Goal: Book appointment/travel/reservation

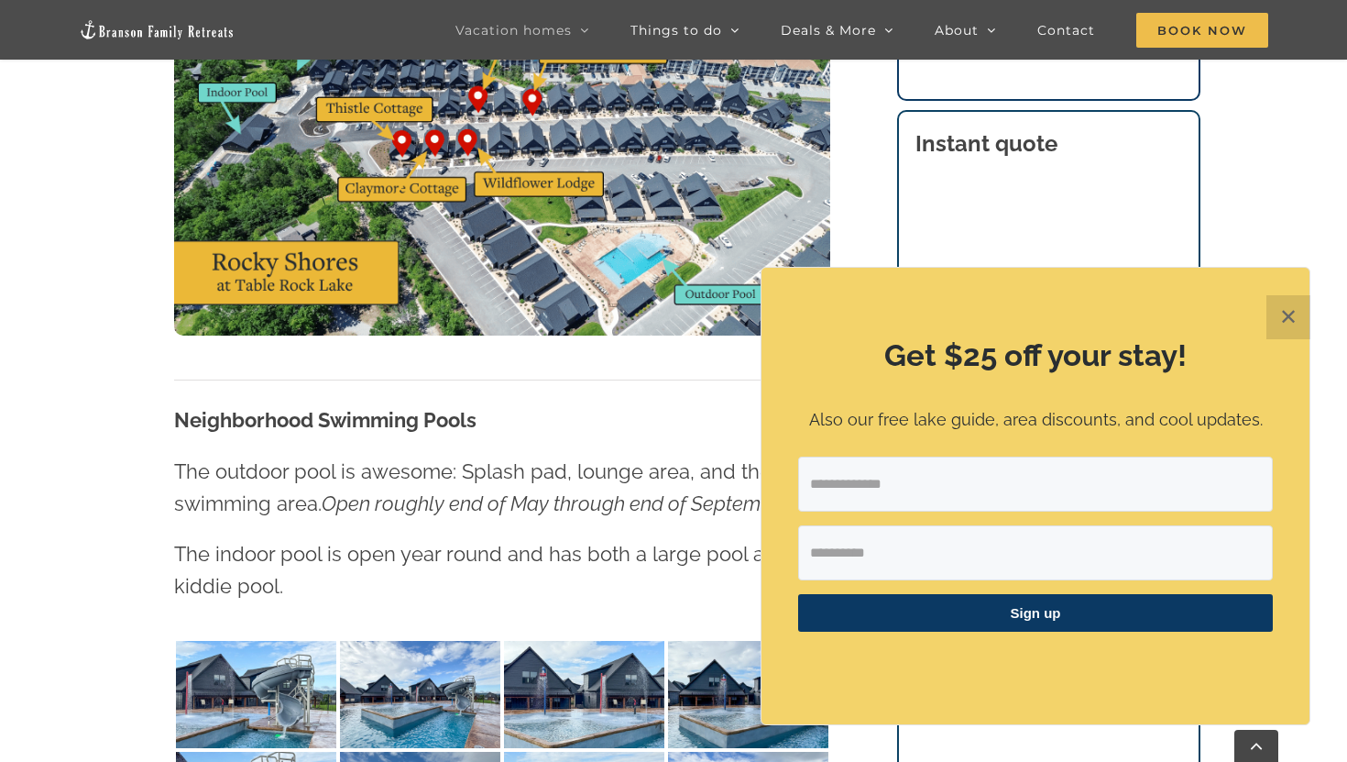
scroll to position [1158, 0]
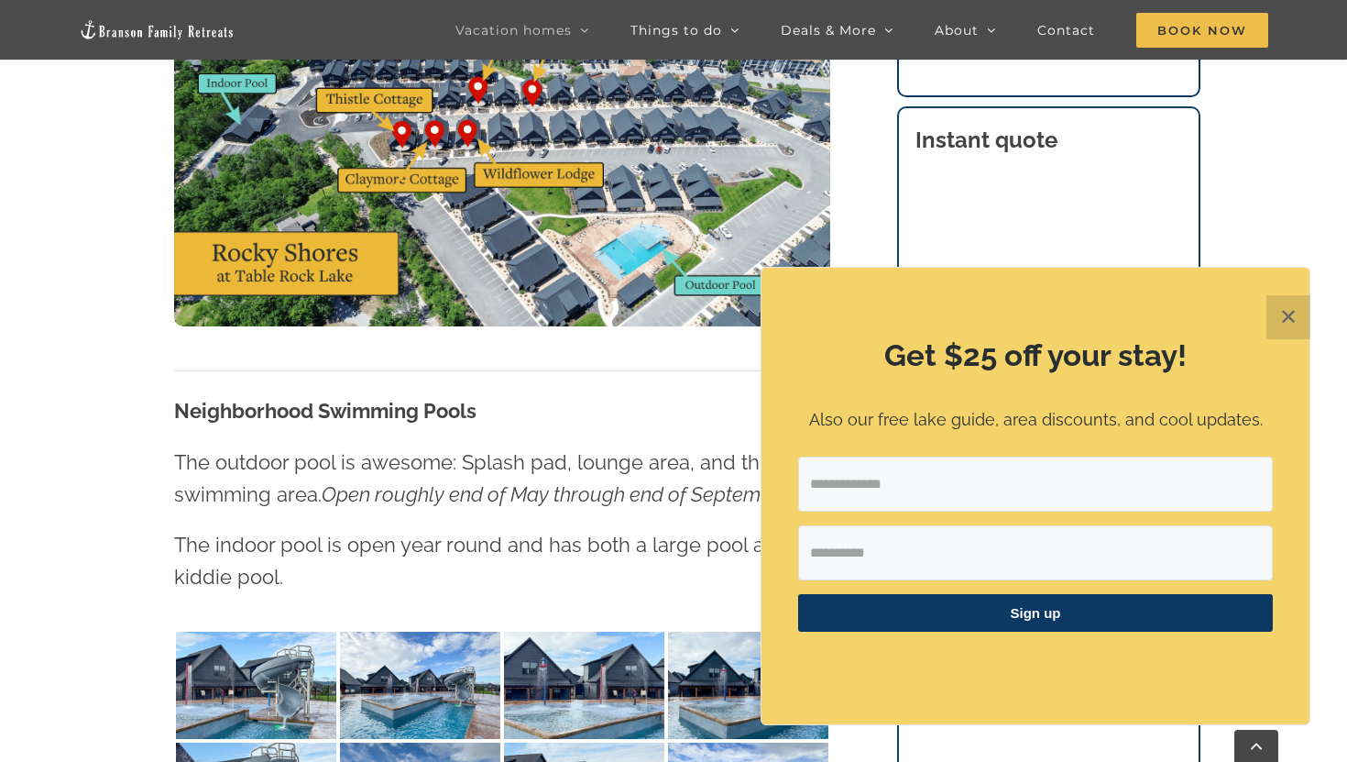
click at [1281, 313] on button "✕" at bounding box center [1289, 317] width 44 height 44
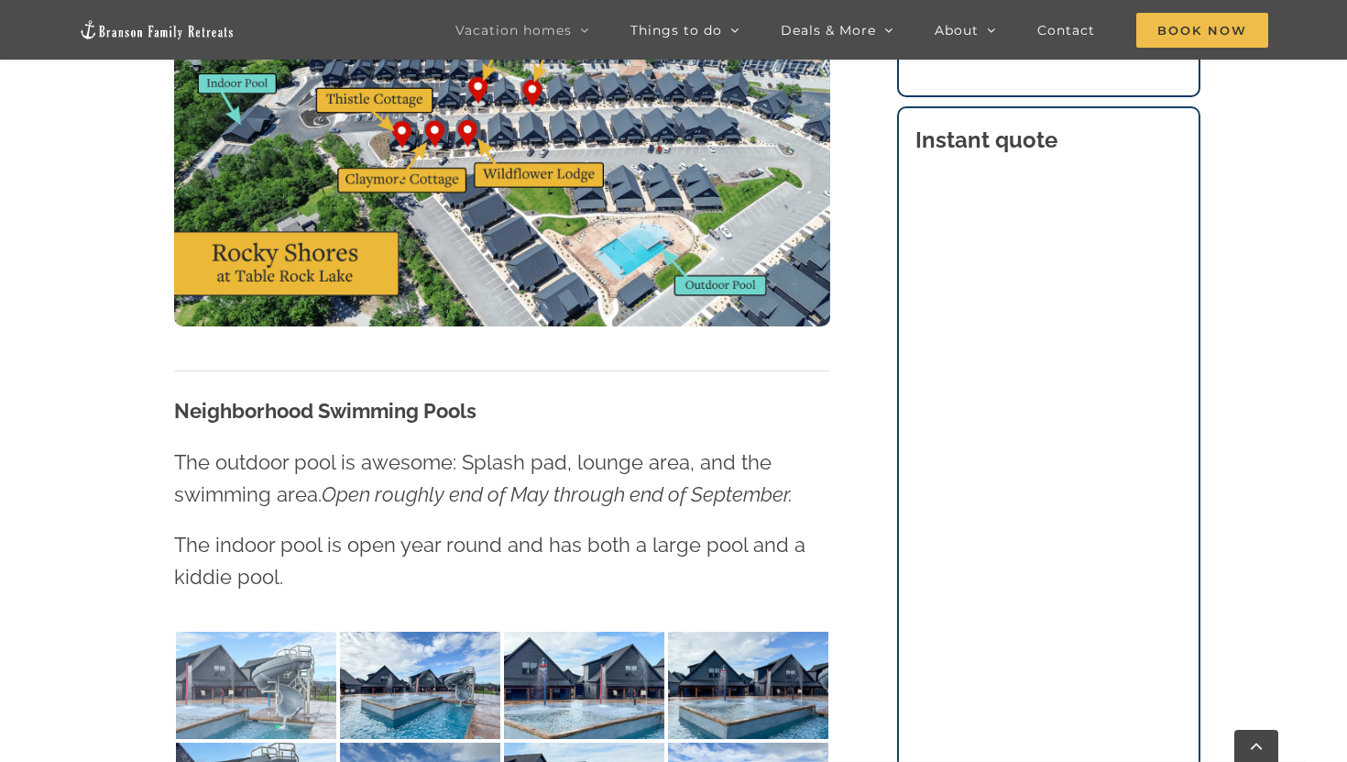
click at [274, 675] on img at bounding box center [256, 684] width 160 height 107
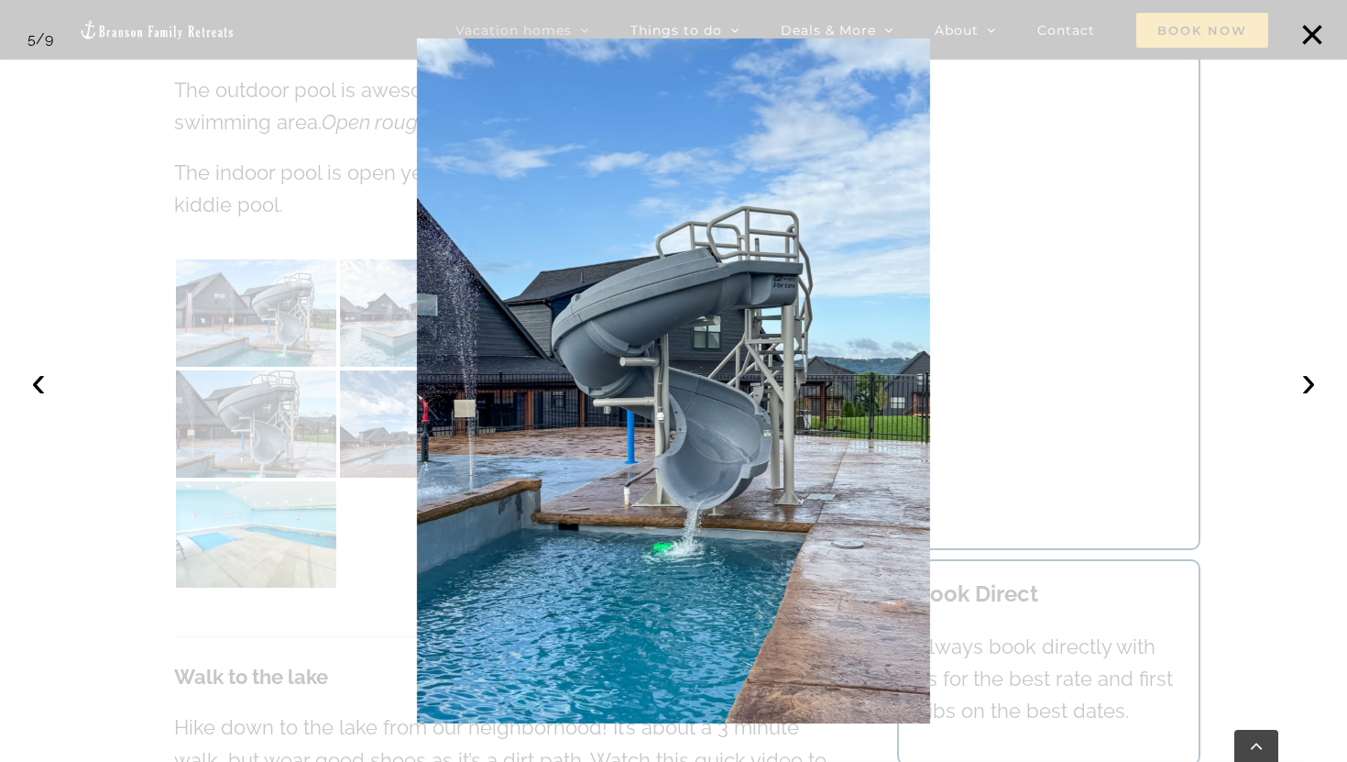
scroll to position [1729, 0]
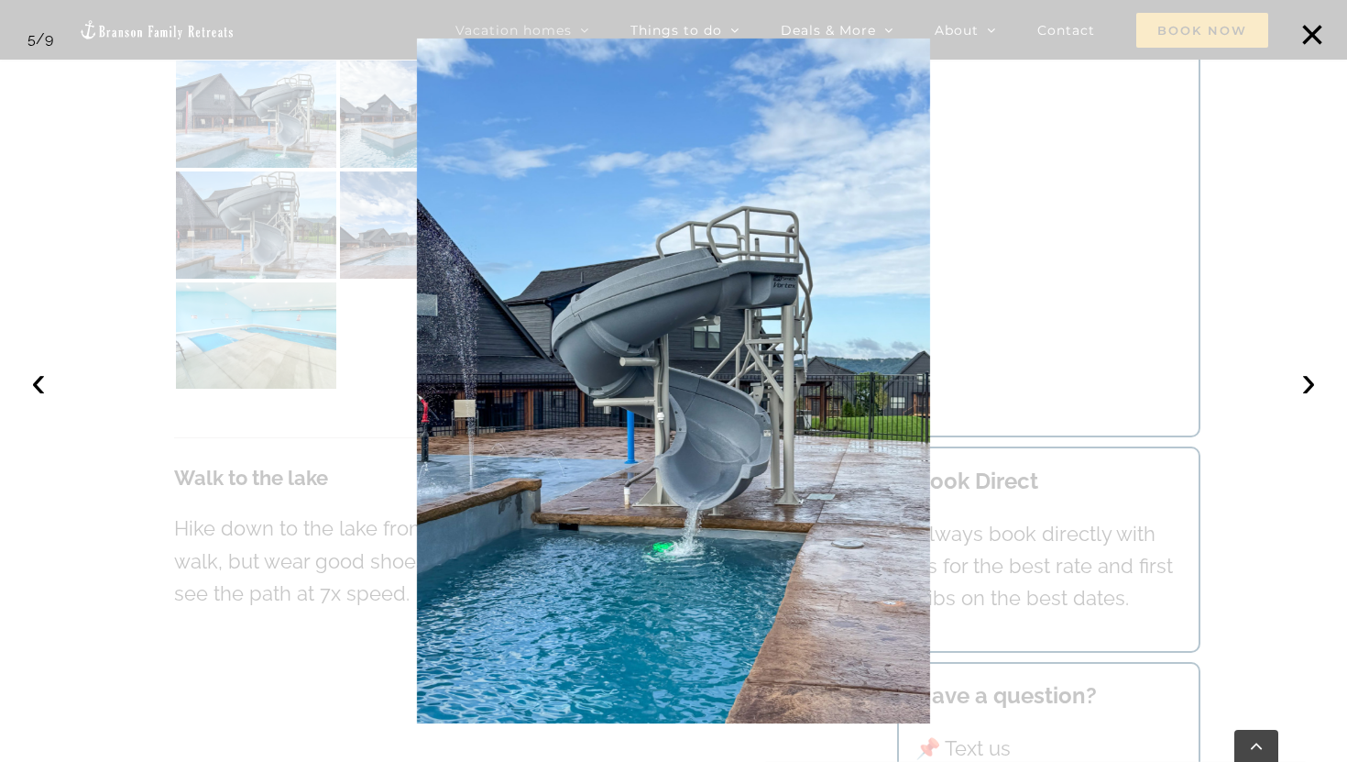
click at [94, 484] on div at bounding box center [673, 381] width 1347 height 762
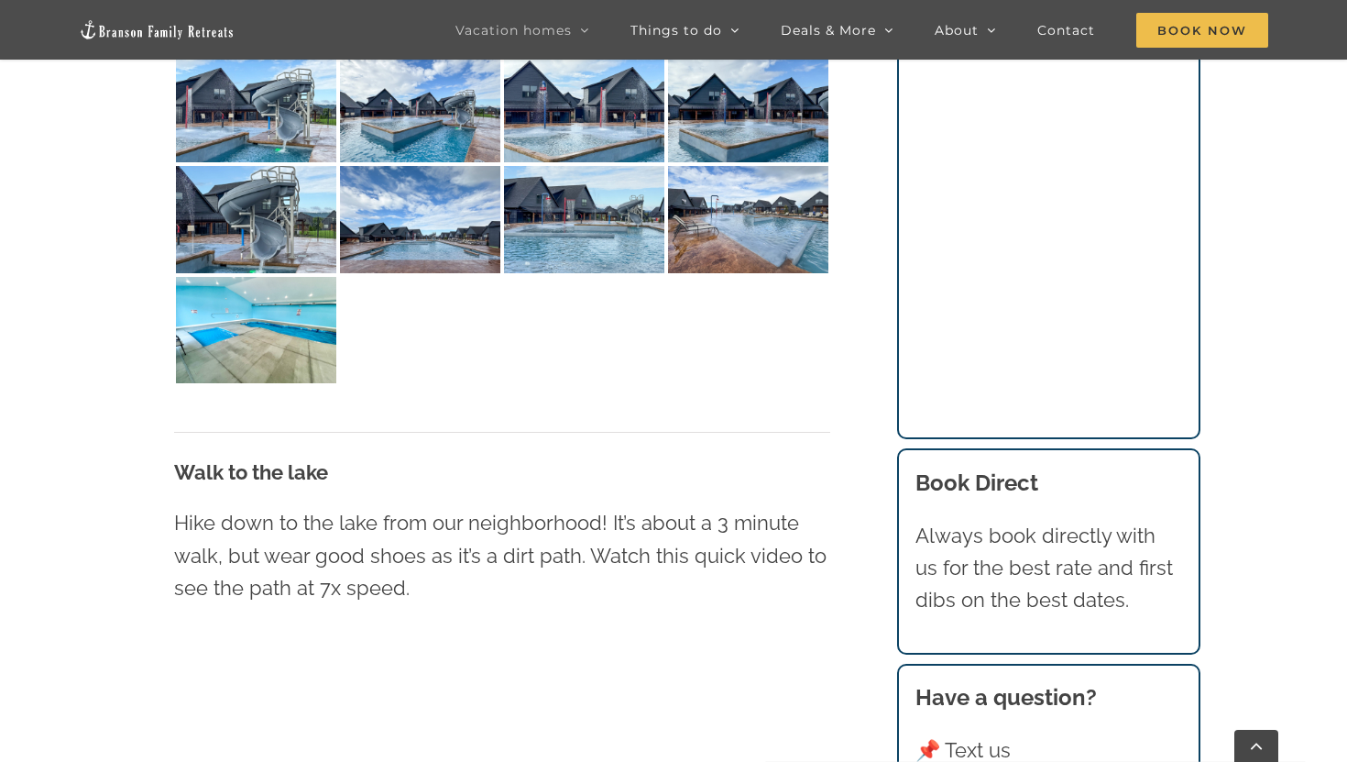
scroll to position [1738, 0]
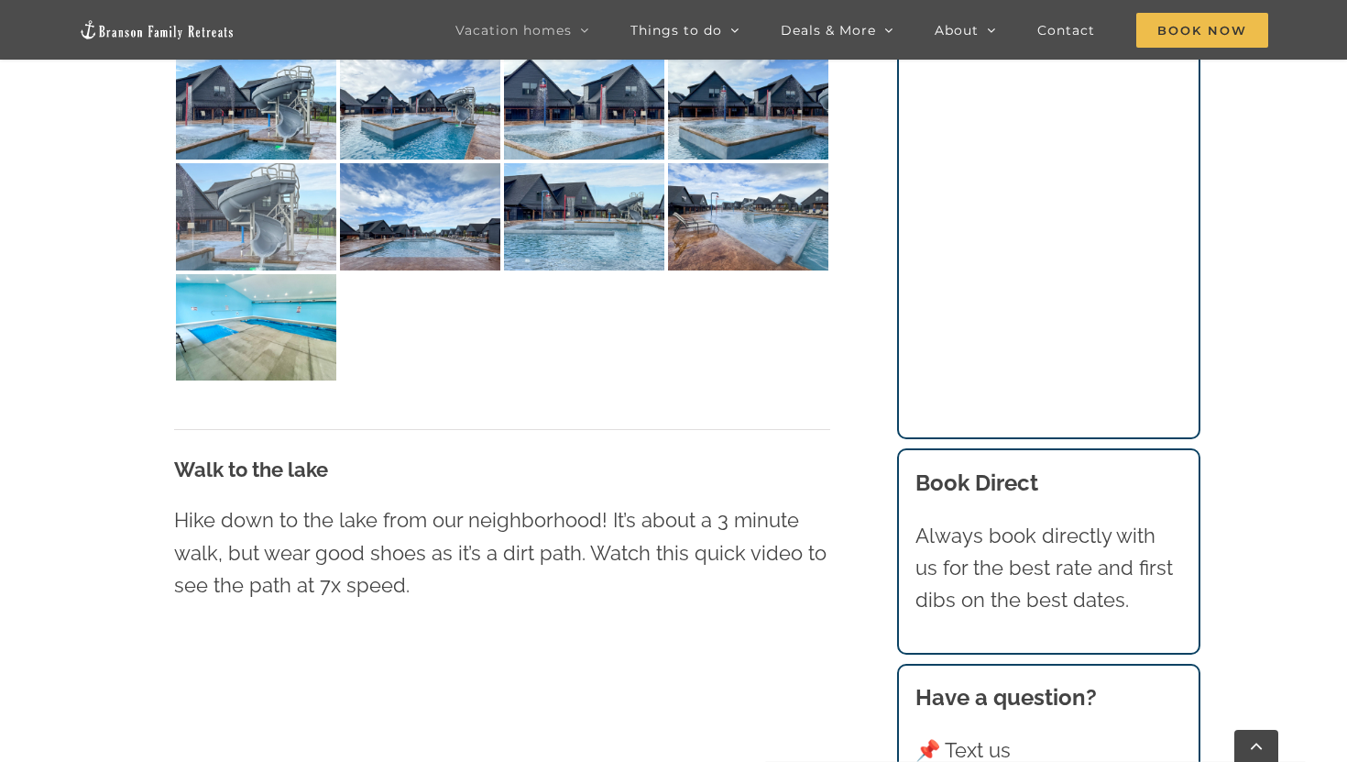
click at [245, 219] on img at bounding box center [256, 216] width 160 height 107
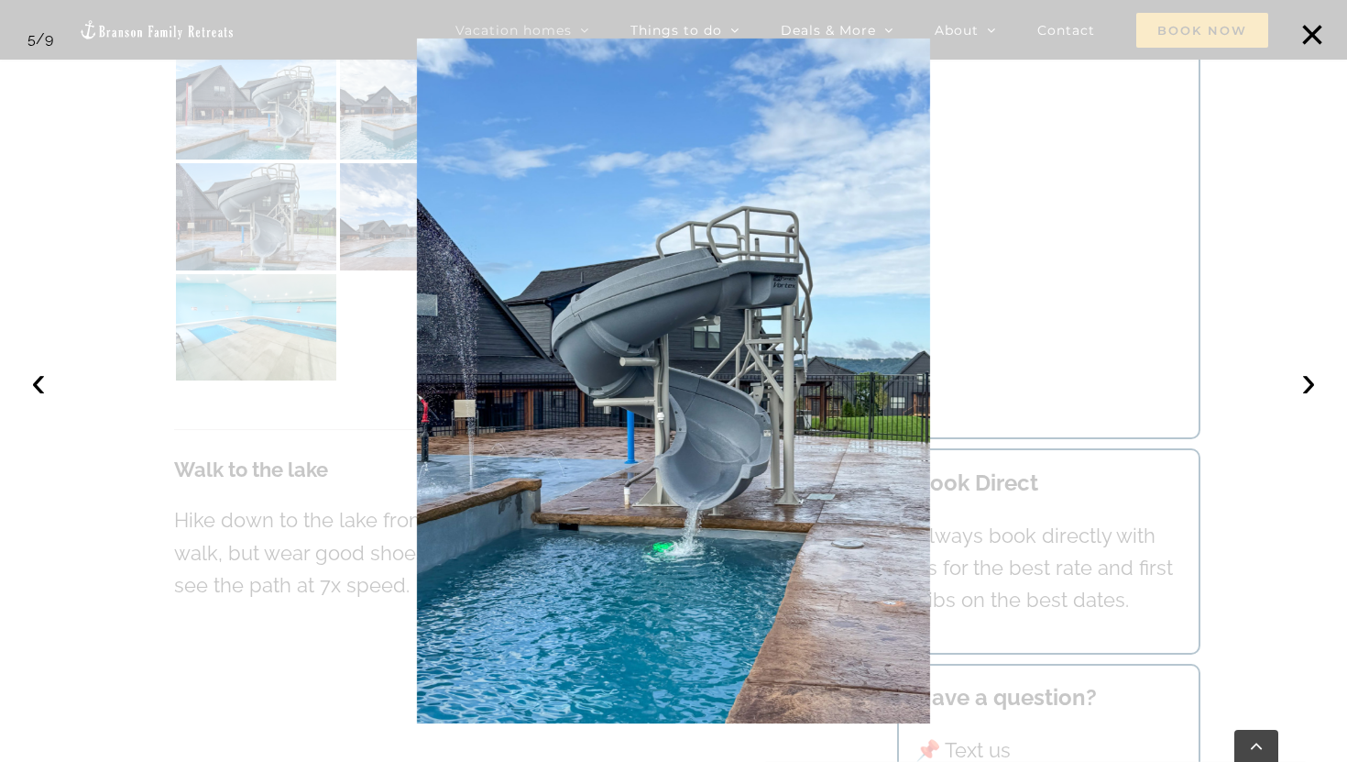
click at [127, 435] on div at bounding box center [673, 381] width 1347 height 762
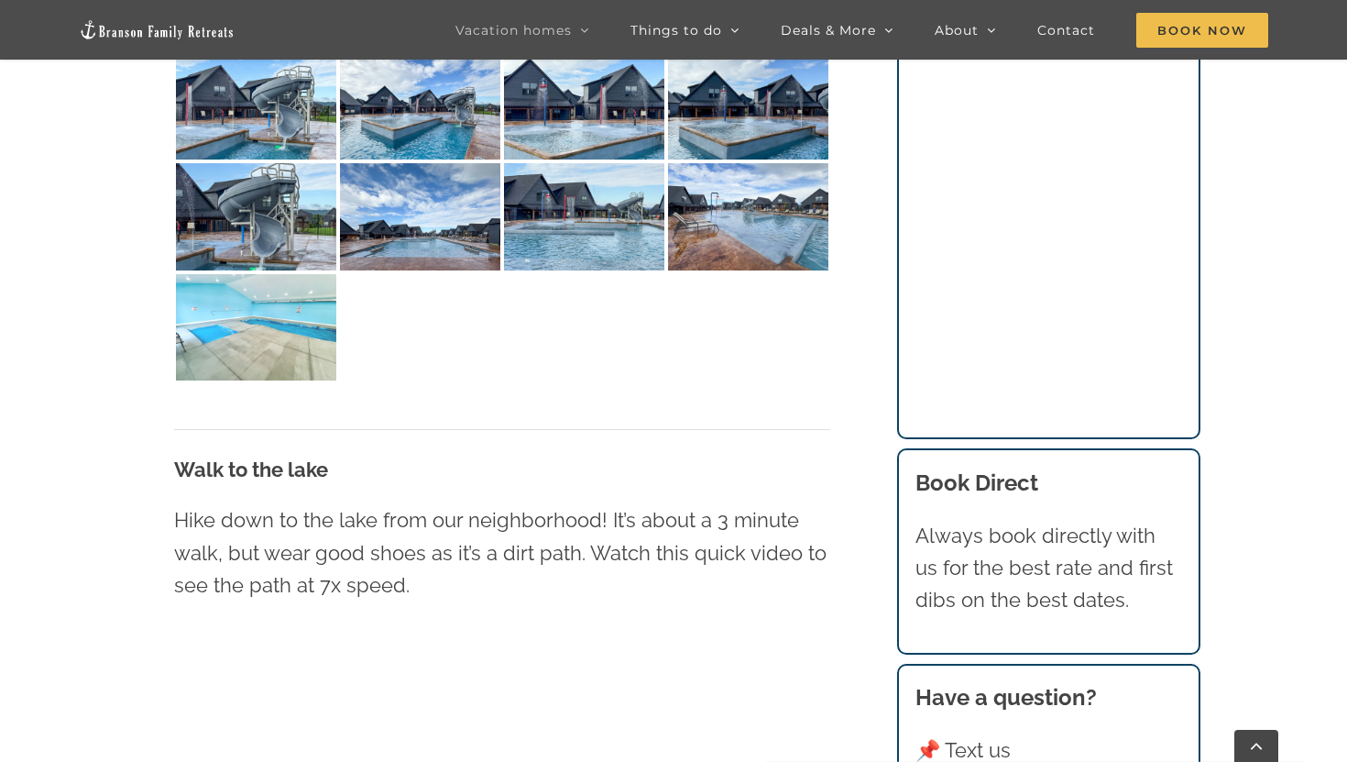
click at [258, 350] on img at bounding box center [256, 327] width 160 height 107
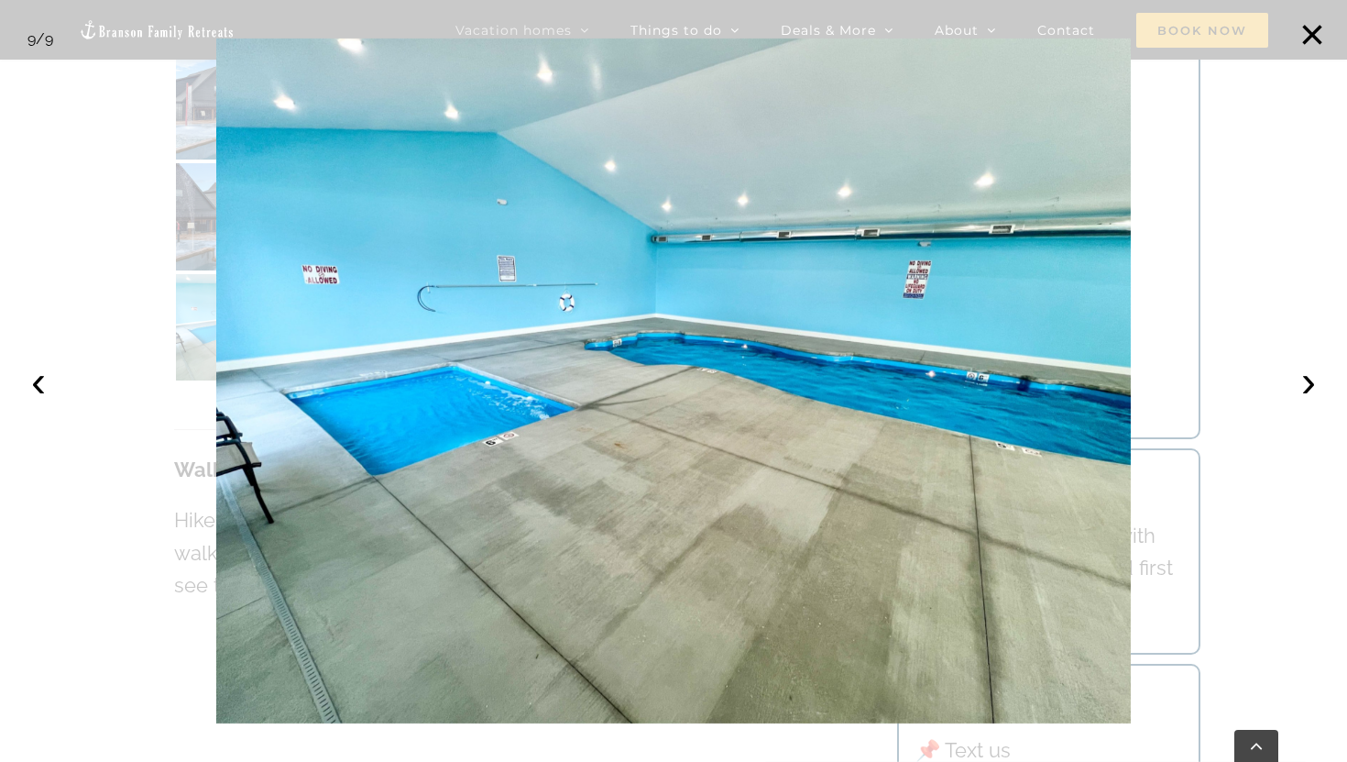
click at [184, 505] on div at bounding box center [673, 381] width 1347 height 762
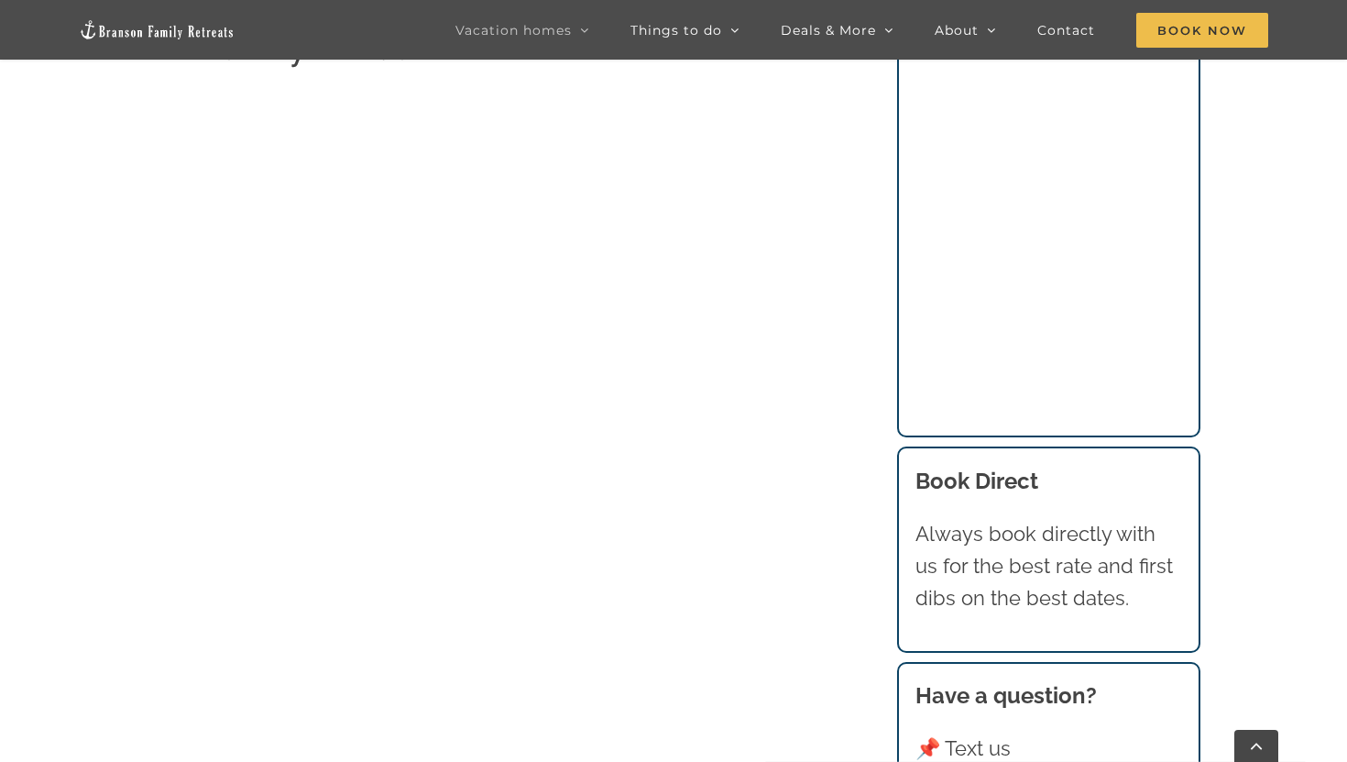
scroll to position [3721, 0]
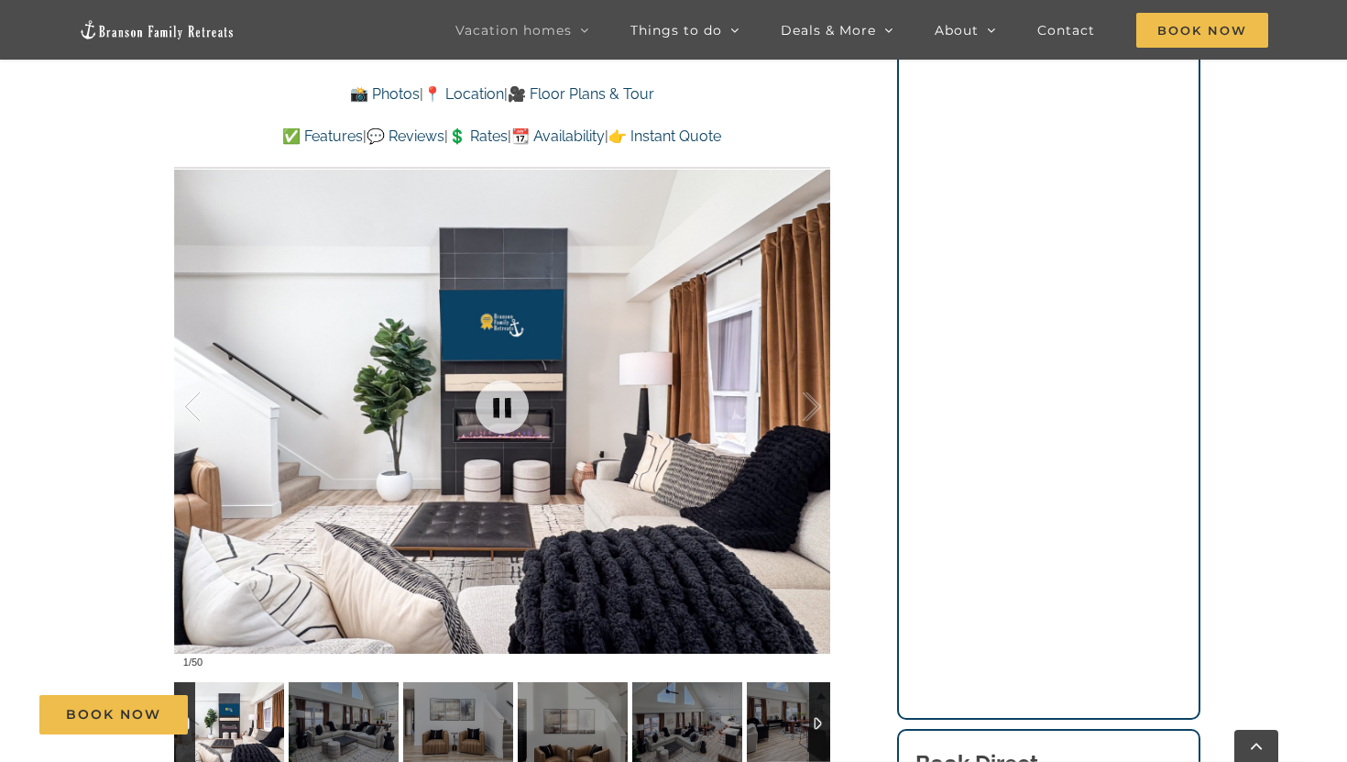
click at [376, 444] on div at bounding box center [502, 406] width 656 height 539
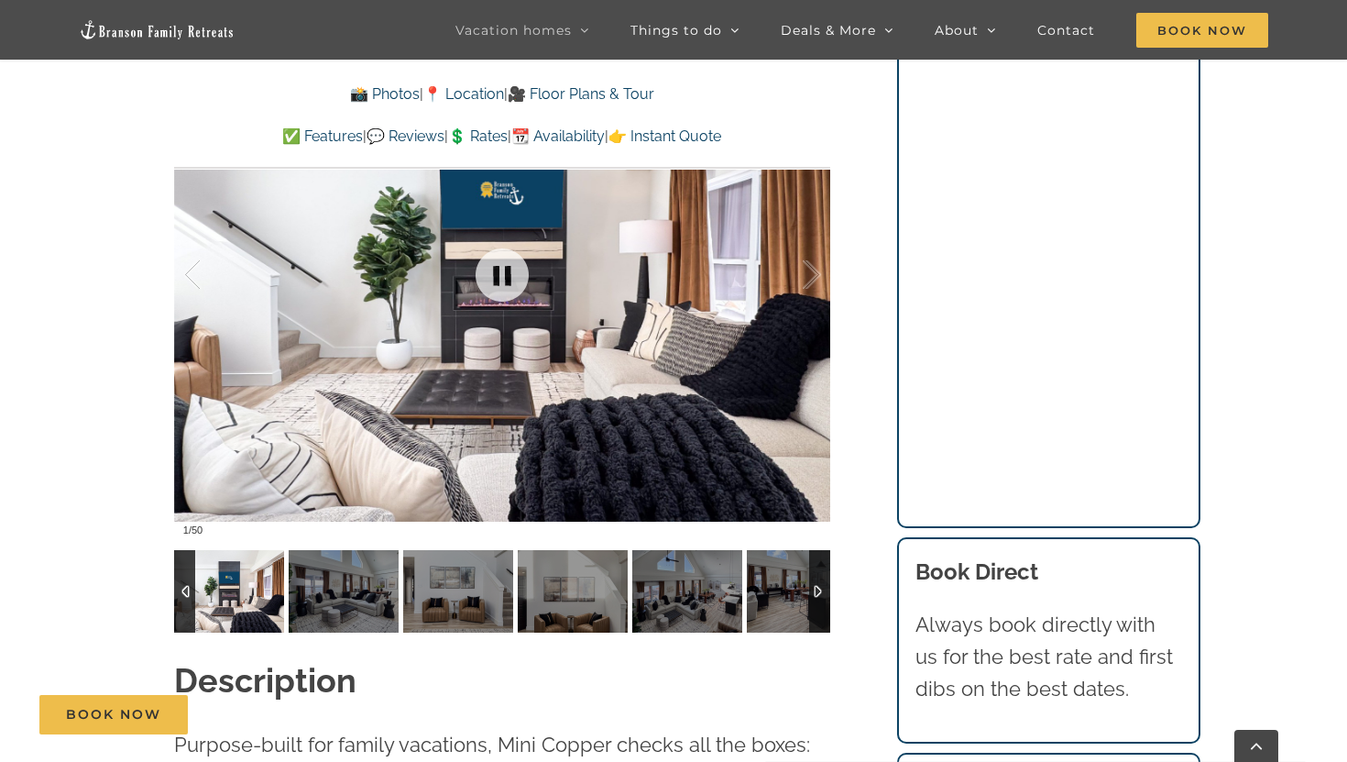
scroll to position [1556, 0]
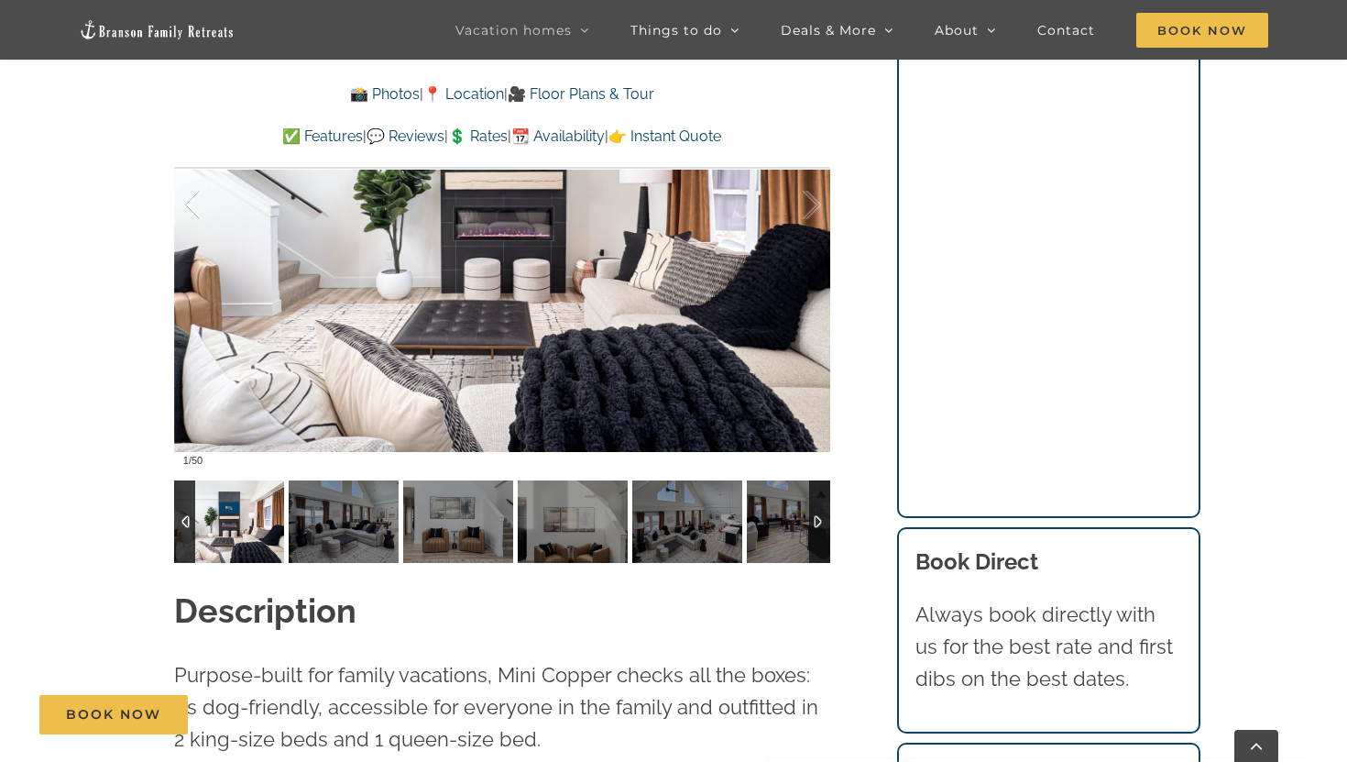
click at [229, 510] on img at bounding box center [229, 521] width 110 height 82
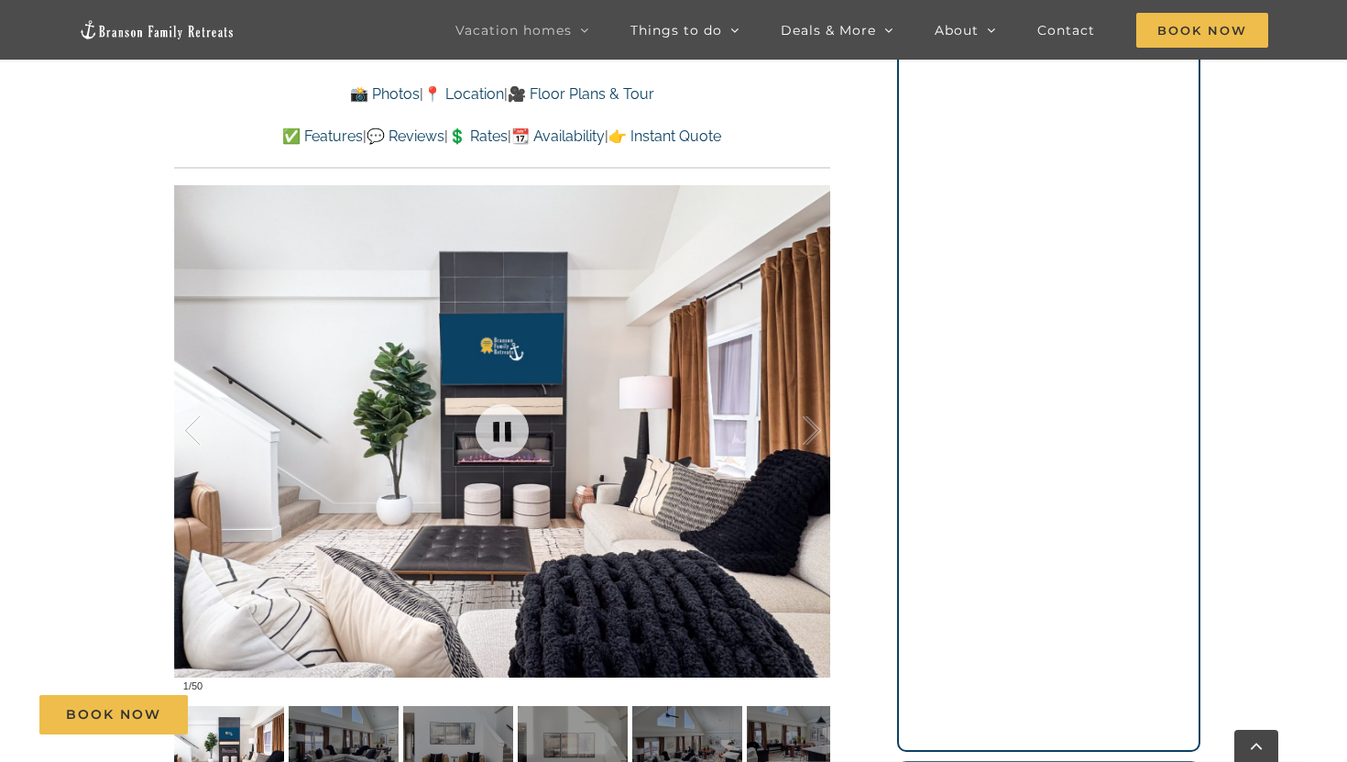
scroll to position [1322, 0]
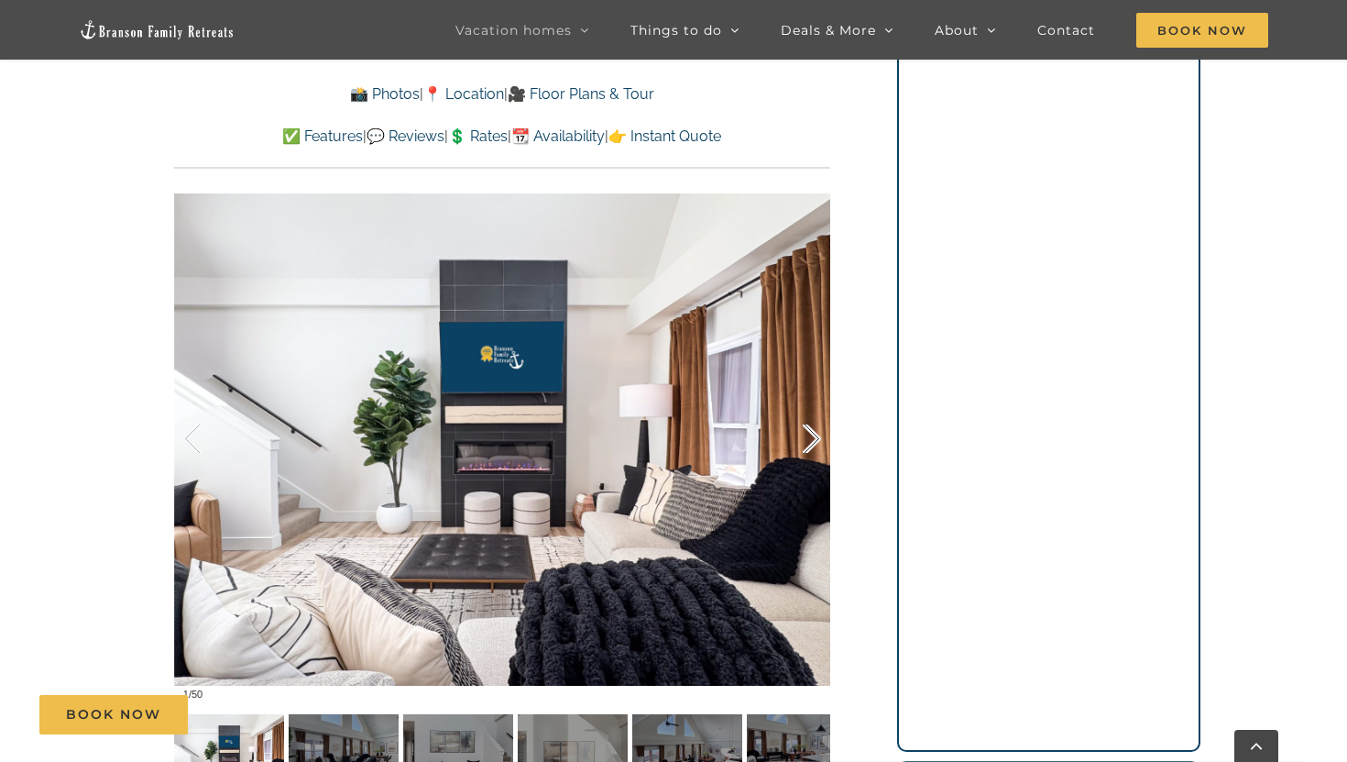
click at [811, 440] on div at bounding box center [792, 439] width 57 height 114
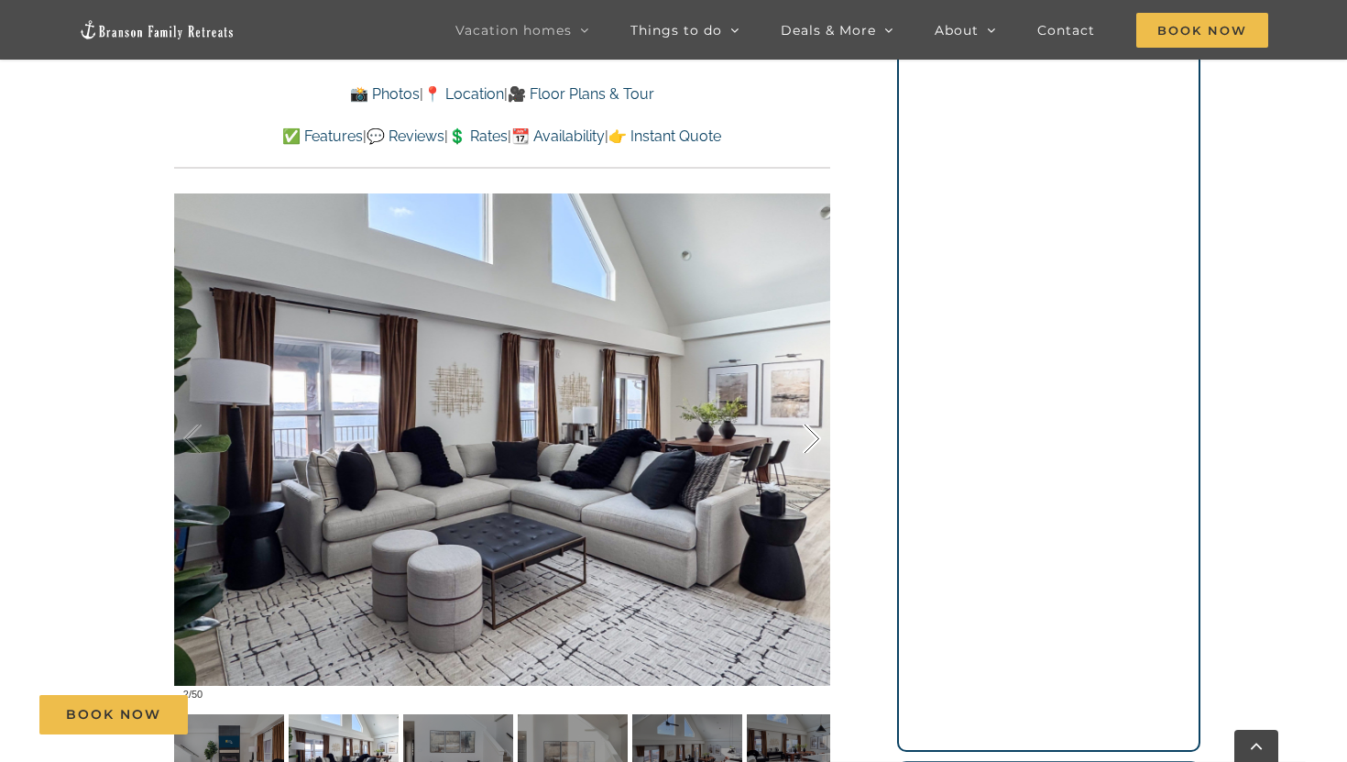
click at [811, 440] on div at bounding box center [792, 439] width 57 height 114
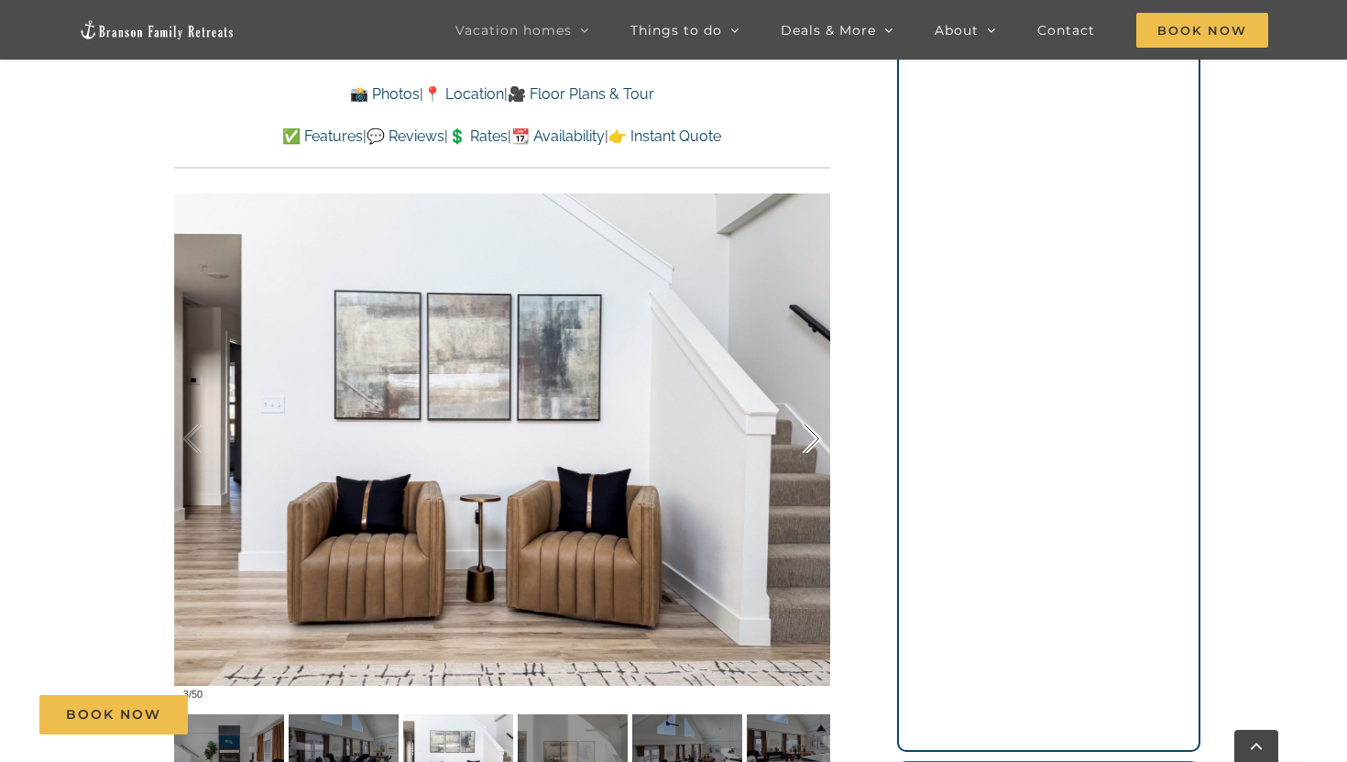
click at [811, 440] on div at bounding box center [792, 439] width 57 height 114
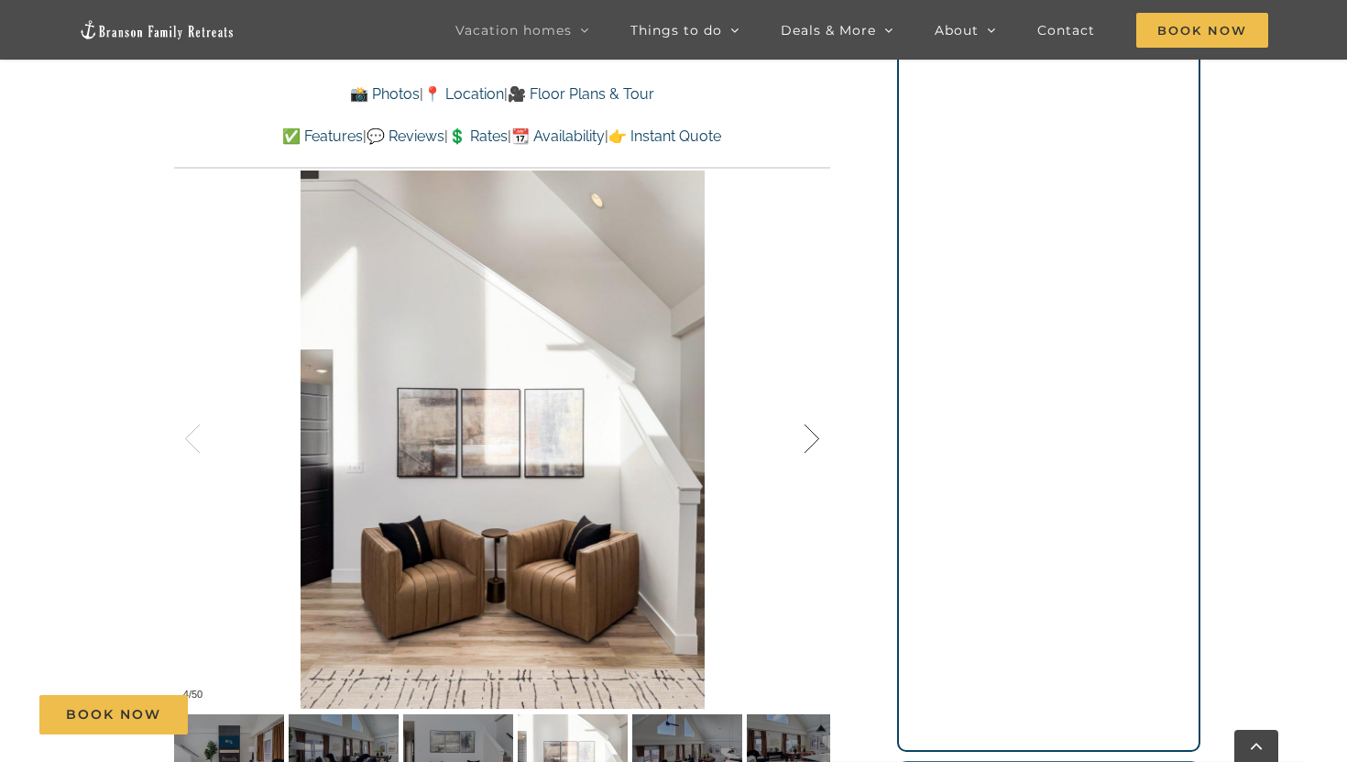
click at [811, 440] on div at bounding box center [792, 439] width 57 height 114
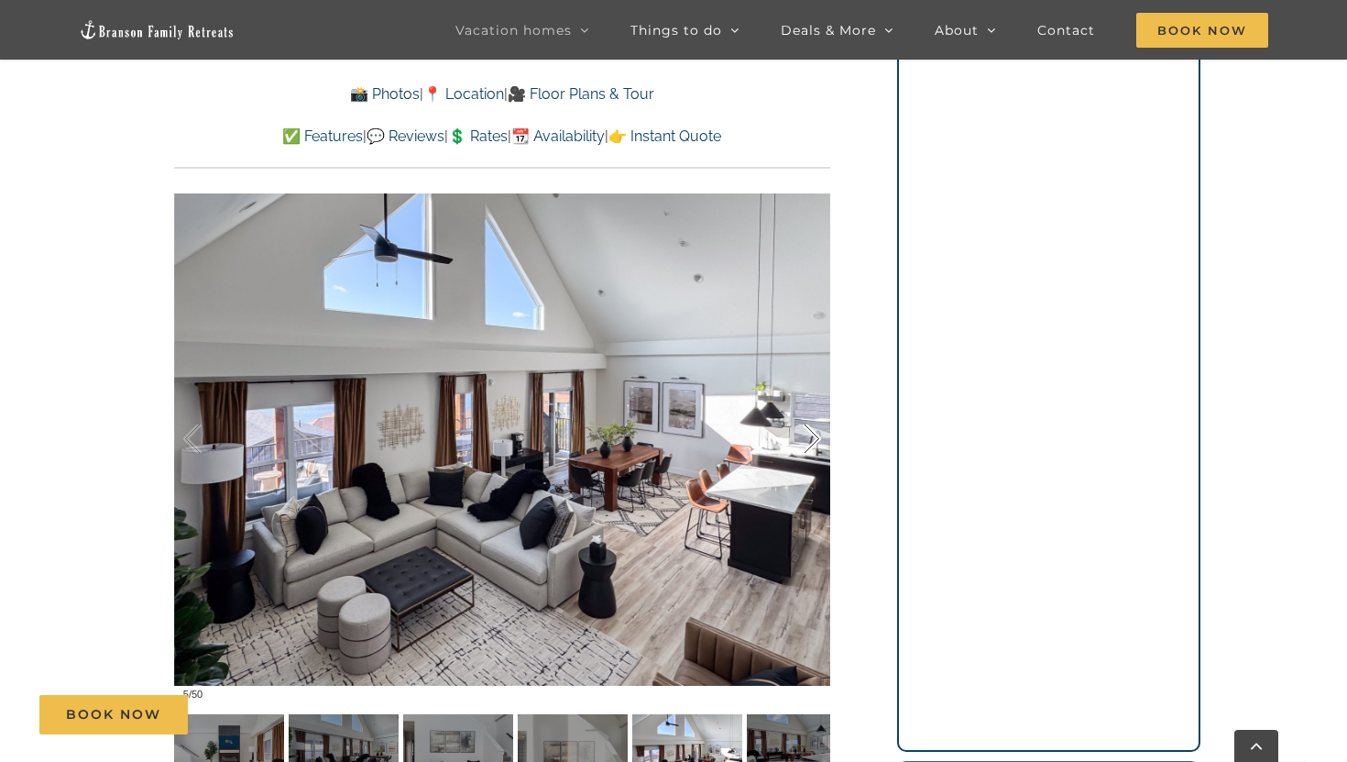
click at [811, 440] on div at bounding box center [792, 439] width 57 height 114
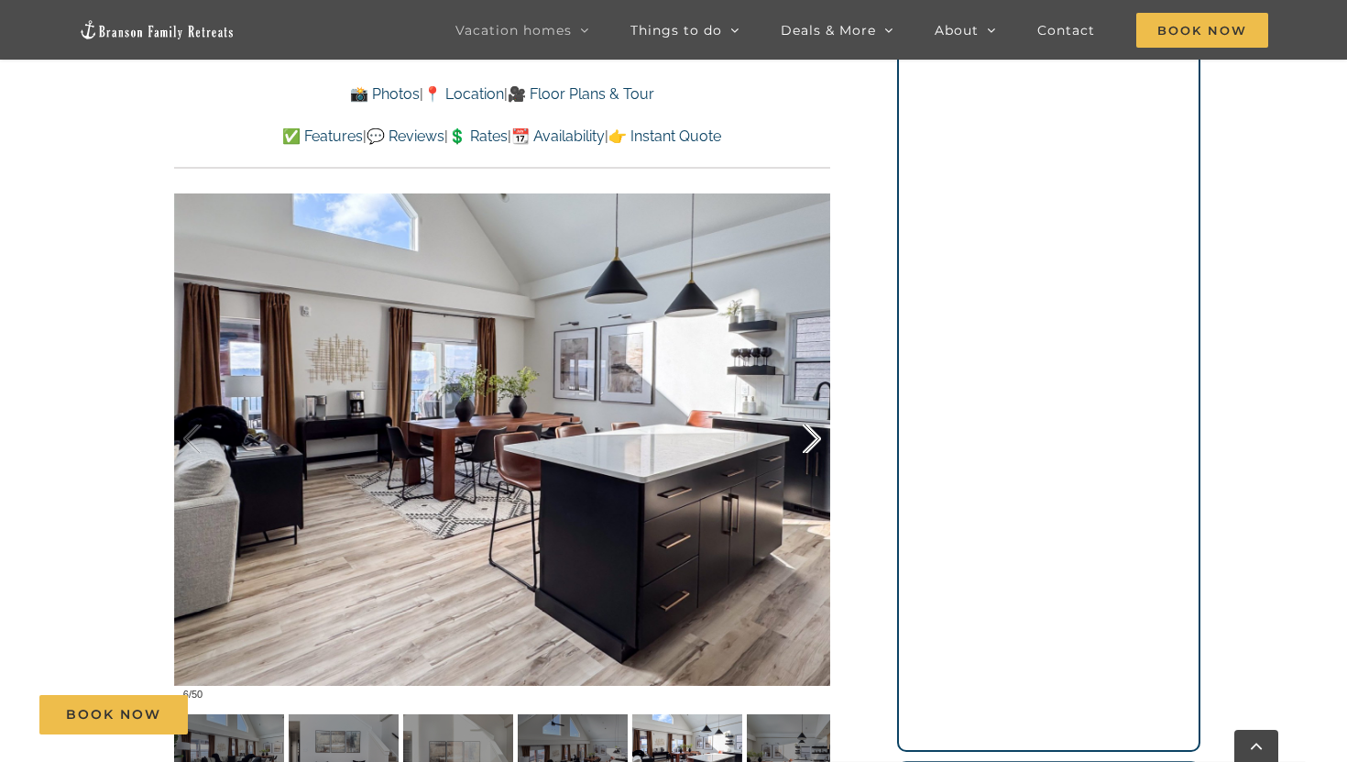
click at [811, 440] on div at bounding box center [792, 439] width 57 height 114
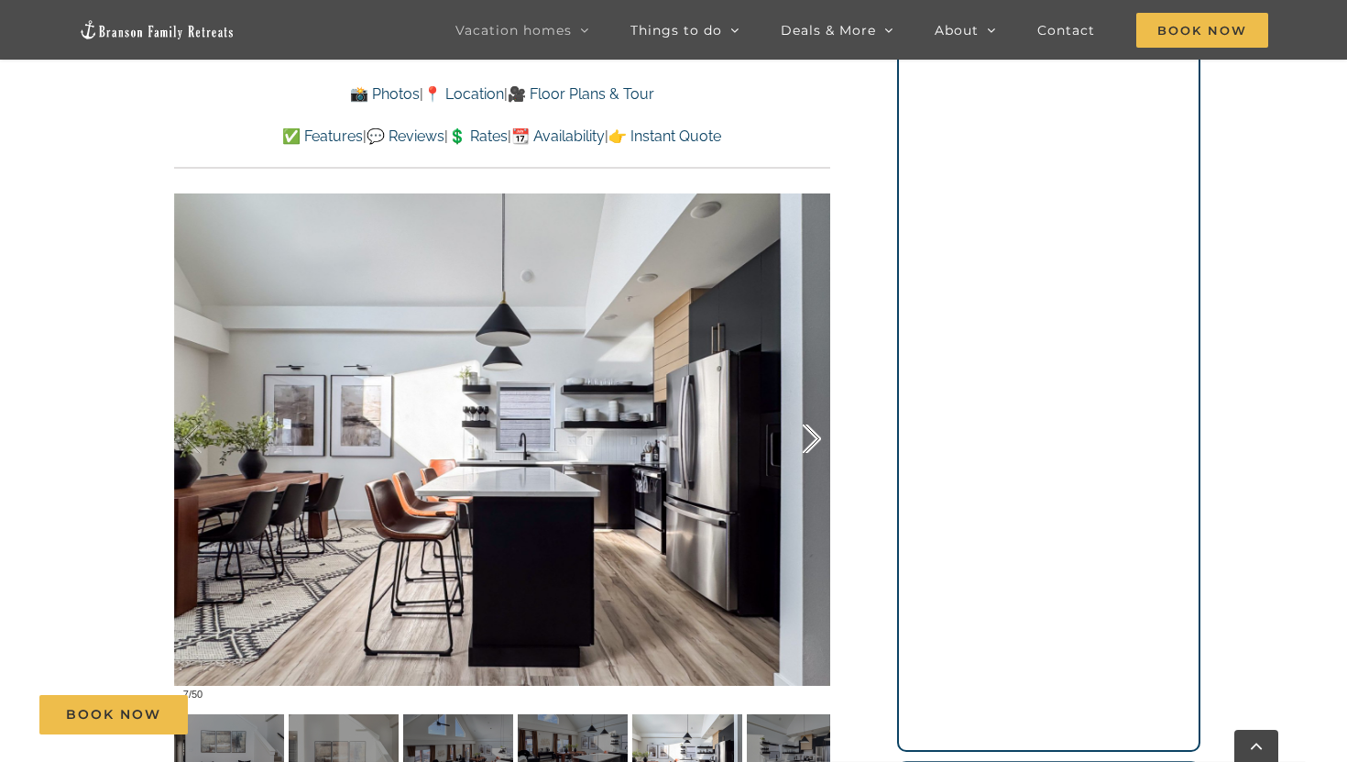
click at [811, 440] on div at bounding box center [792, 439] width 57 height 114
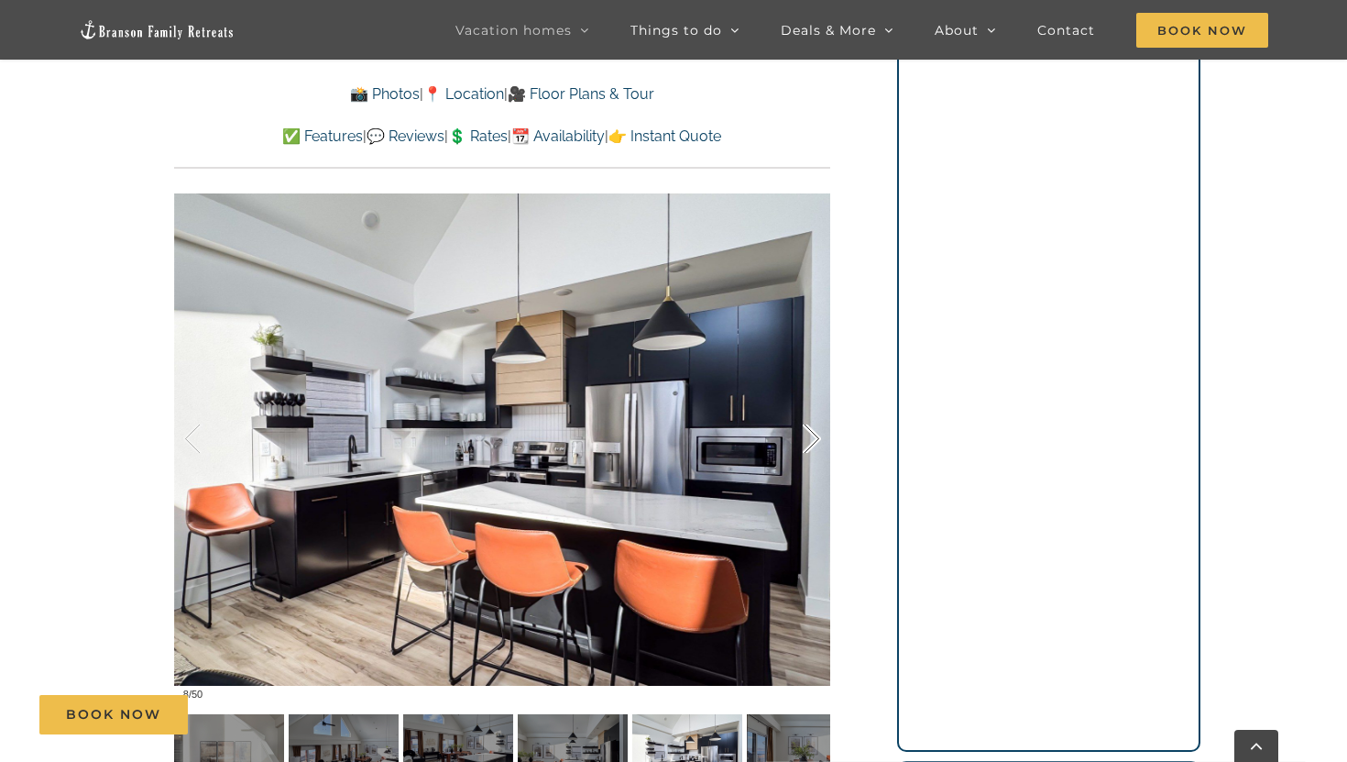
click at [811, 440] on div at bounding box center [792, 439] width 57 height 114
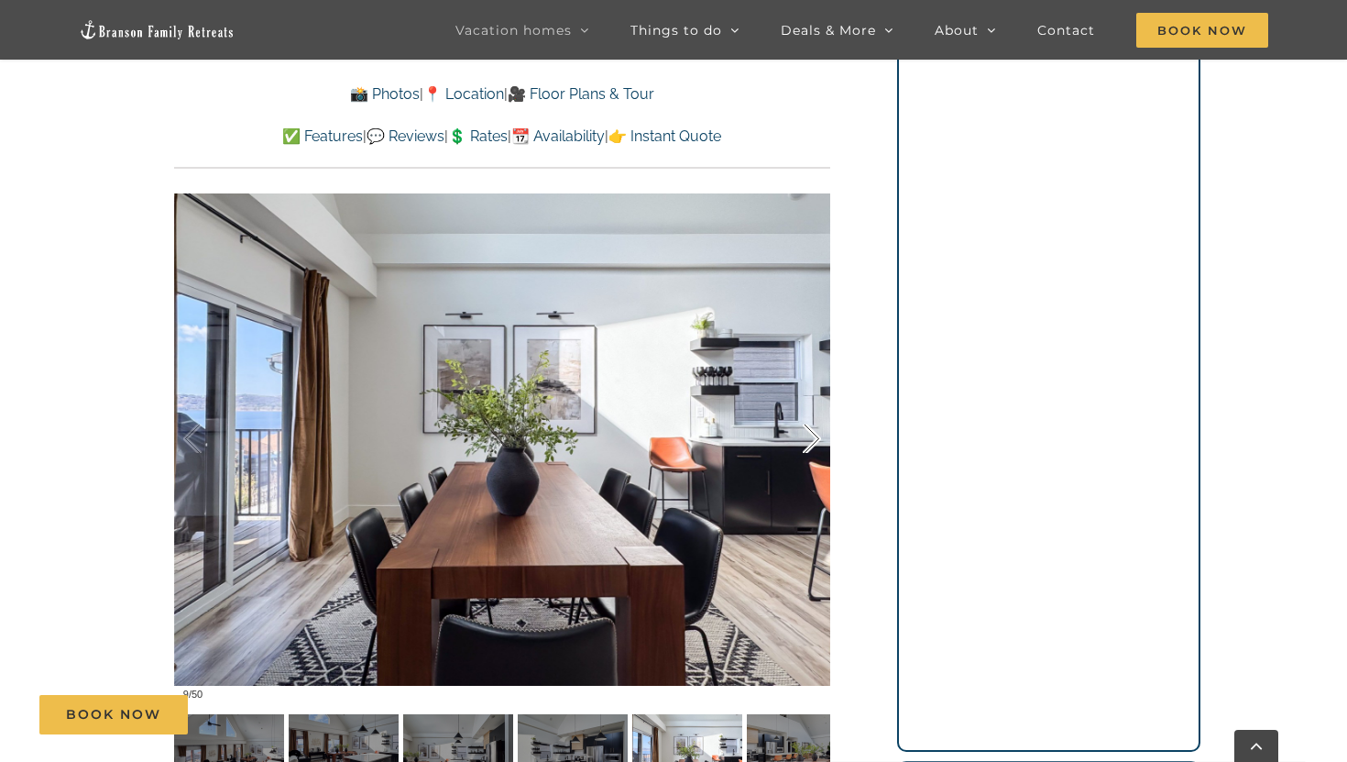
click at [811, 440] on div at bounding box center [792, 439] width 57 height 114
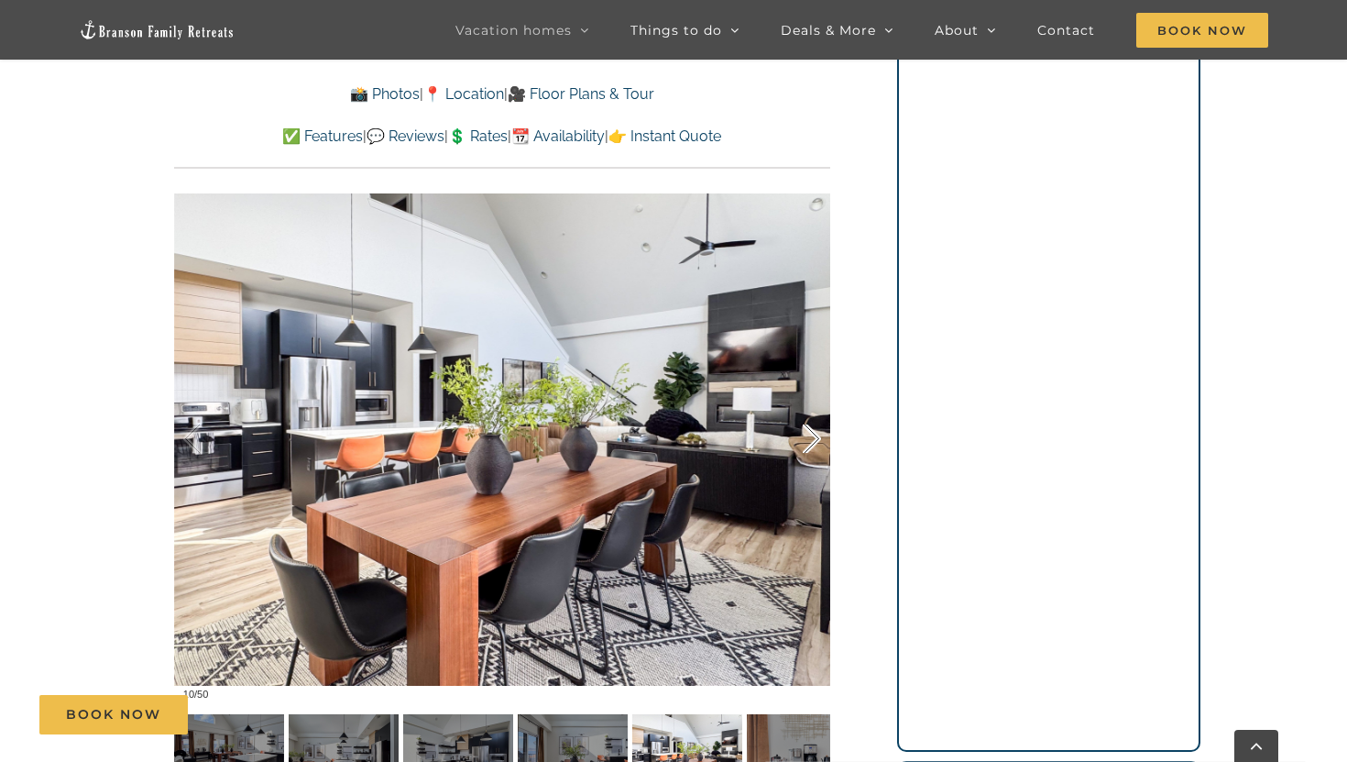
click at [811, 440] on div at bounding box center [792, 439] width 57 height 114
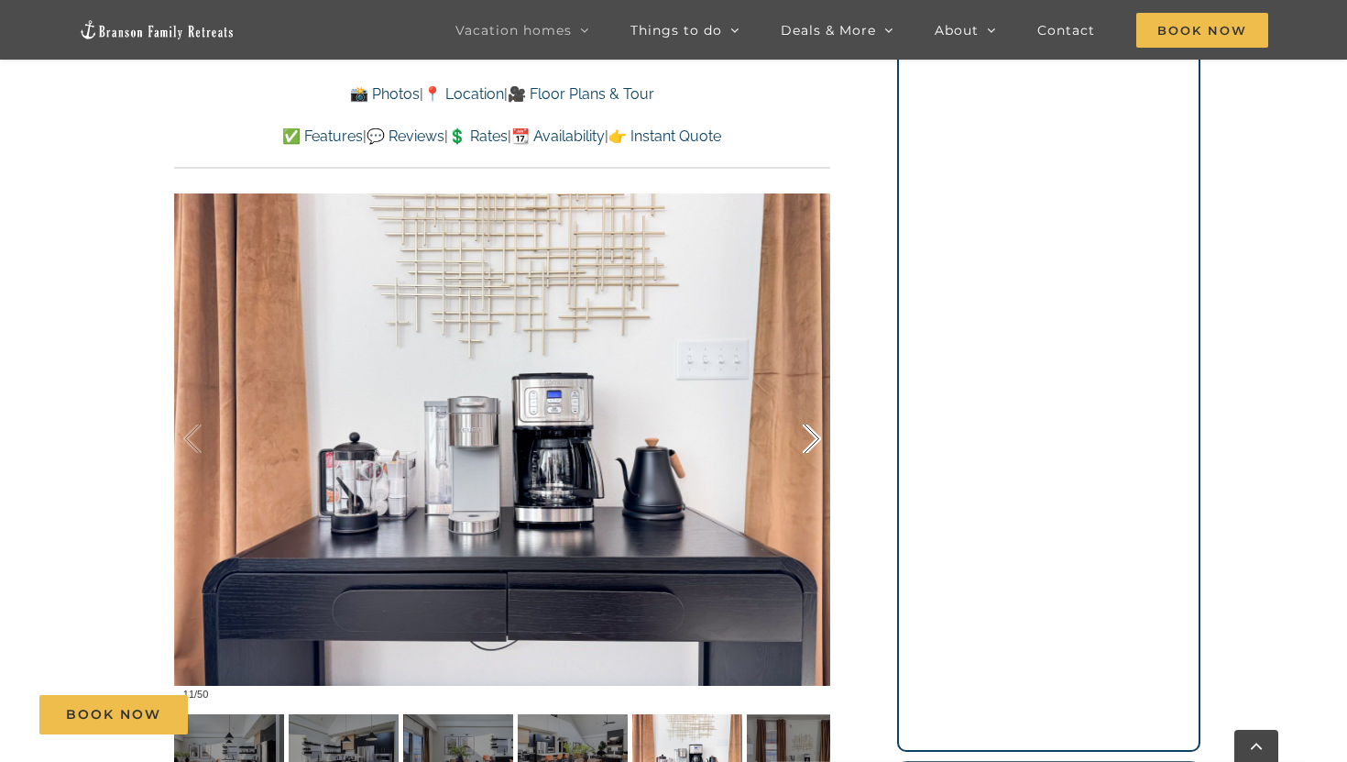
click at [811, 440] on div at bounding box center [792, 439] width 57 height 114
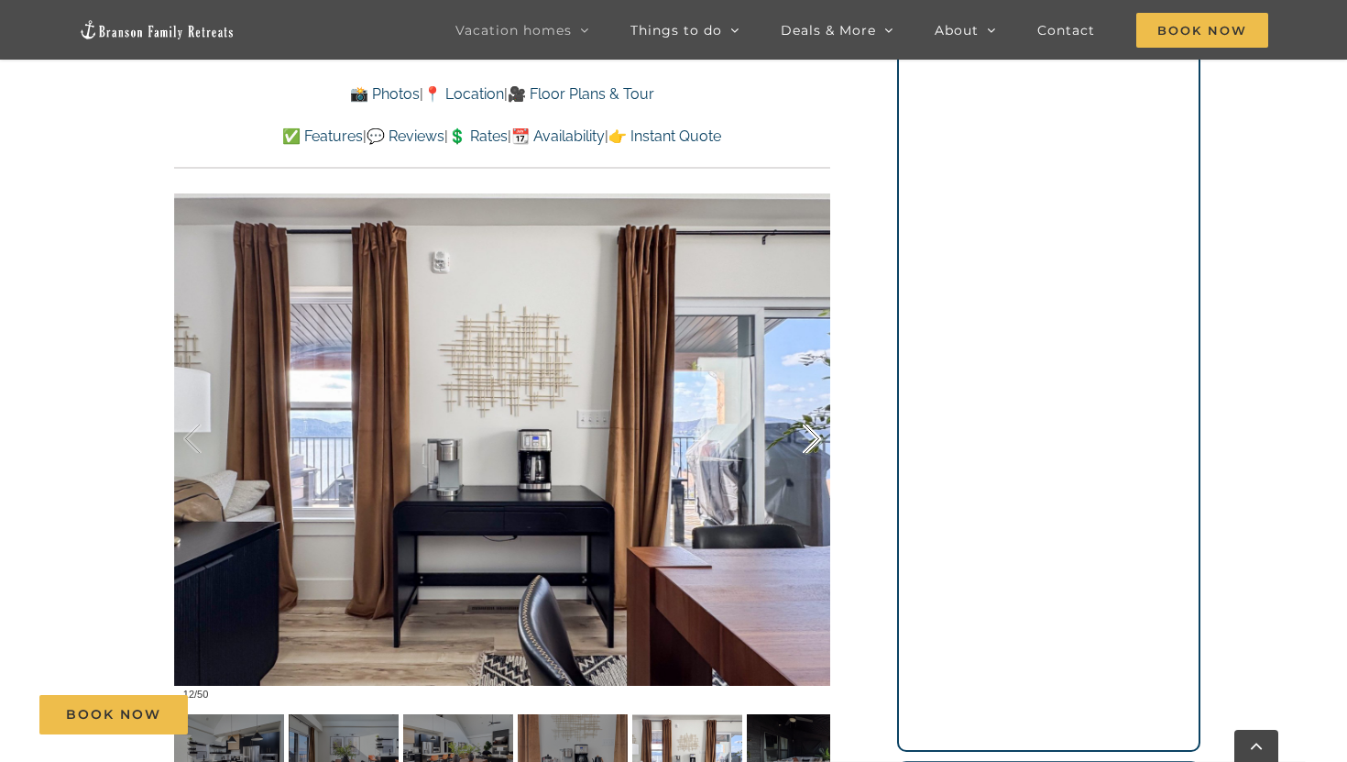
click at [811, 440] on div at bounding box center [792, 439] width 57 height 114
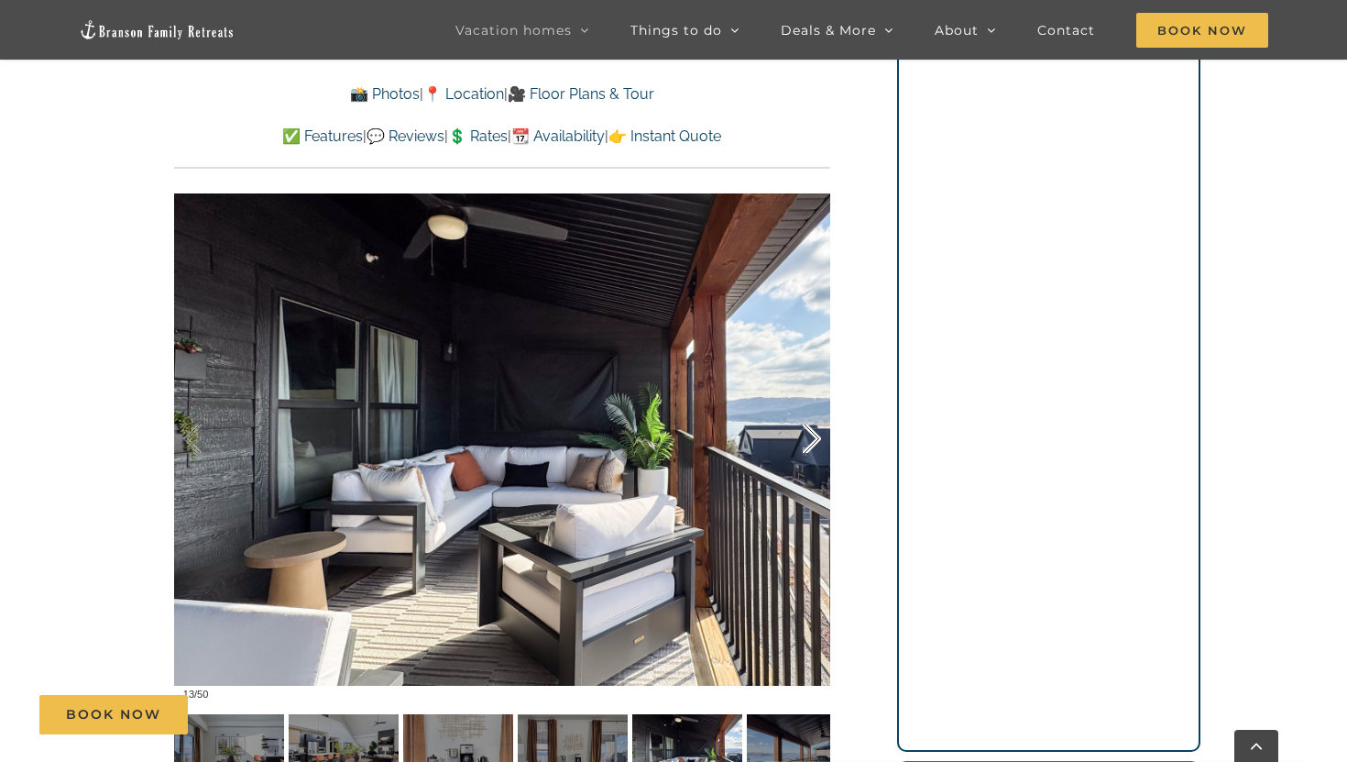
click at [811, 440] on div at bounding box center [792, 439] width 57 height 114
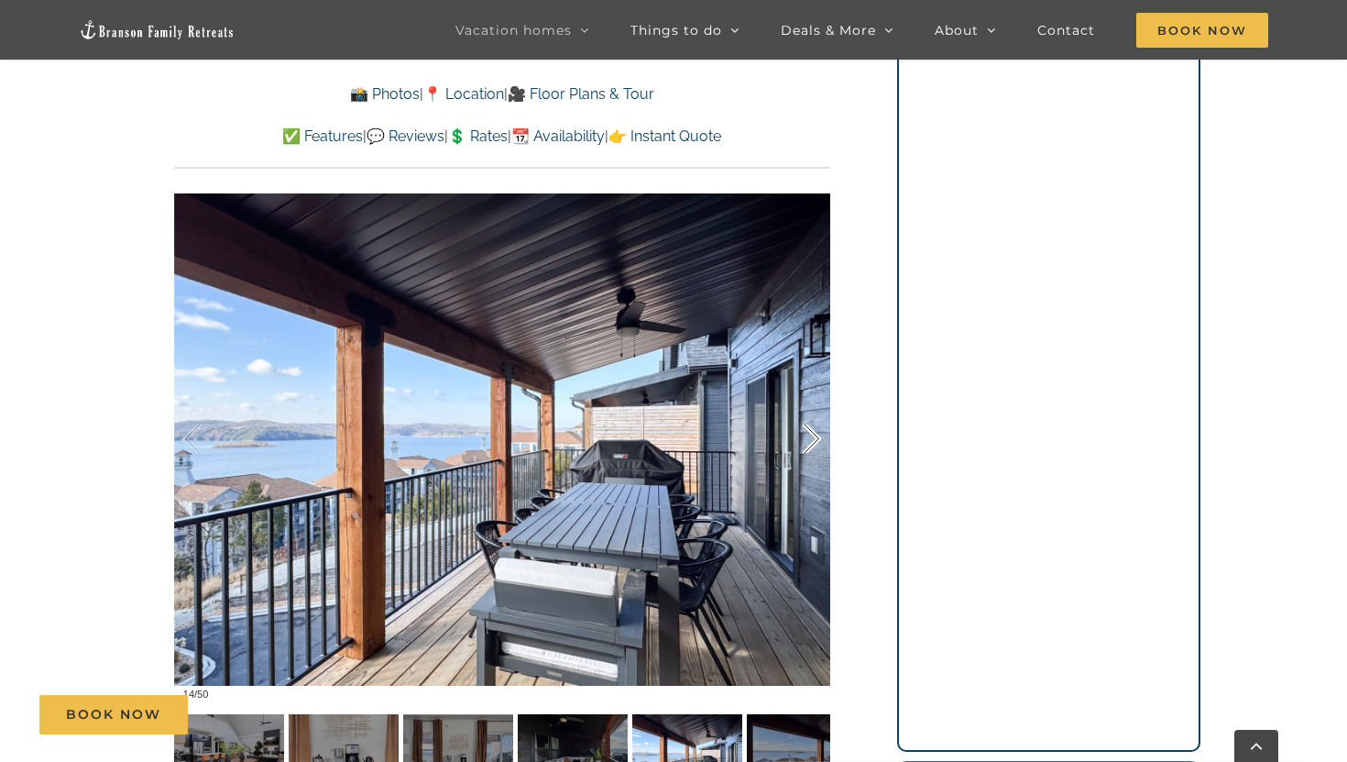
click at [811, 440] on div at bounding box center [792, 439] width 57 height 114
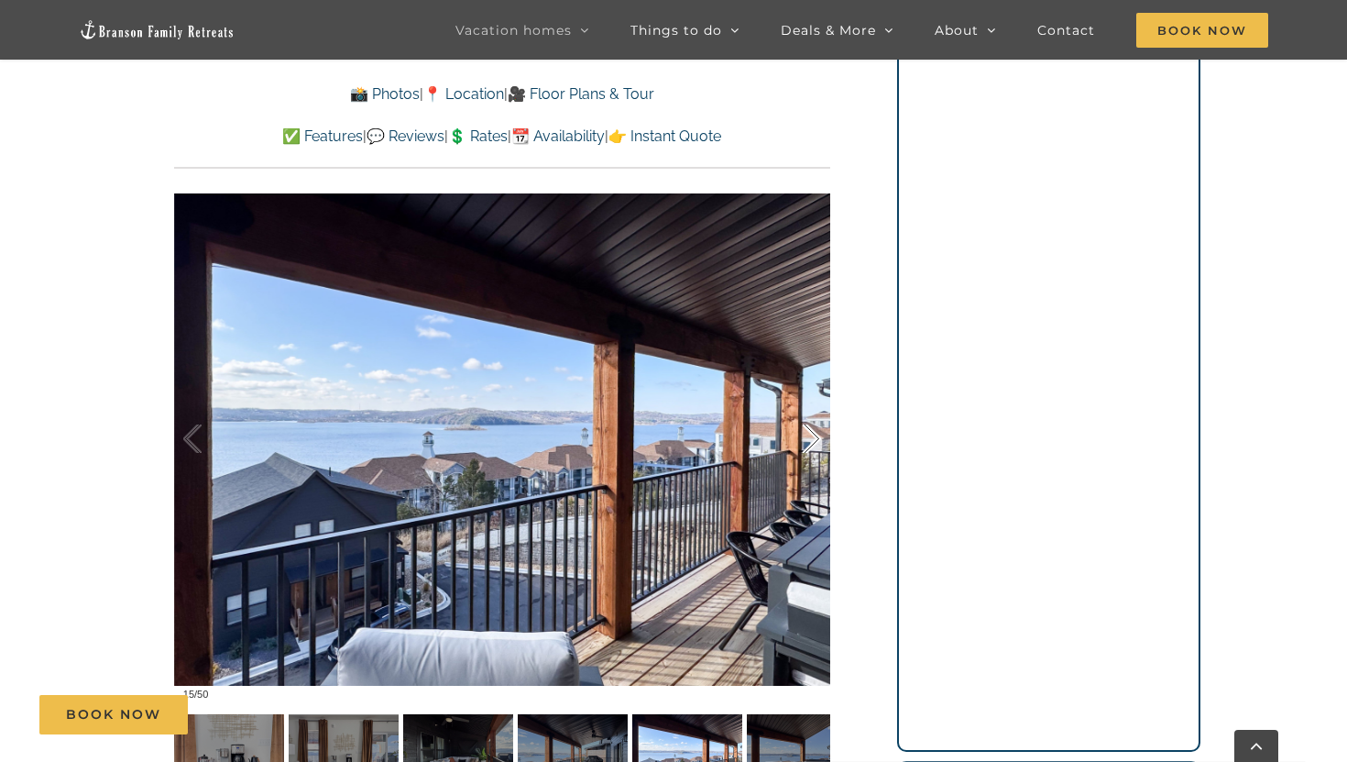
click at [811, 440] on div at bounding box center [792, 439] width 57 height 114
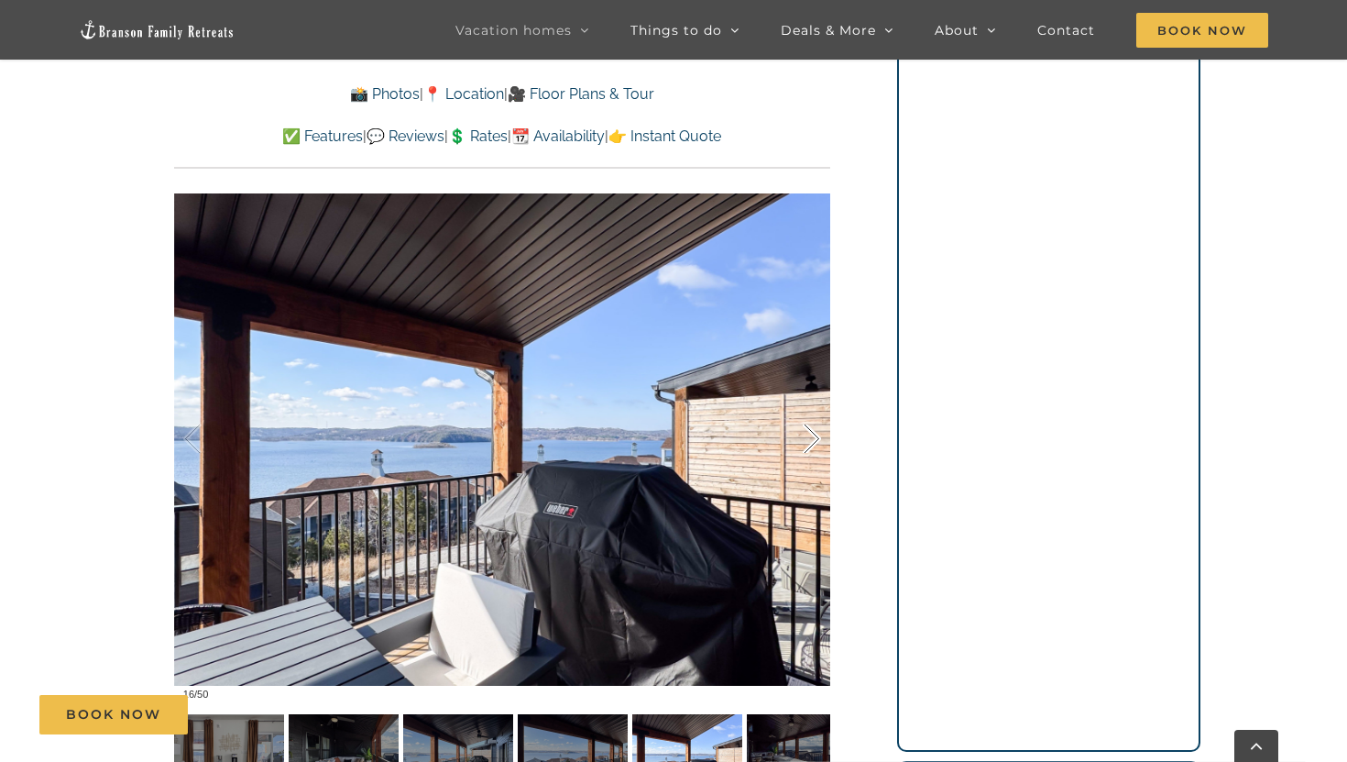
click at [811, 440] on div at bounding box center [792, 439] width 57 height 114
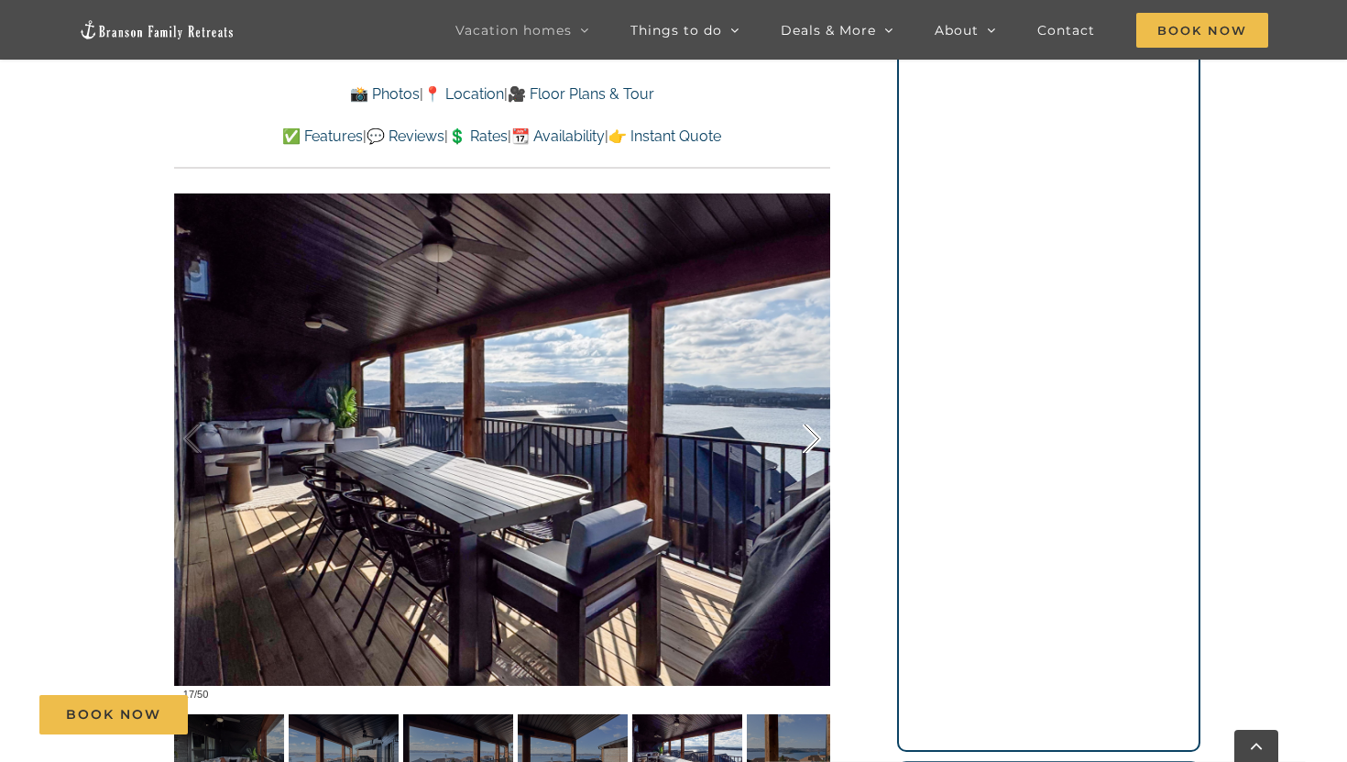
click at [811, 440] on div at bounding box center [792, 439] width 57 height 114
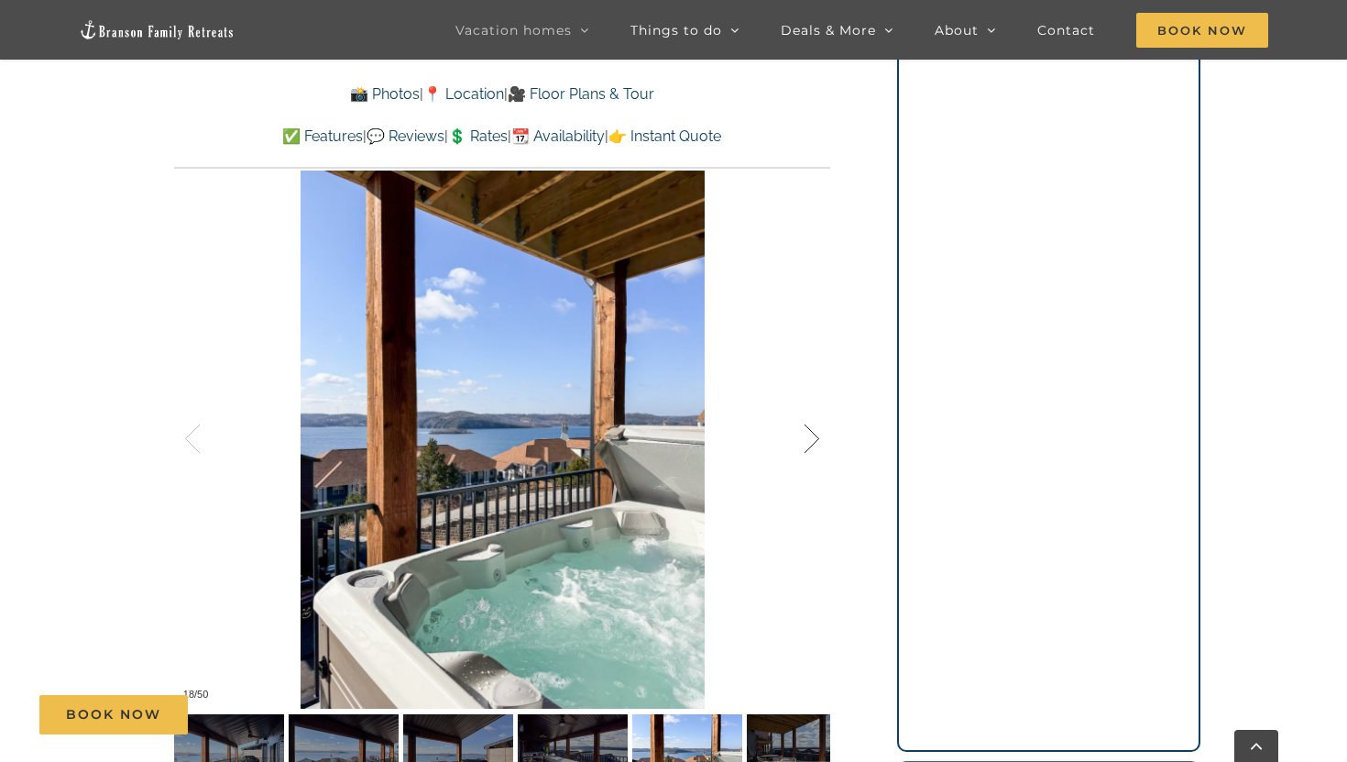
click at [811, 440] on div at bounding box center [792, 439] width 57 height 114
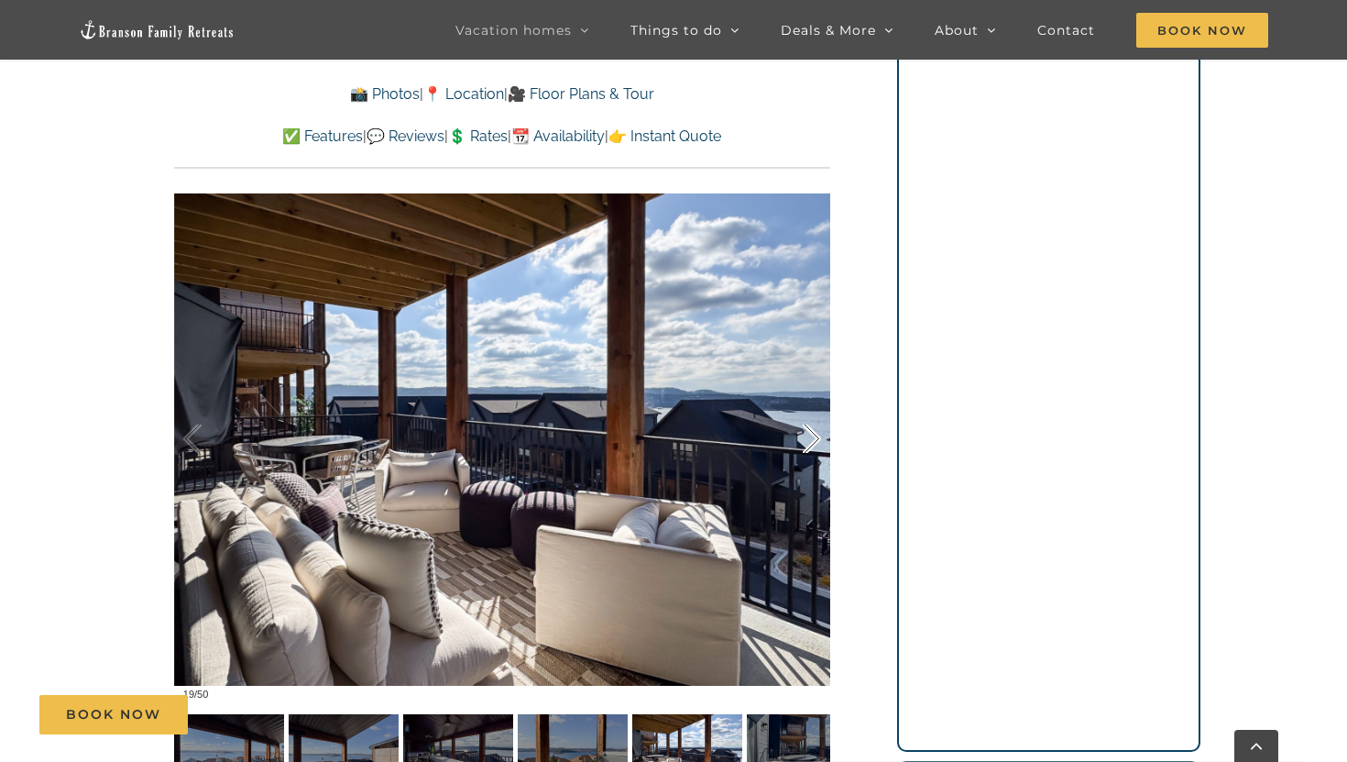
click at [811, 440] on div at bounding box center [792, 439] width 57 height 114
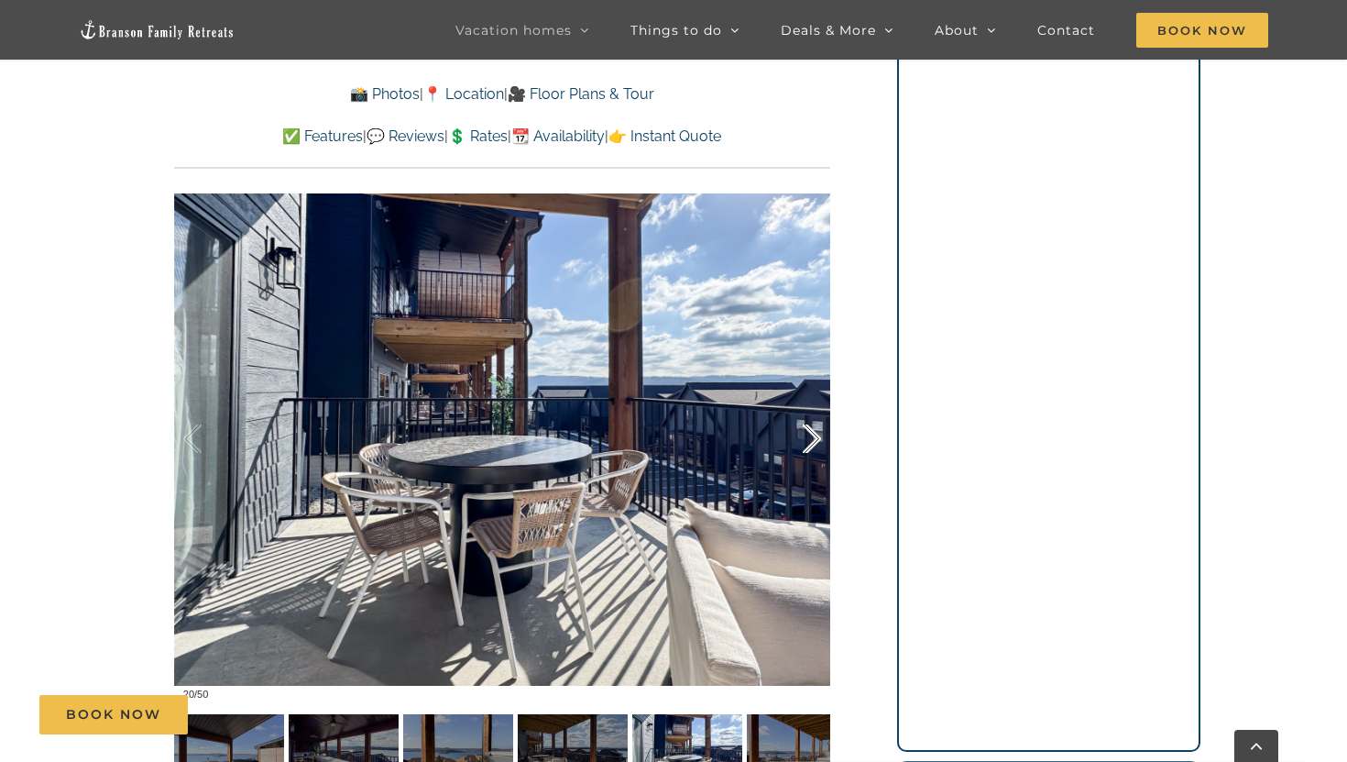
click at [811, 440] on div at bounding box center [792, 439] width 57 height 114
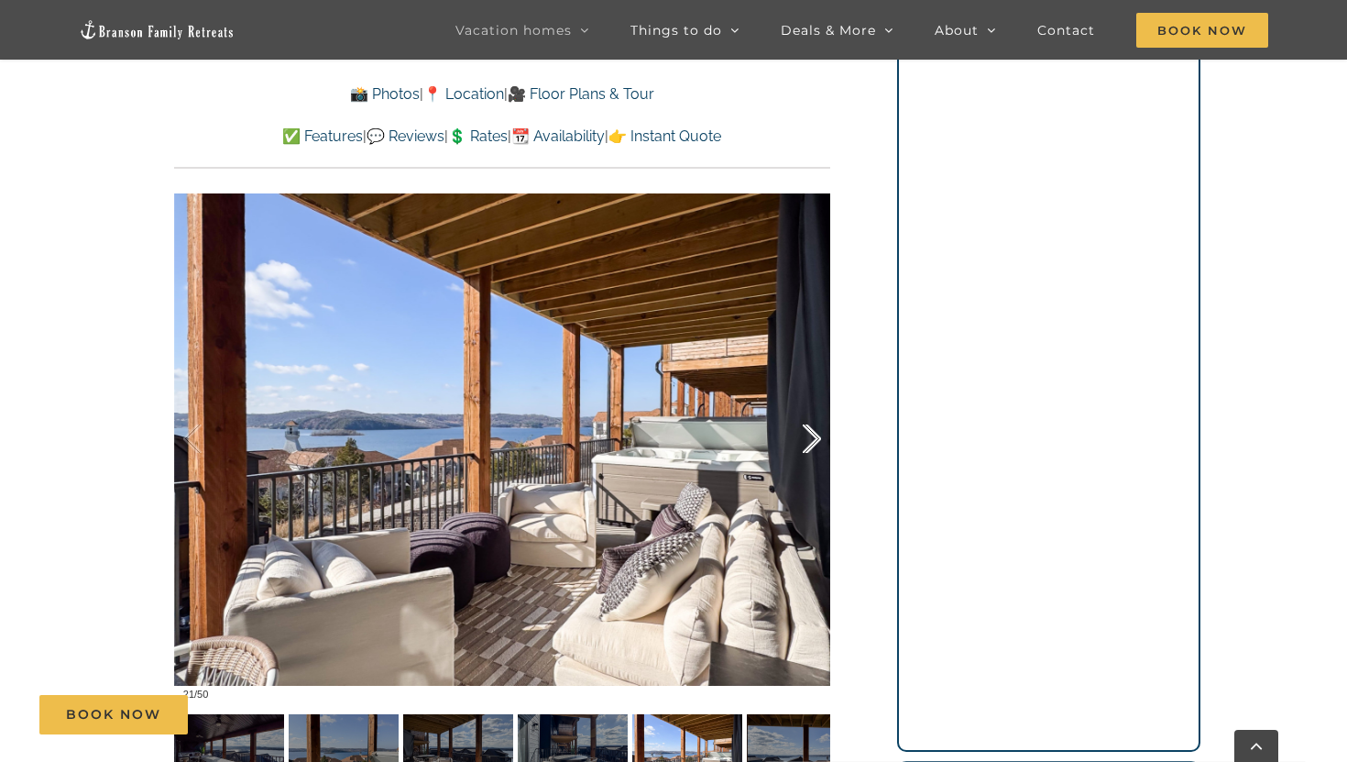
click at [811, 440] on div at bounding box center [792, 439] width 57 height 114
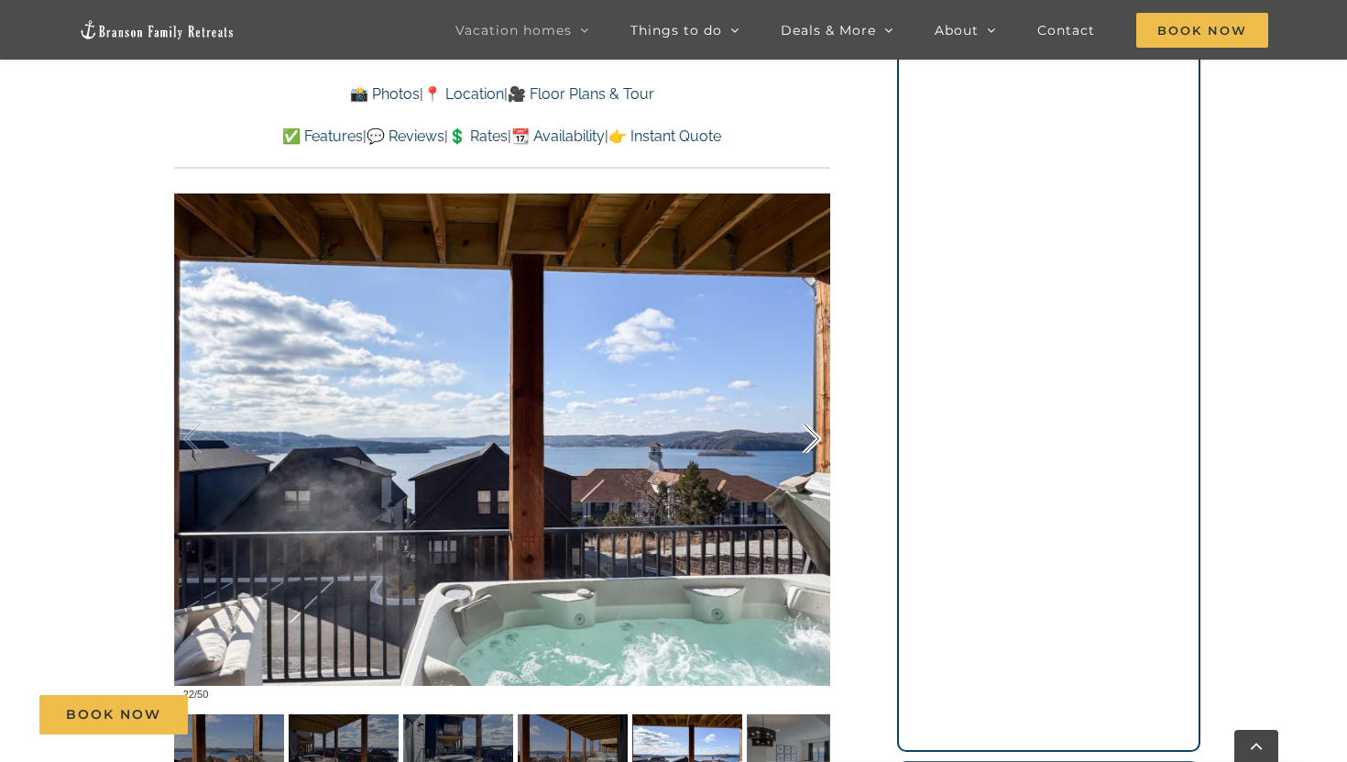
click at [811, 440] on div at bounding box center [792, 439] width 57 height 114
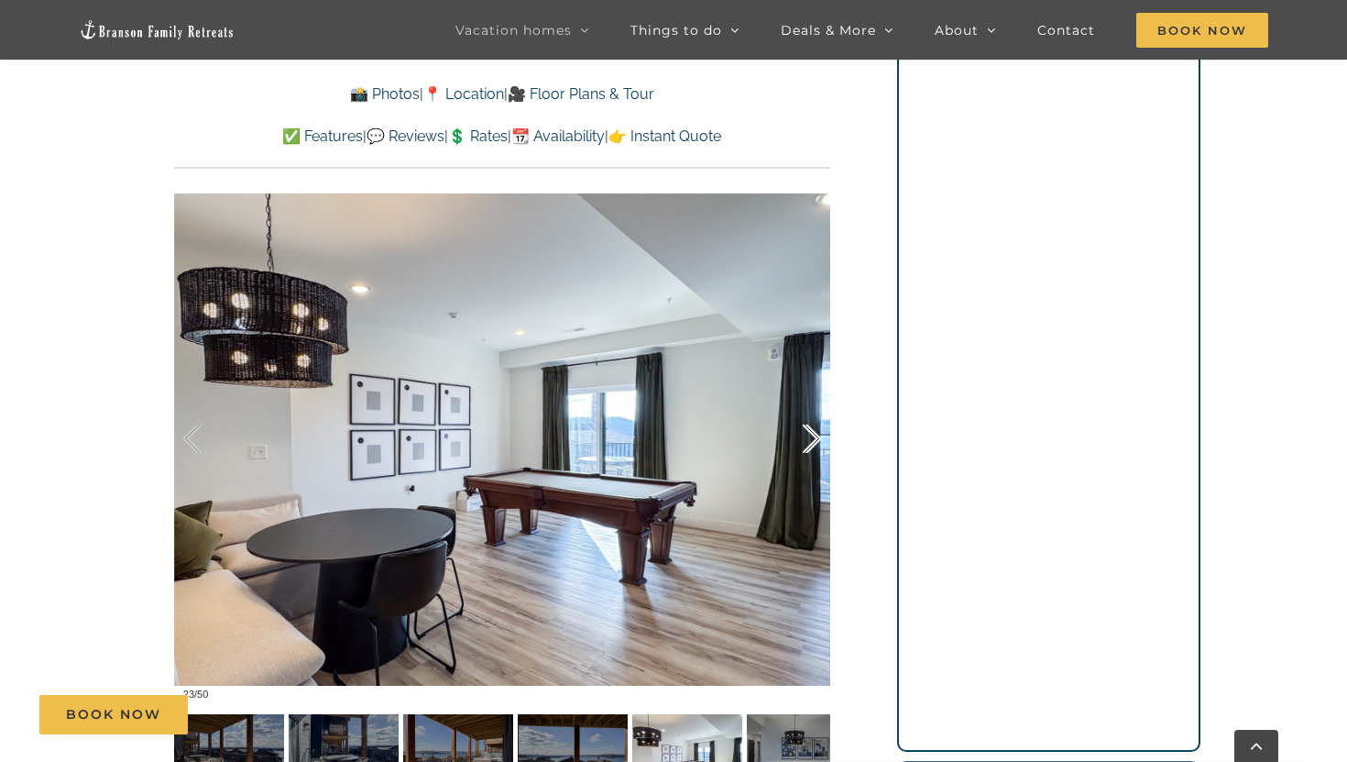
click at [811, 440] on div at bounding box center [792, 439] width 57 height 114
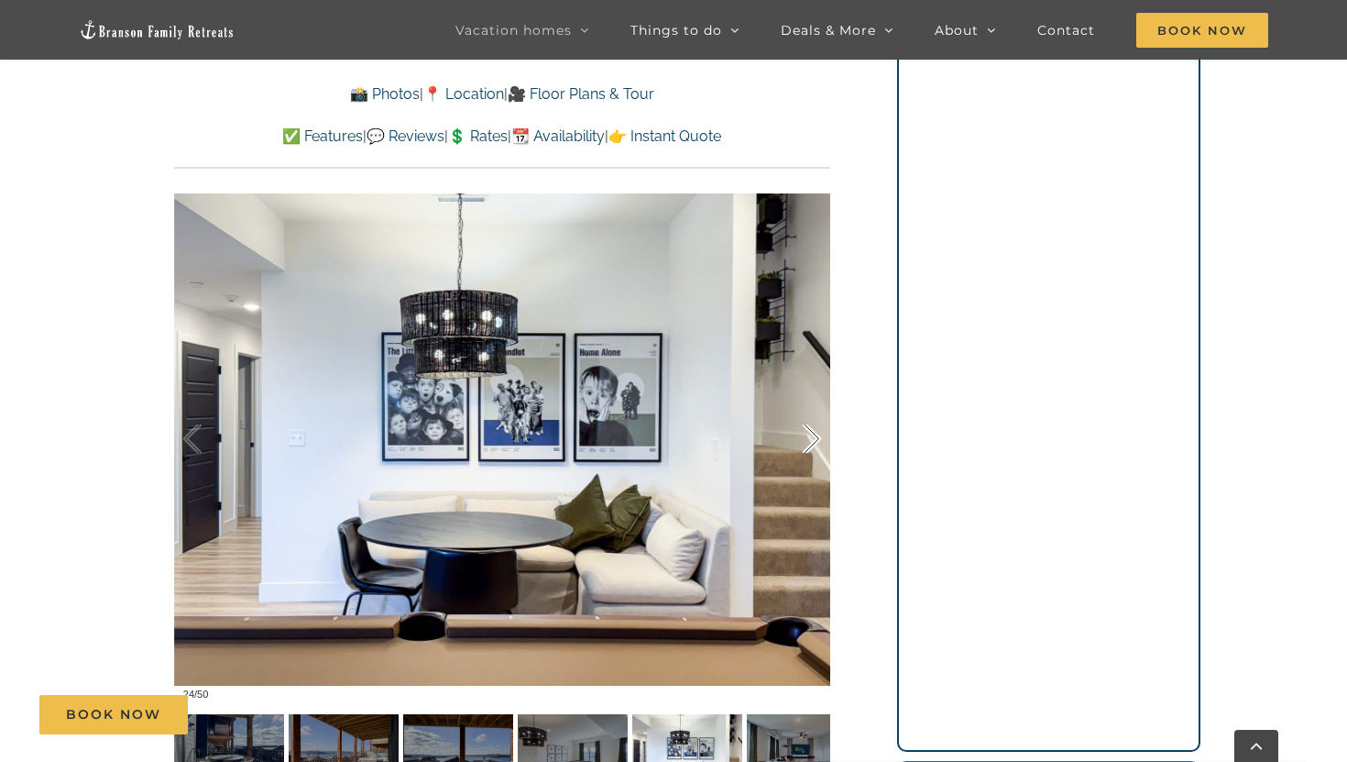
click at [811, 440] on div at bounding box center [792, 439] width 57 height 114
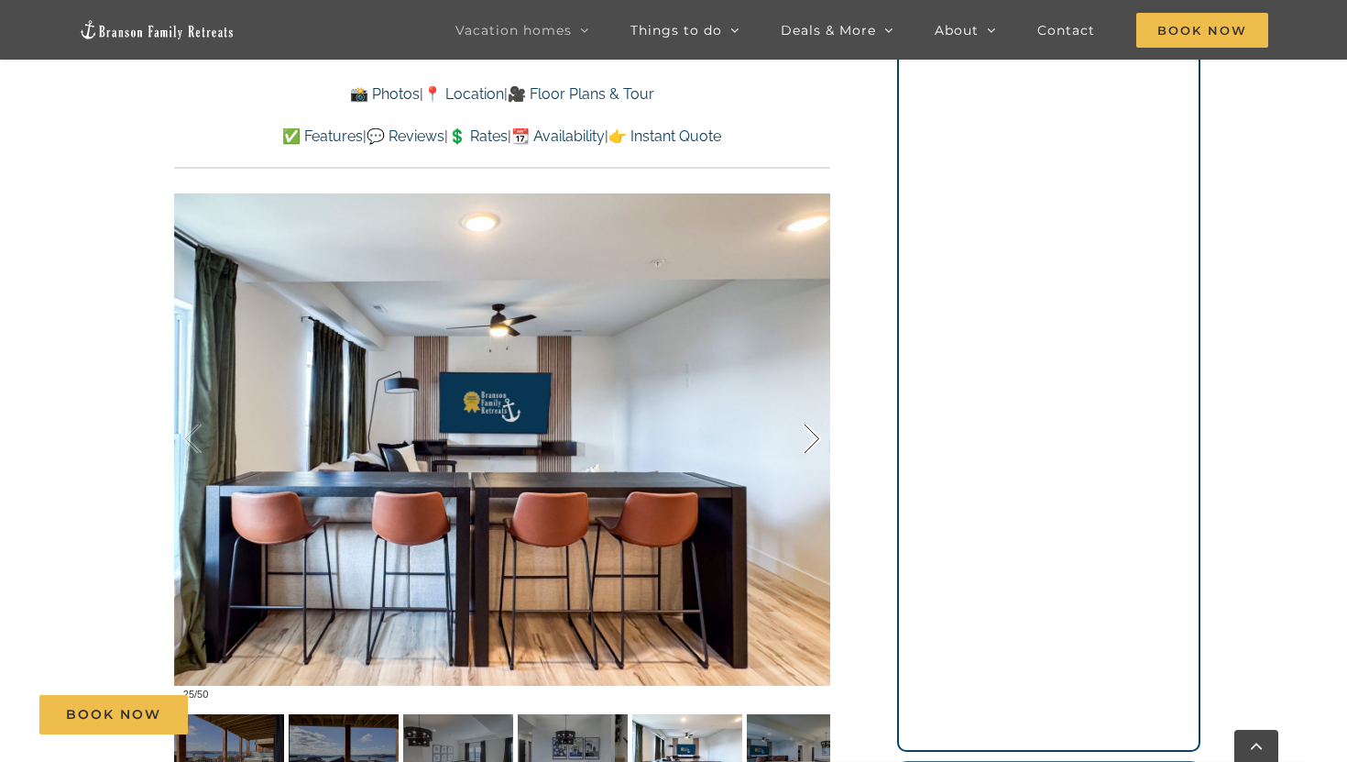
click at [811, 441] on div at bounding box center [792, 439] width 57 height 114
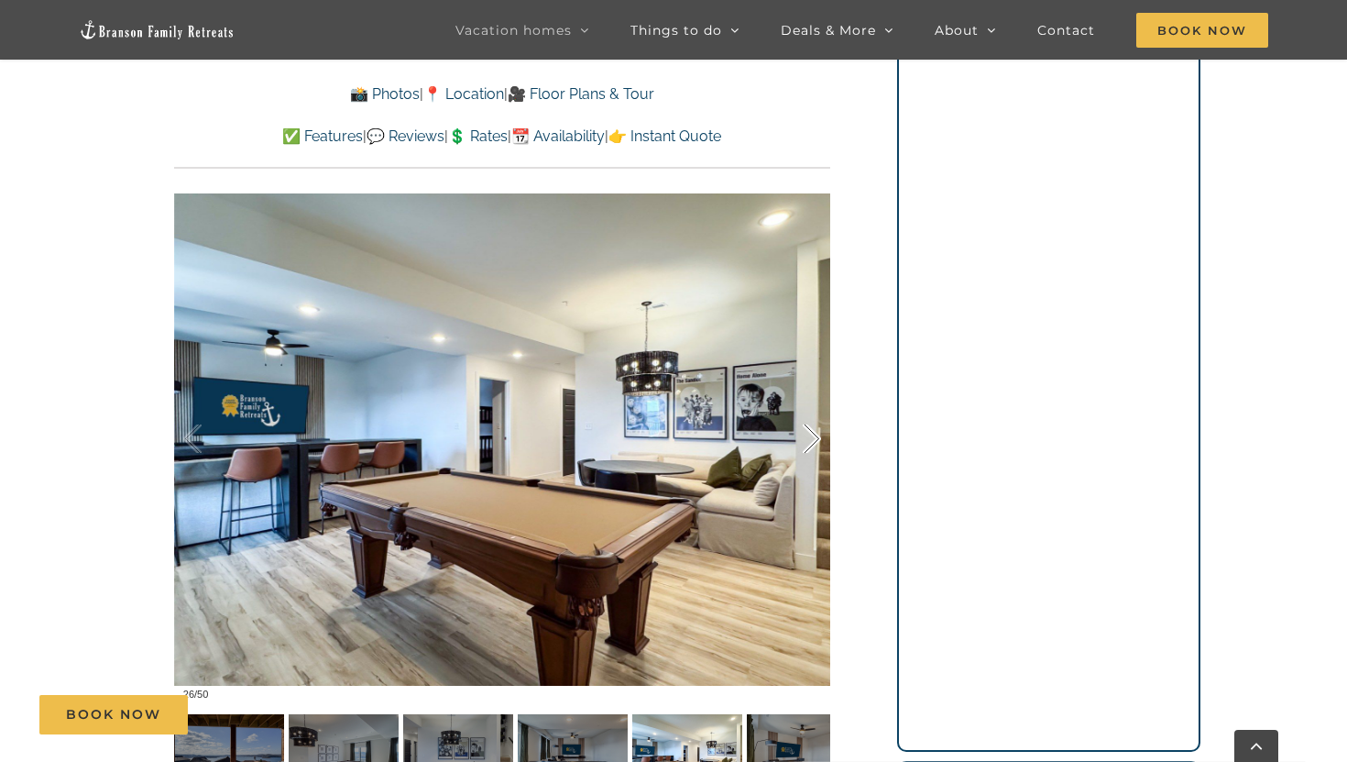
click at [811, 441] on div at bounding box center [792, 439] width 57 height 114
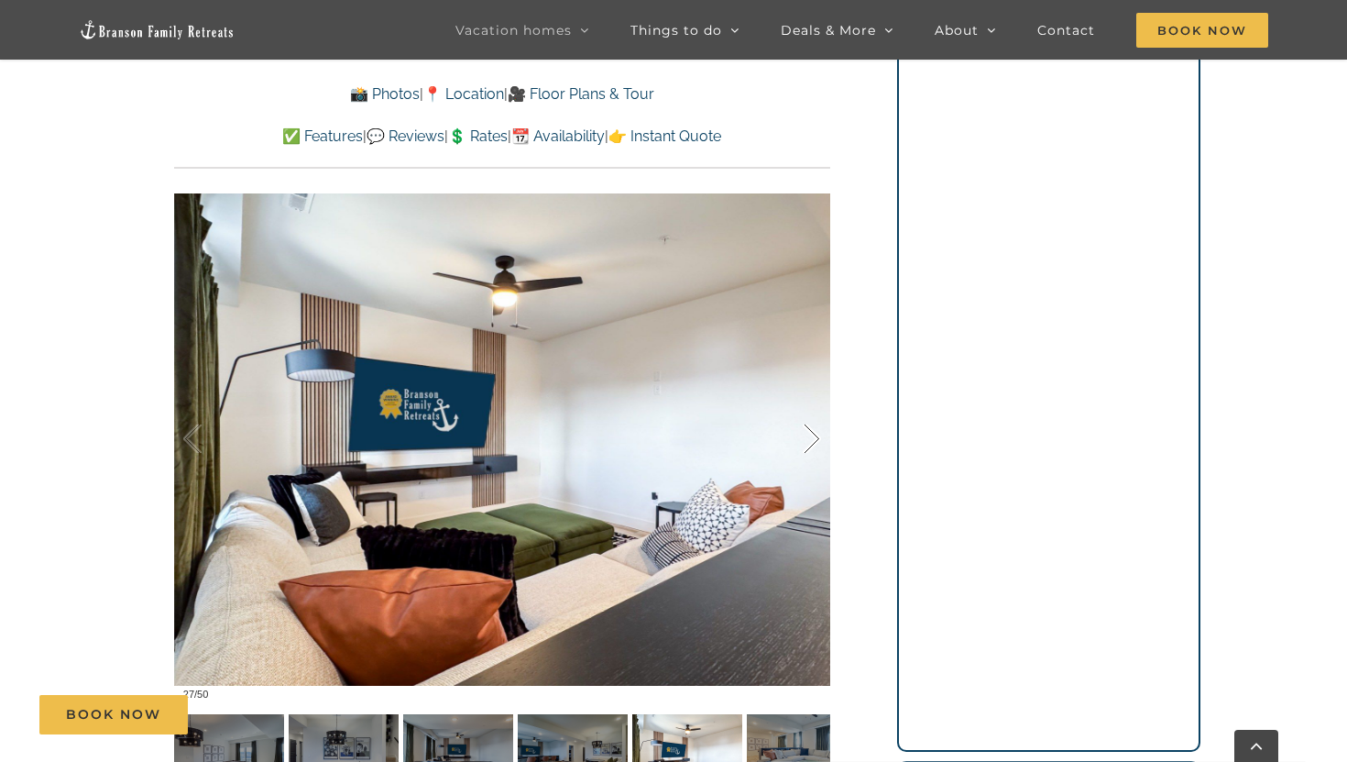
click at [811, 441] on div at bounding box center [792, 439] width 57 height 114
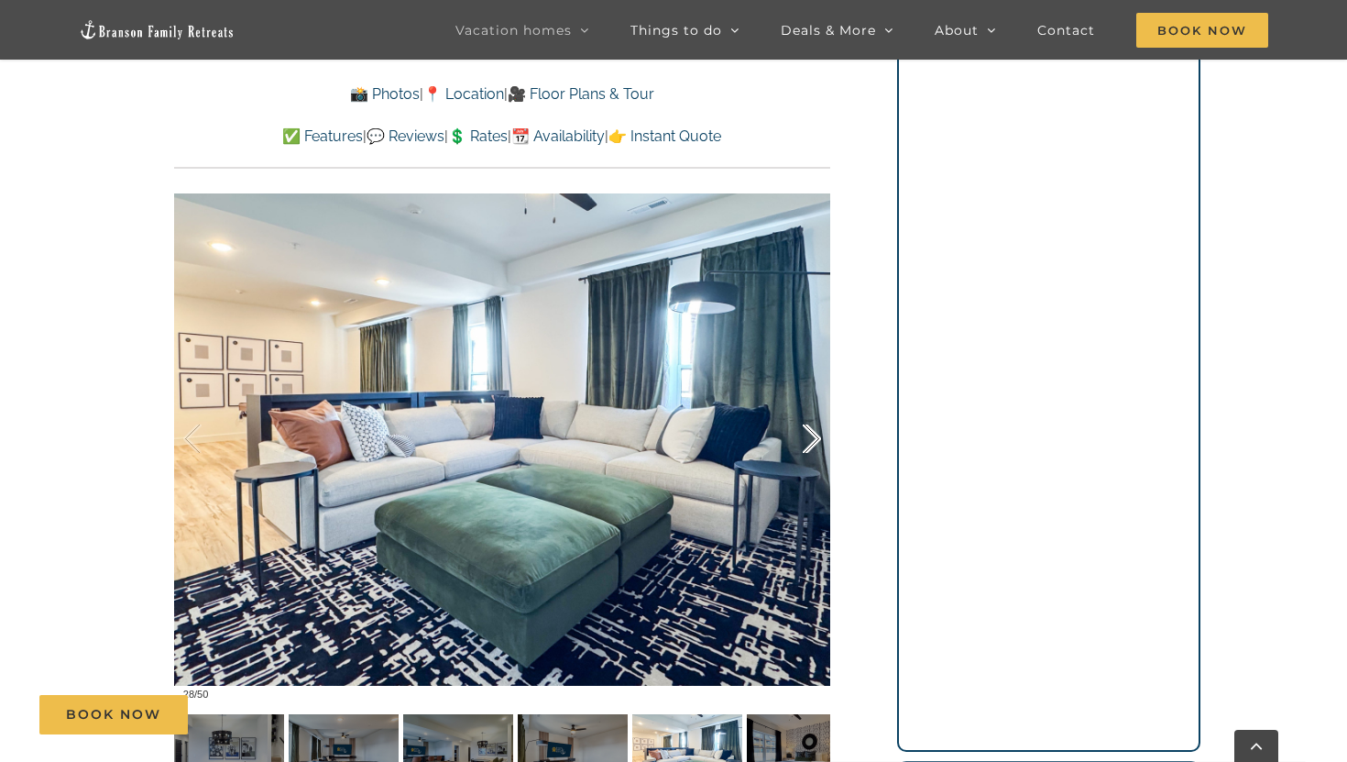
click at [811, 441] on div at bounding box center [792, 439] width 57 height 114
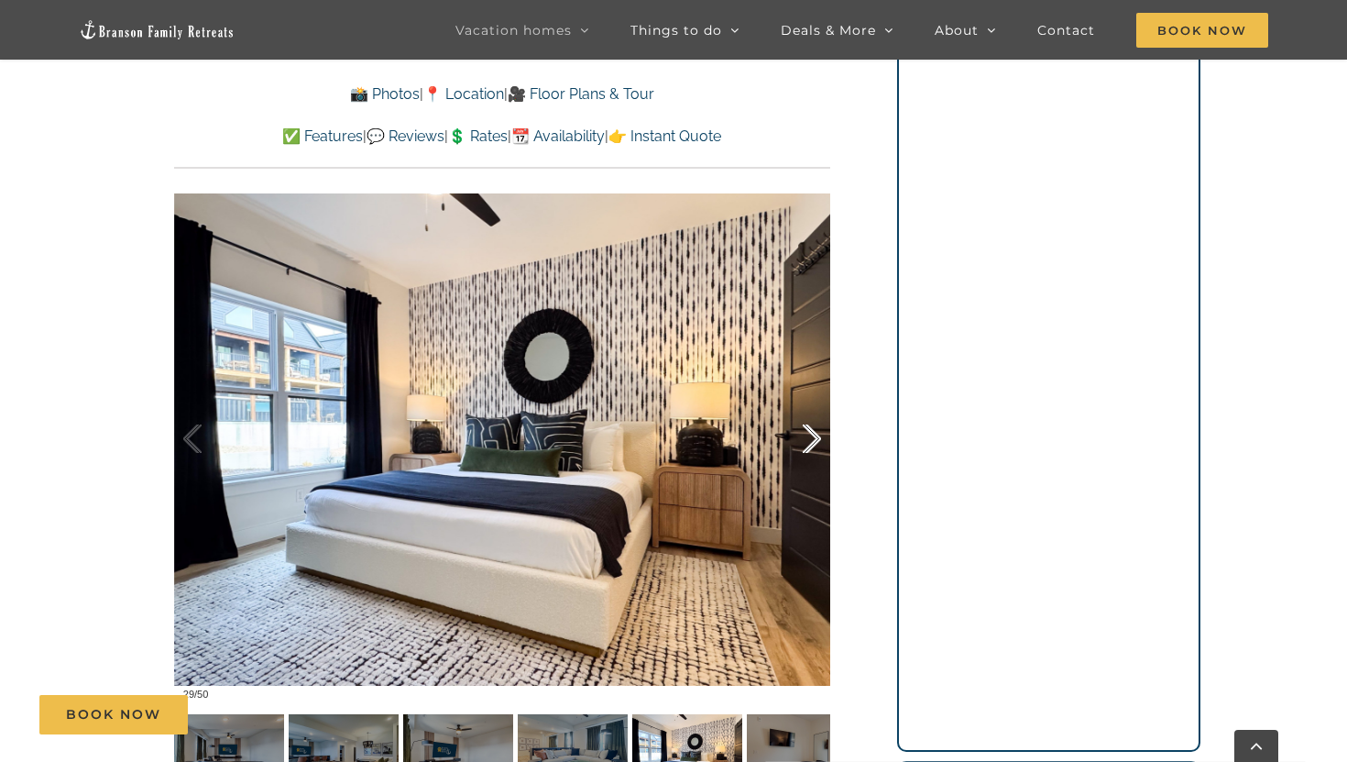
click at [811, 441] on div at bounding box center [792, 439] width 57 height 114
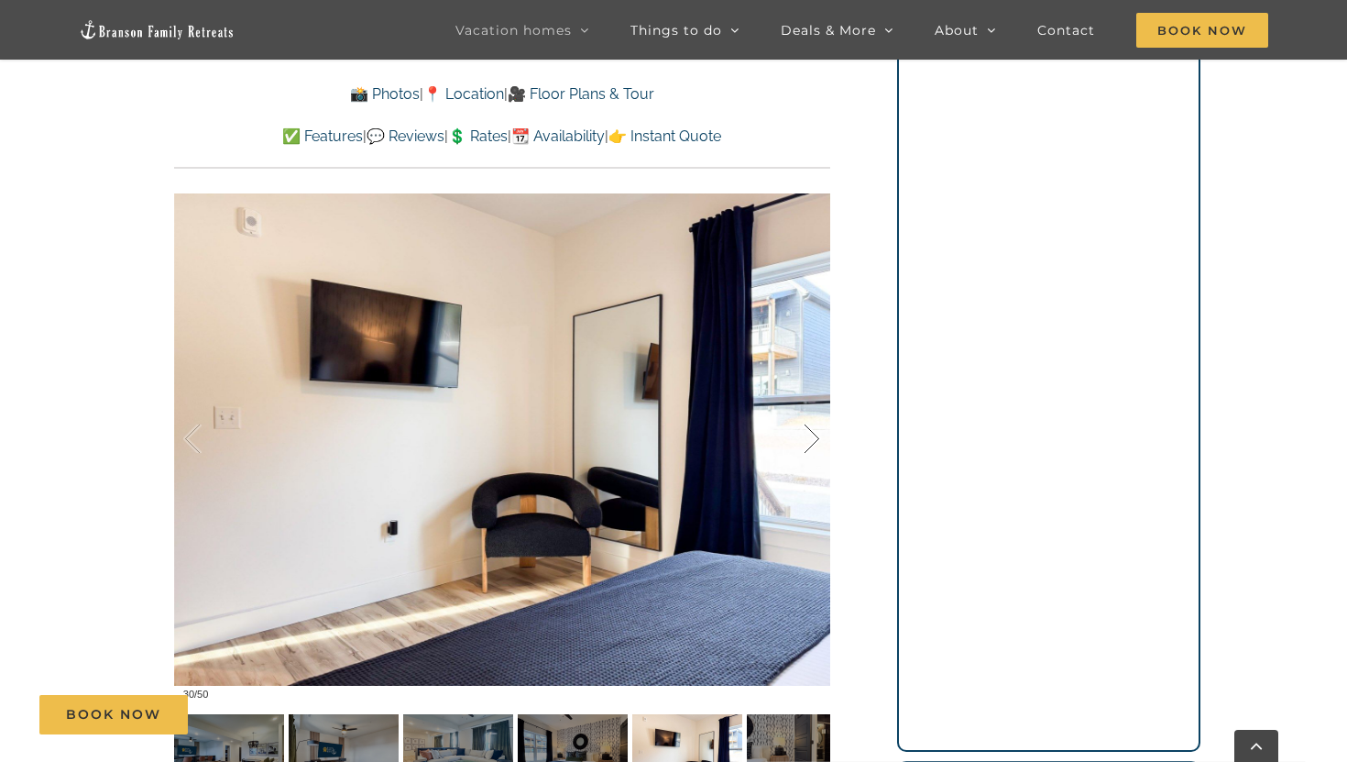
click at [811, 441] on div at bounding box center [792, 439] width 57 height 114
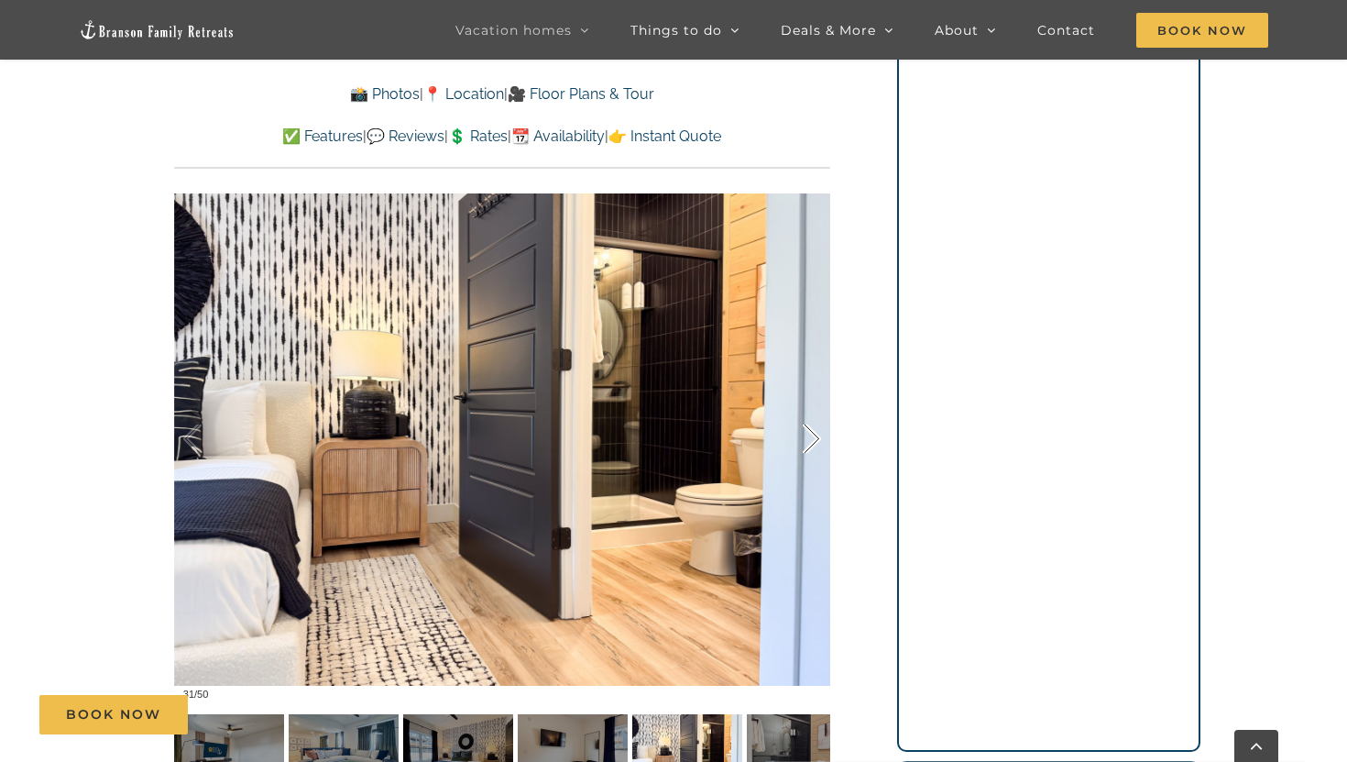
click at [811, 441] on div at bounding box center [792, 439] width 57 height 114
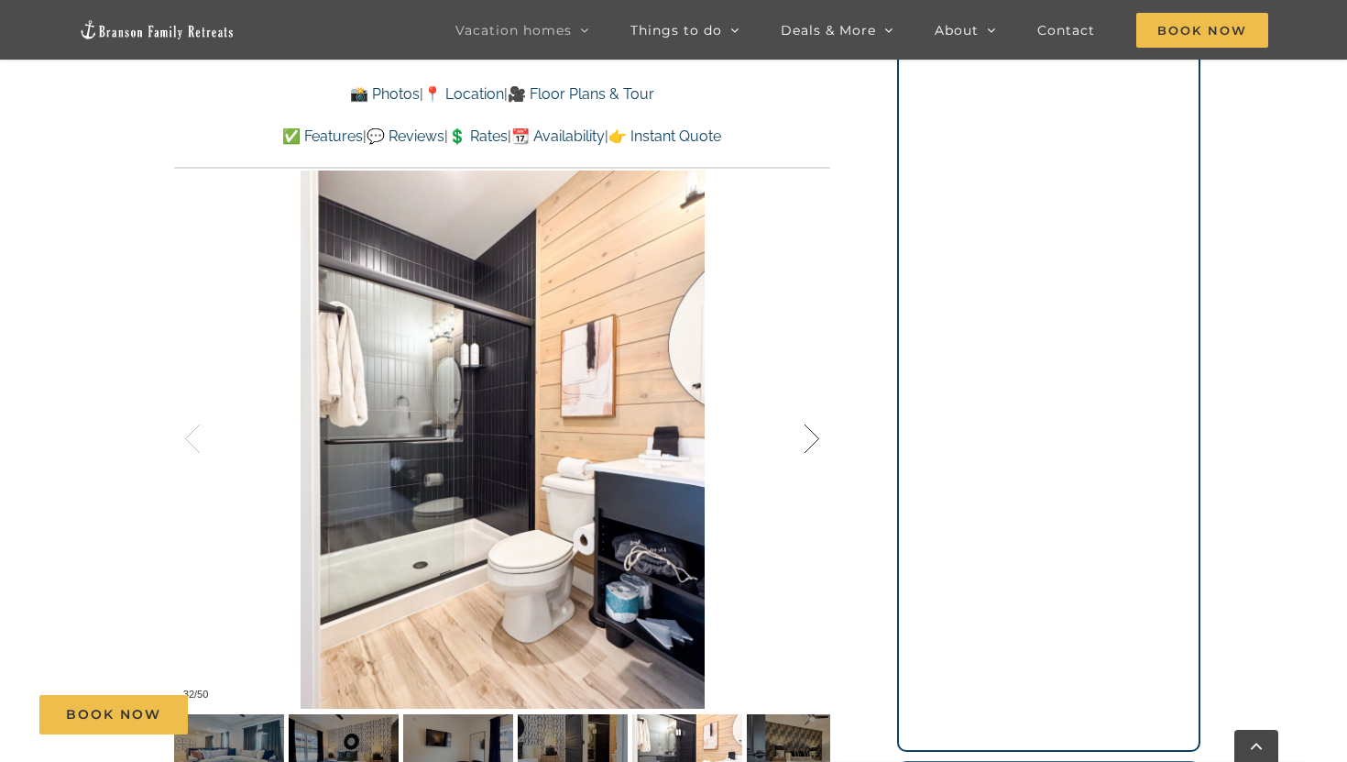
click at [811, 441] on div at bounding box center [792, 439] width 57 height 114
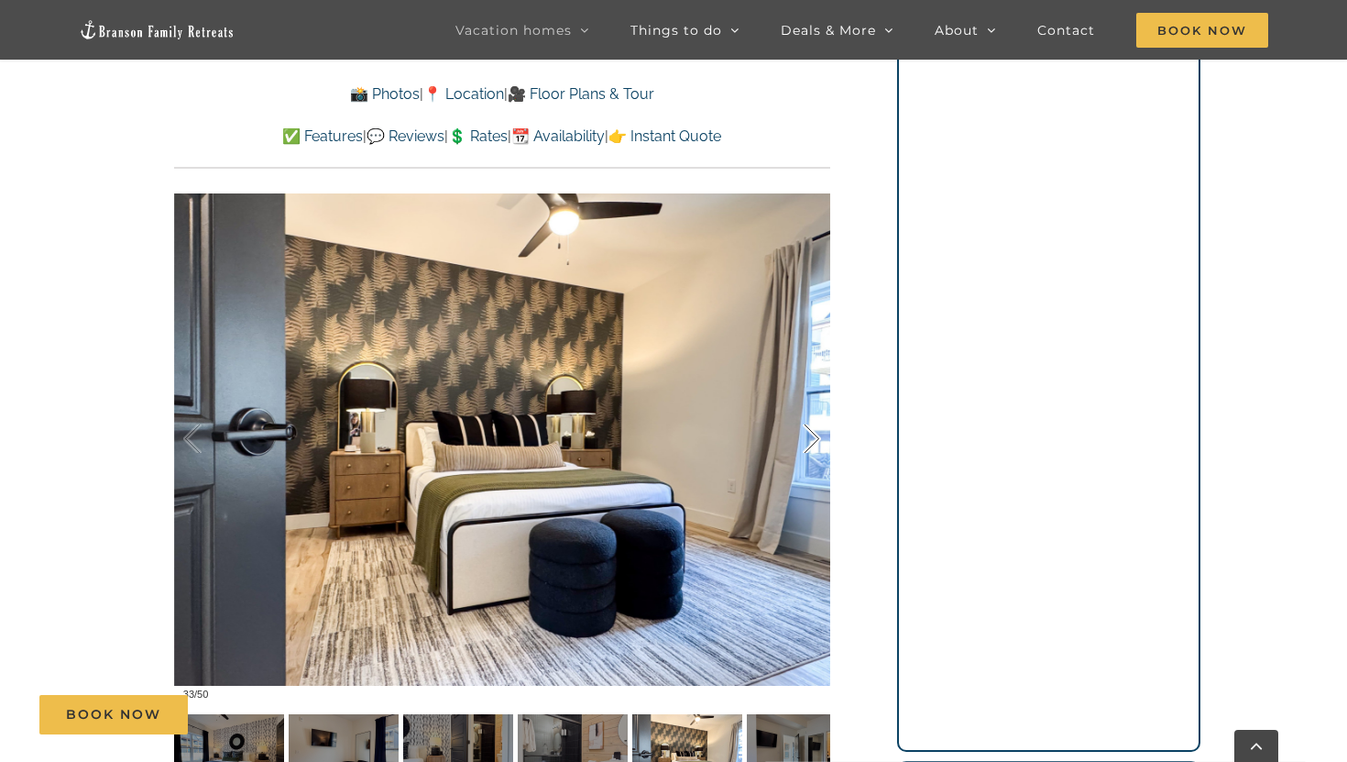
click at [811, 441] on div at bounding box center [792, 439] width 57 height 114
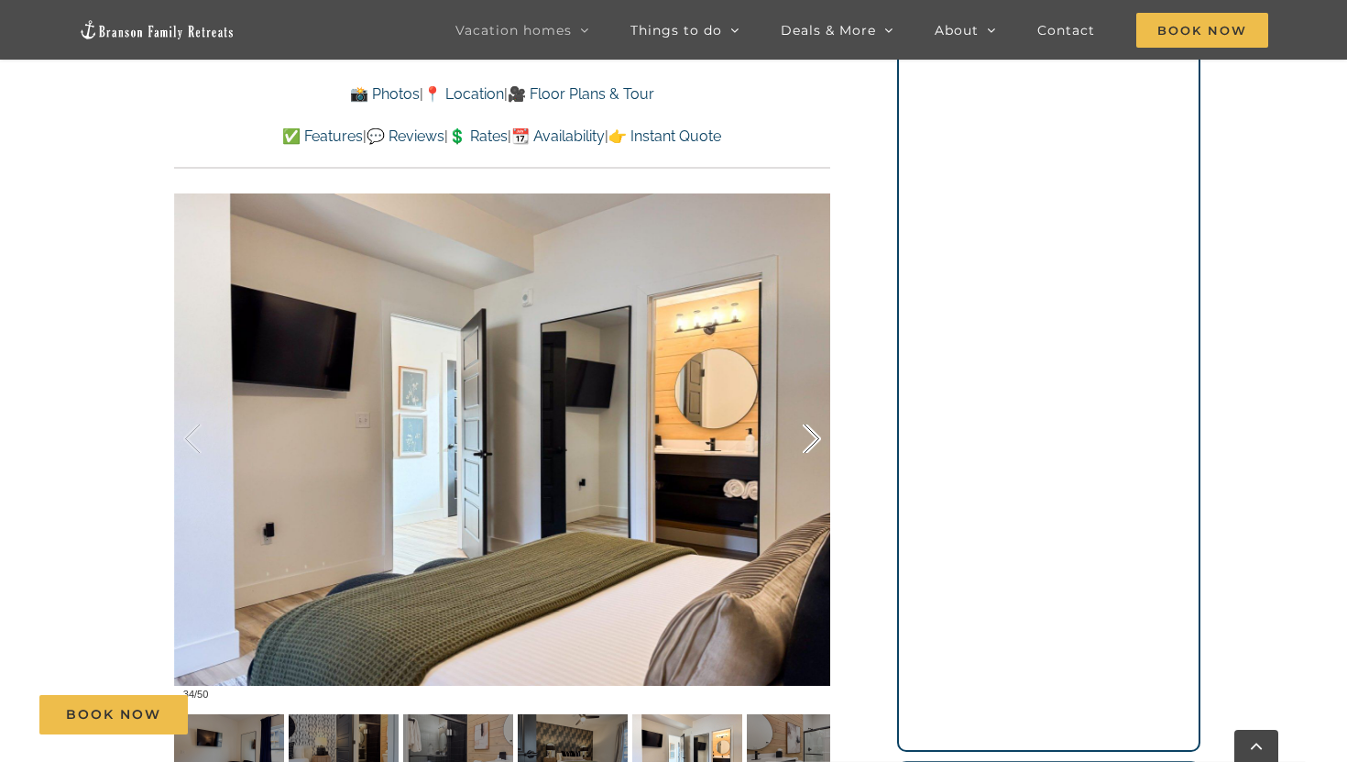
click at [811, 441] on div at bounding box center [792, 439] width 57 height 114
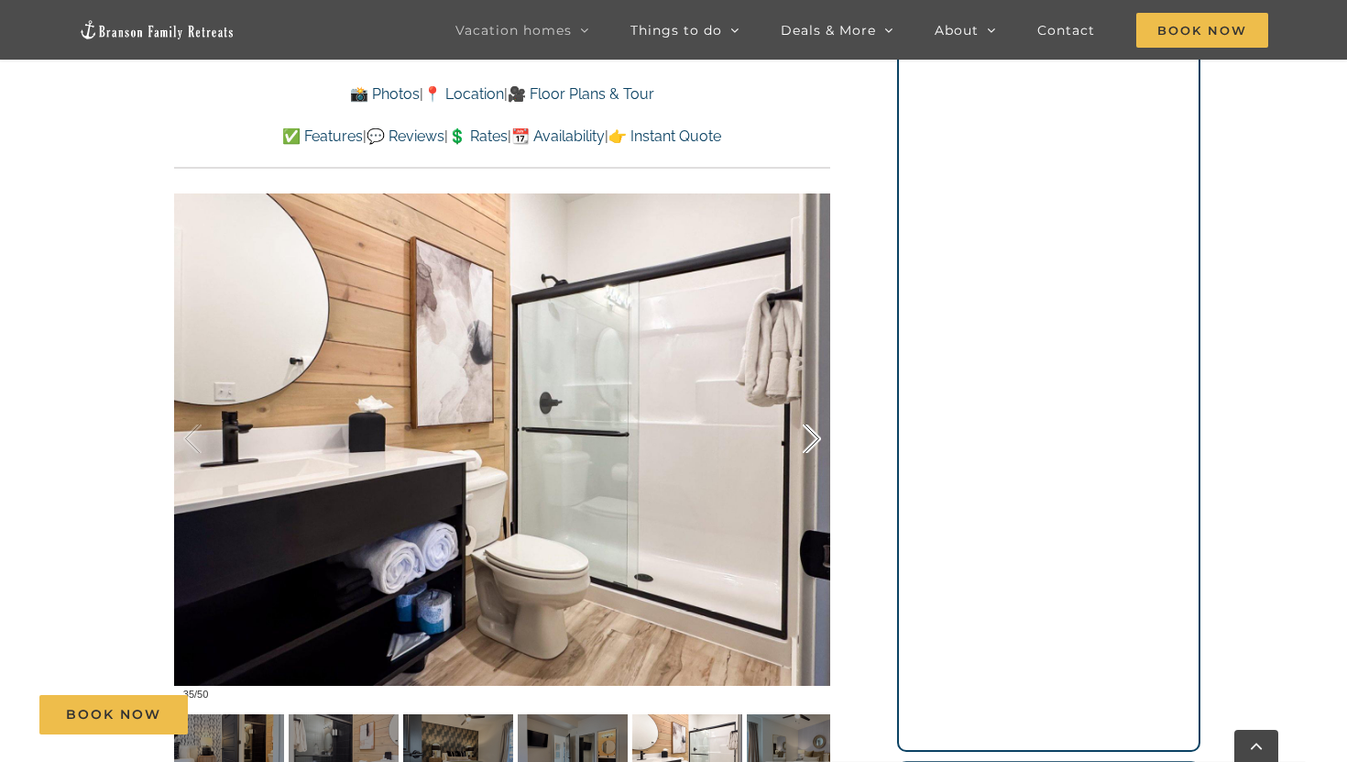
click at [811, 441] on div at bounding box center [792, 439] width 57 height 114
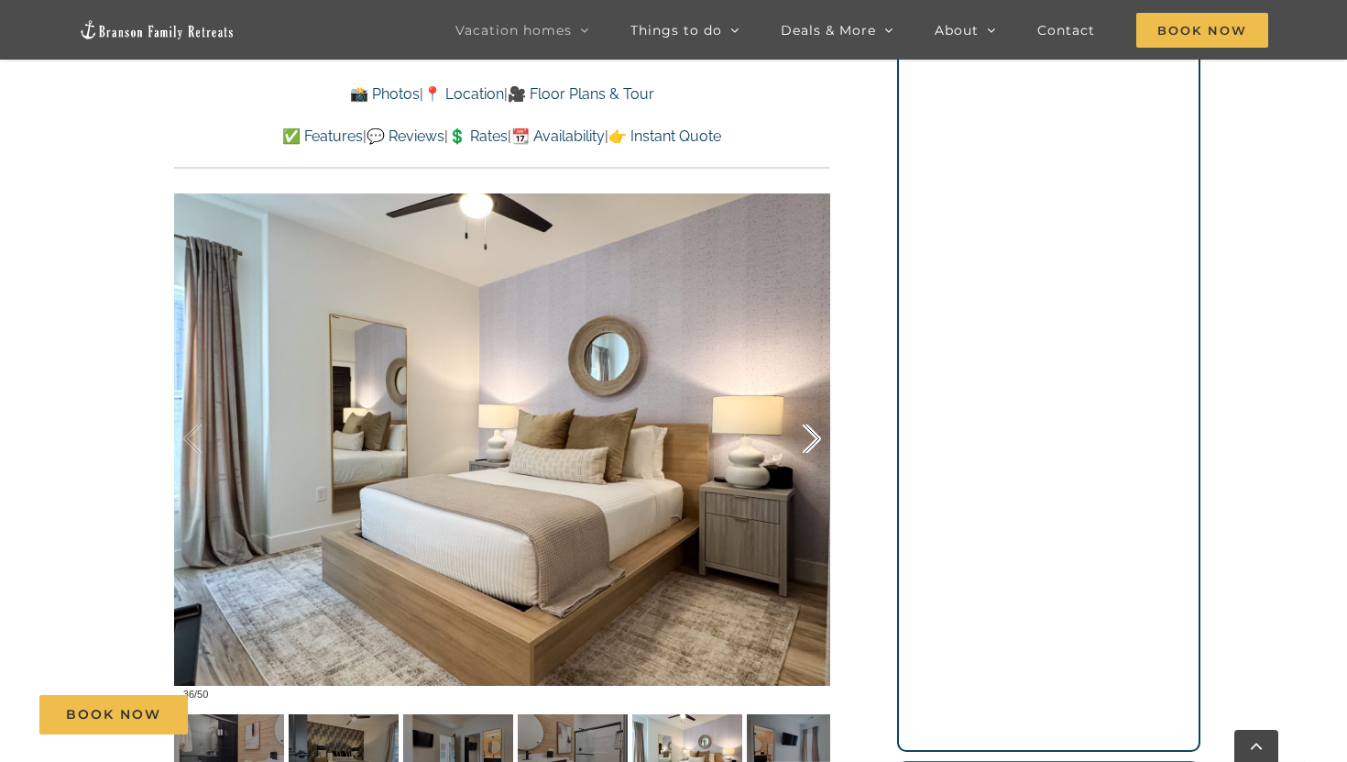
click at [811, 441] on div at bounding box center [792, 439] width 57 height 114
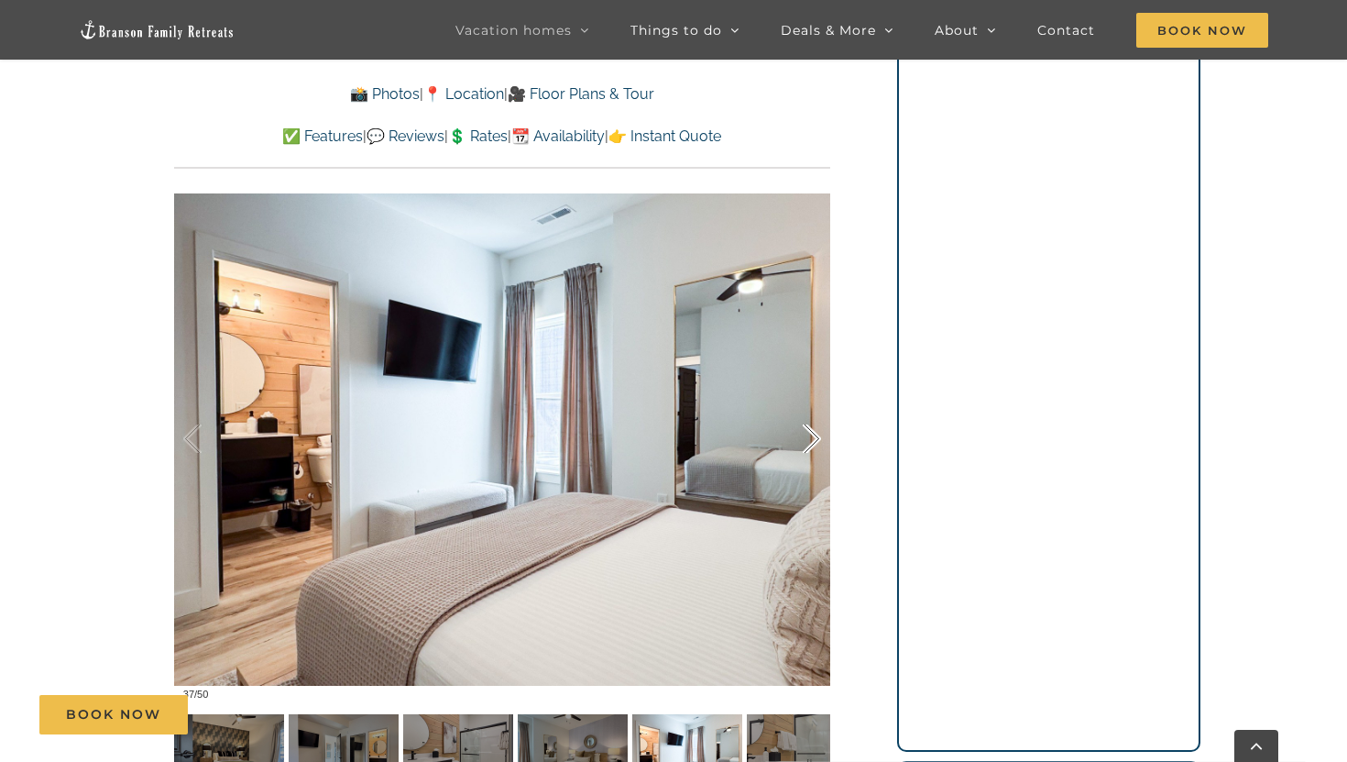
click at [811, 441] on div at bounding box center [792, 439] width 57 height 114
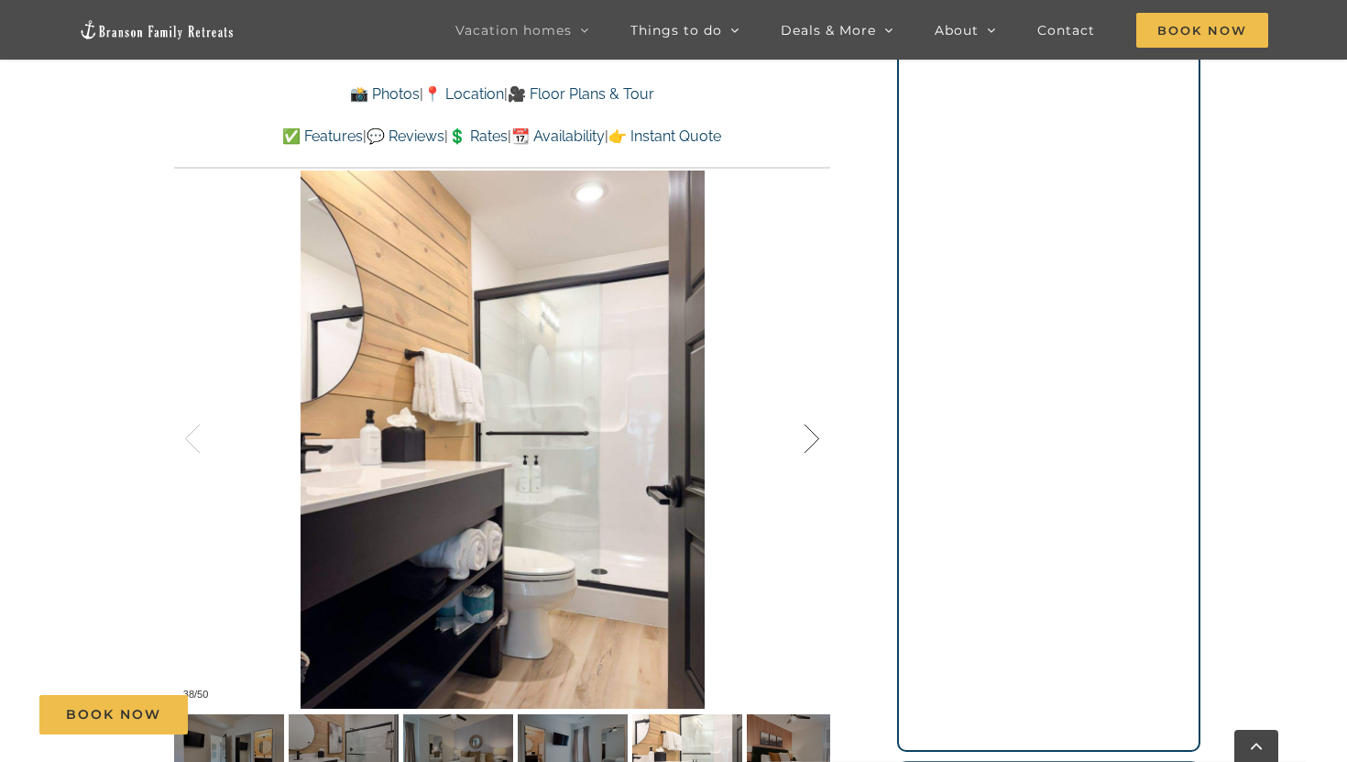
click at [811, 441] on div at bounding box center [792, 439] width 57 height 114
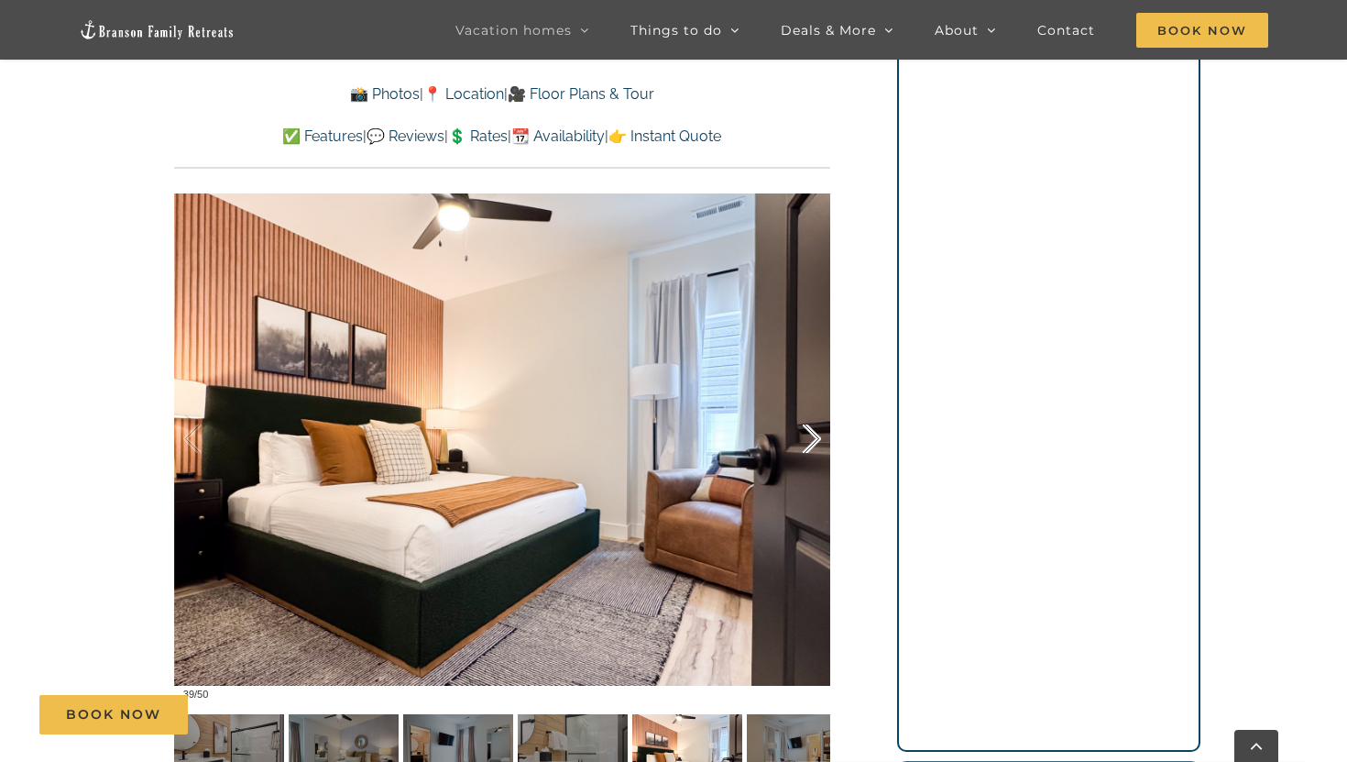
click at [811, 441] on div at bounding box center [792, 439] width 57 height 114
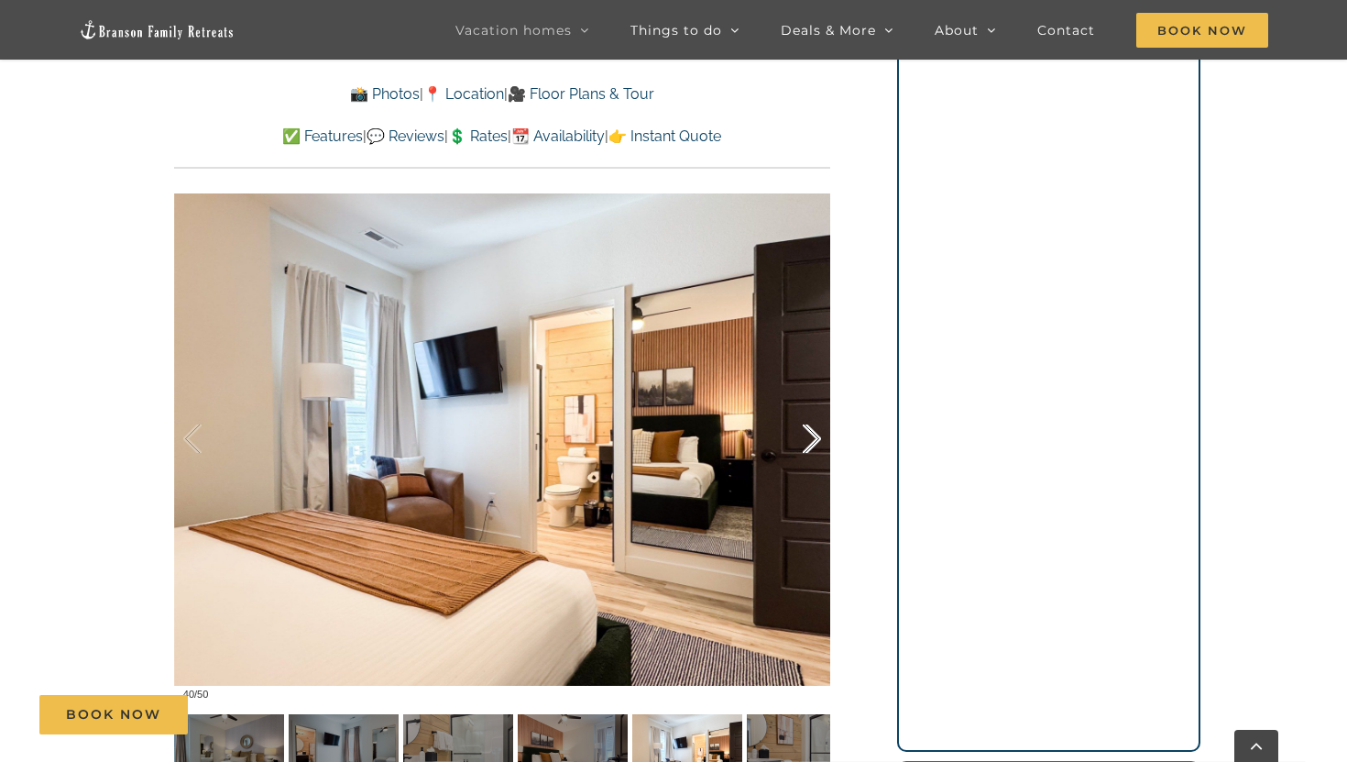
click at [811, 441] on div at bounding box center [792, 439] width 57 height 114
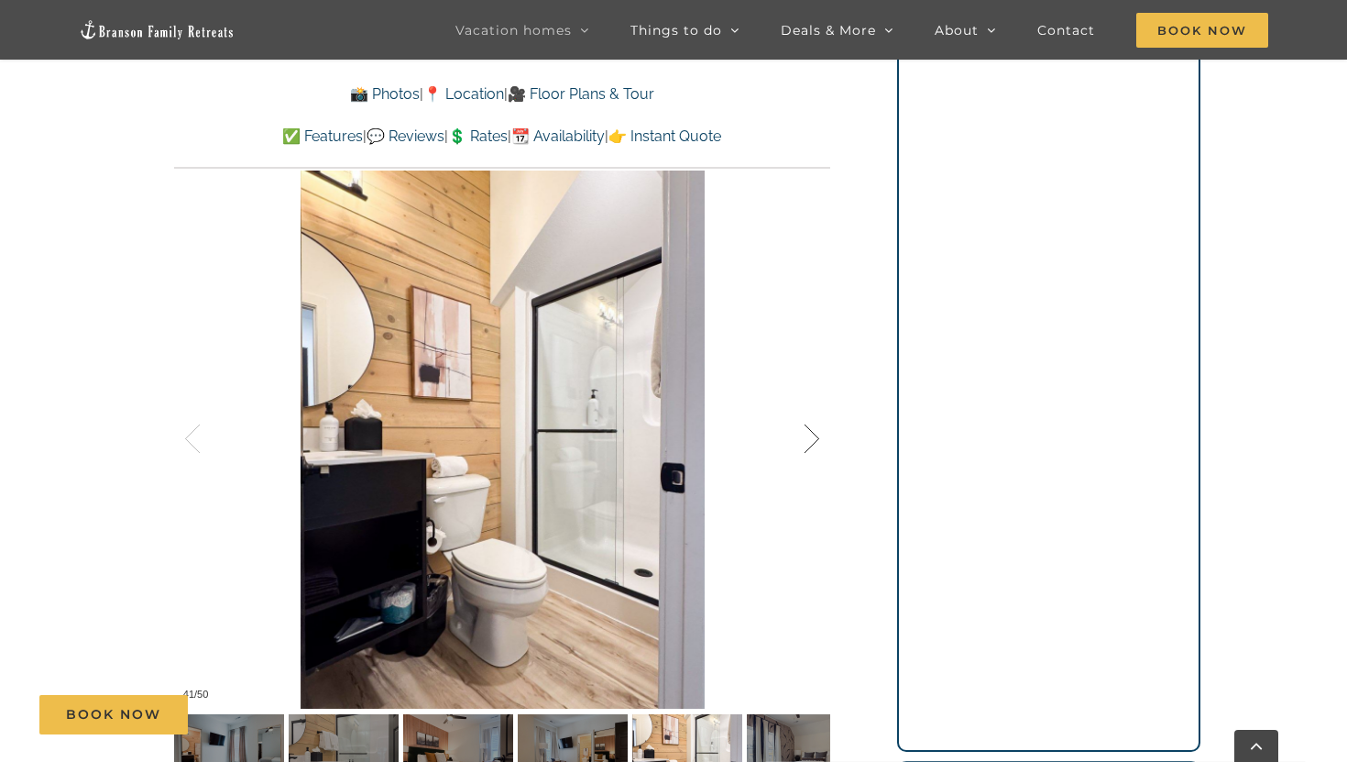
click at [811, 441] on div at bounding box center [792, 439] width 57 height 114
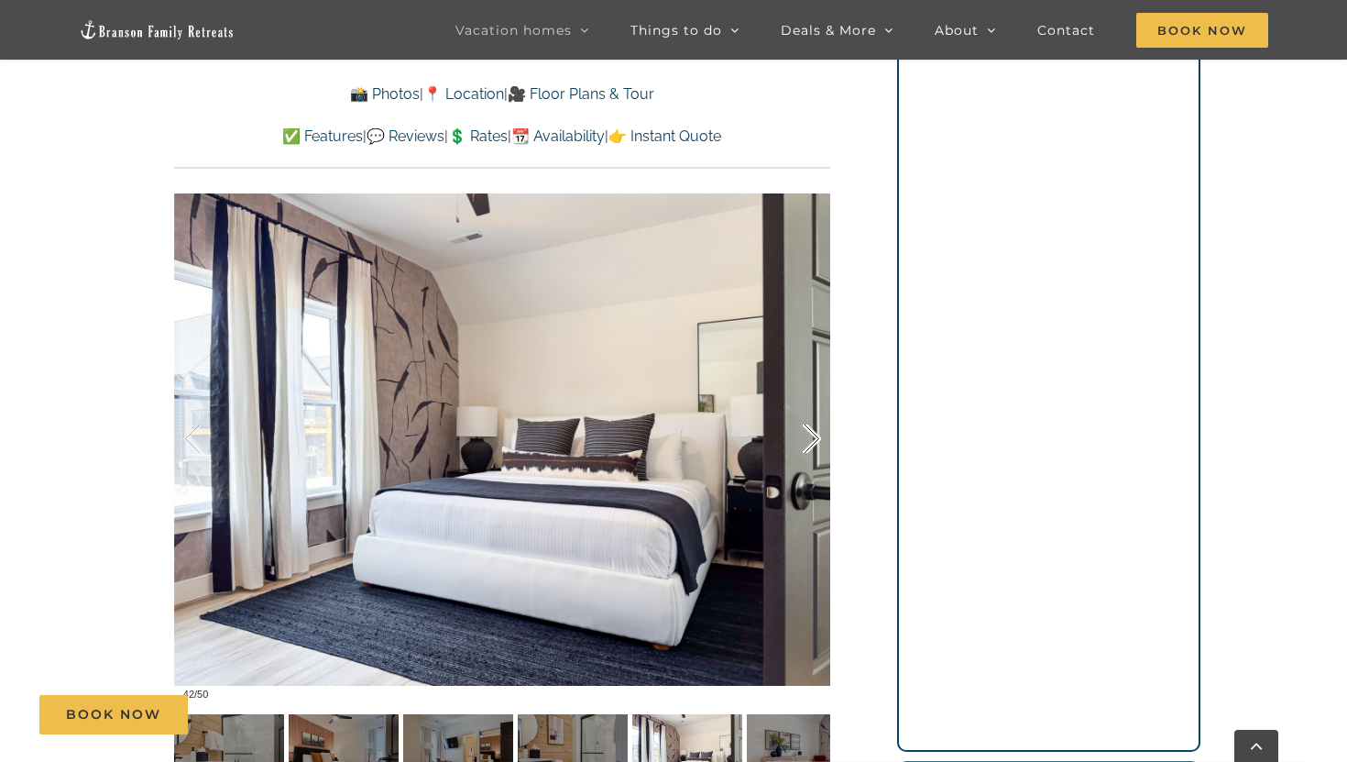
click at [811, 441] on div at bounding box center [792, 439] width 57 height 114
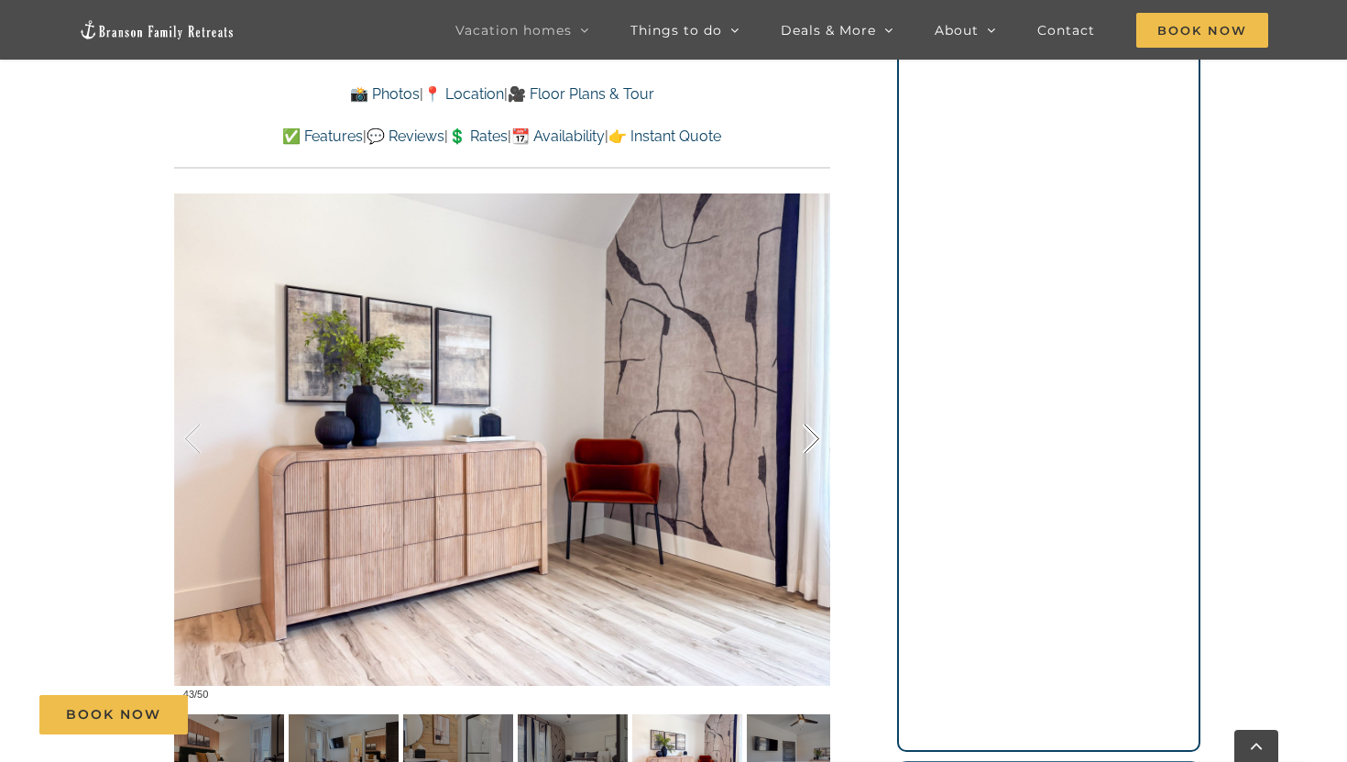
click at [811, 441] on div at bounding box center [792, 439] width 57 height 114
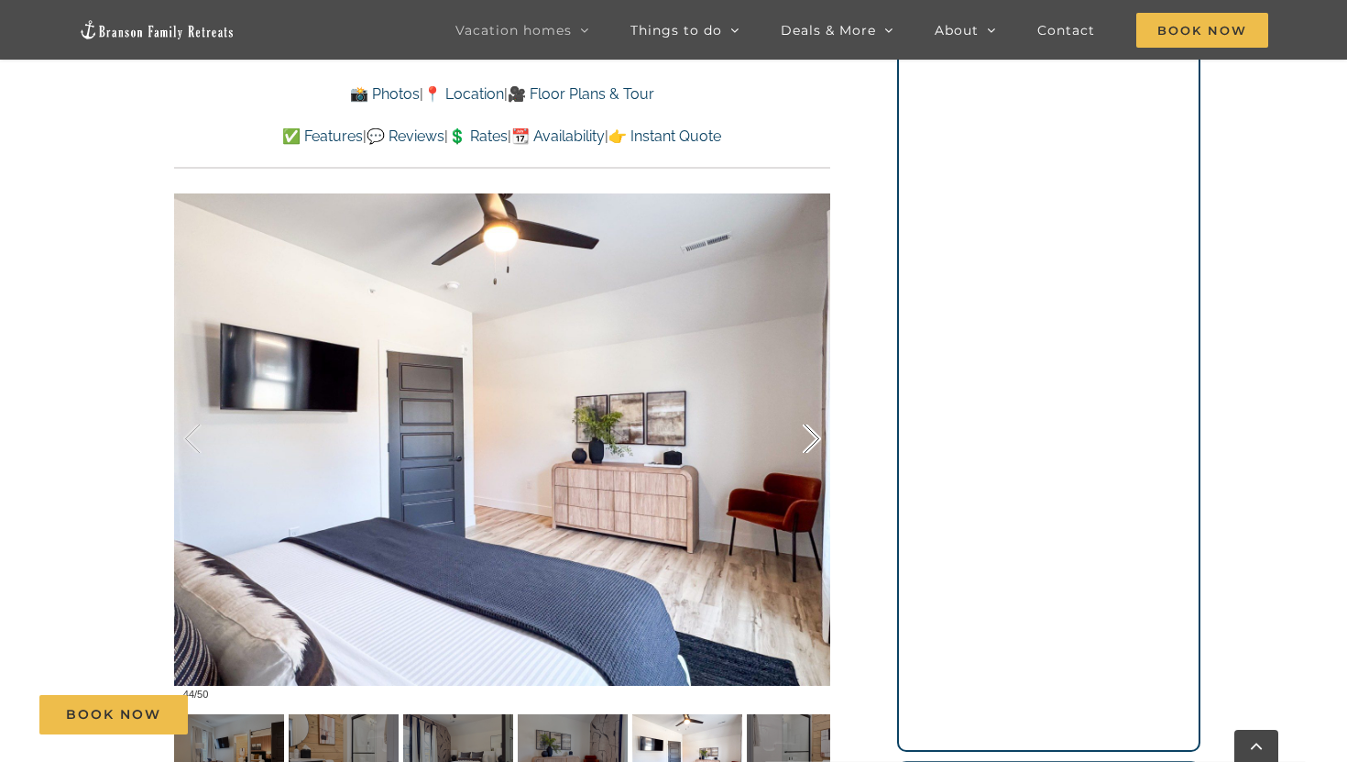
click at [811, 441] on div at bounding box center [792, 439] width 57 height 114
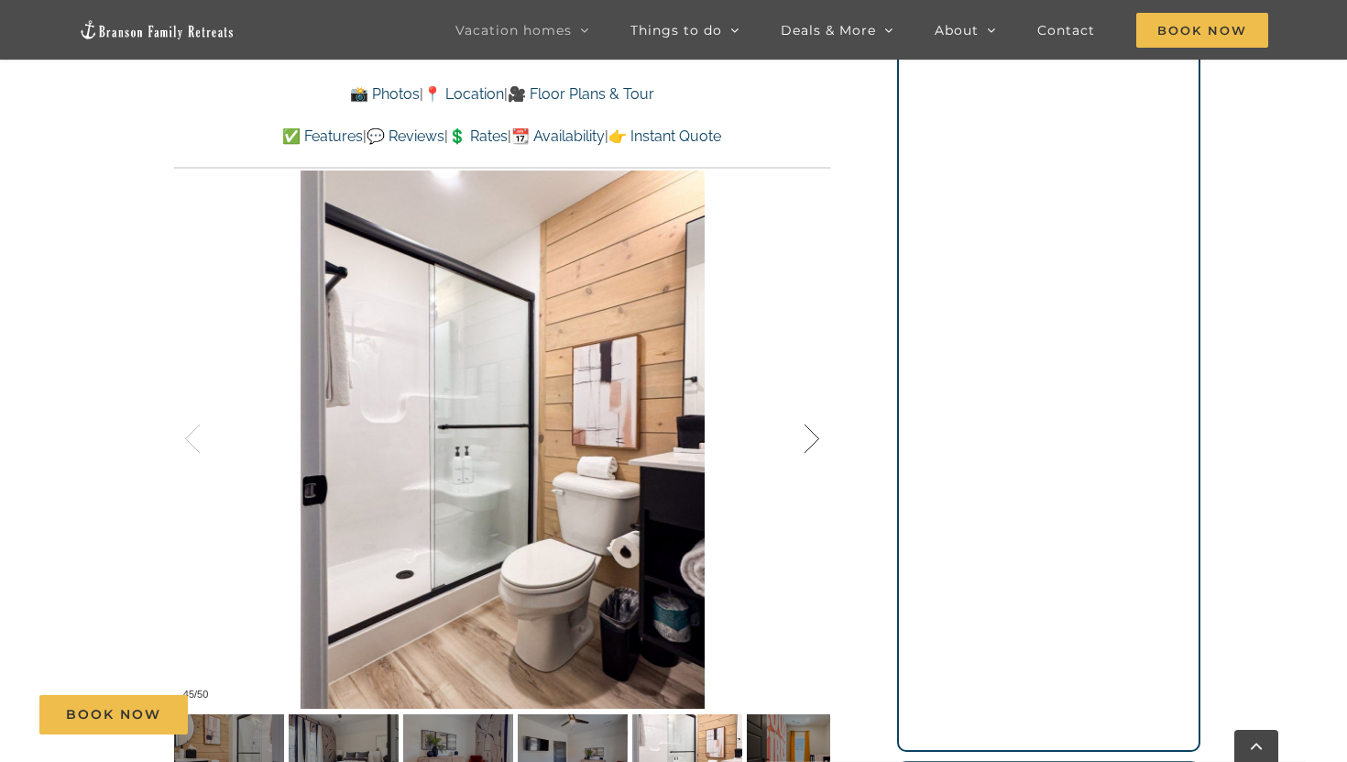
click at [811, 441] on div at bounding box center [792, 439] width 57 height 114
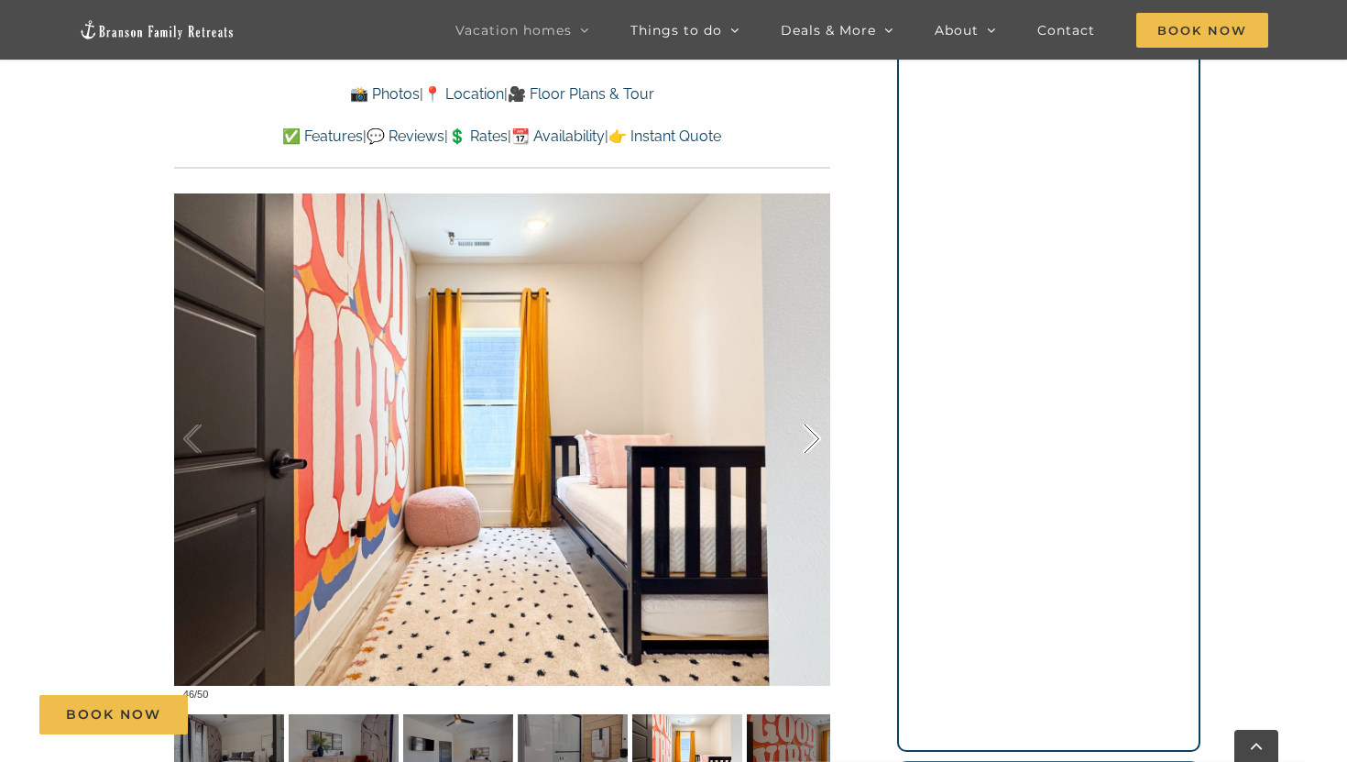
click at [811, 441] on div at bounding box center [792, 439] width 57 height 114
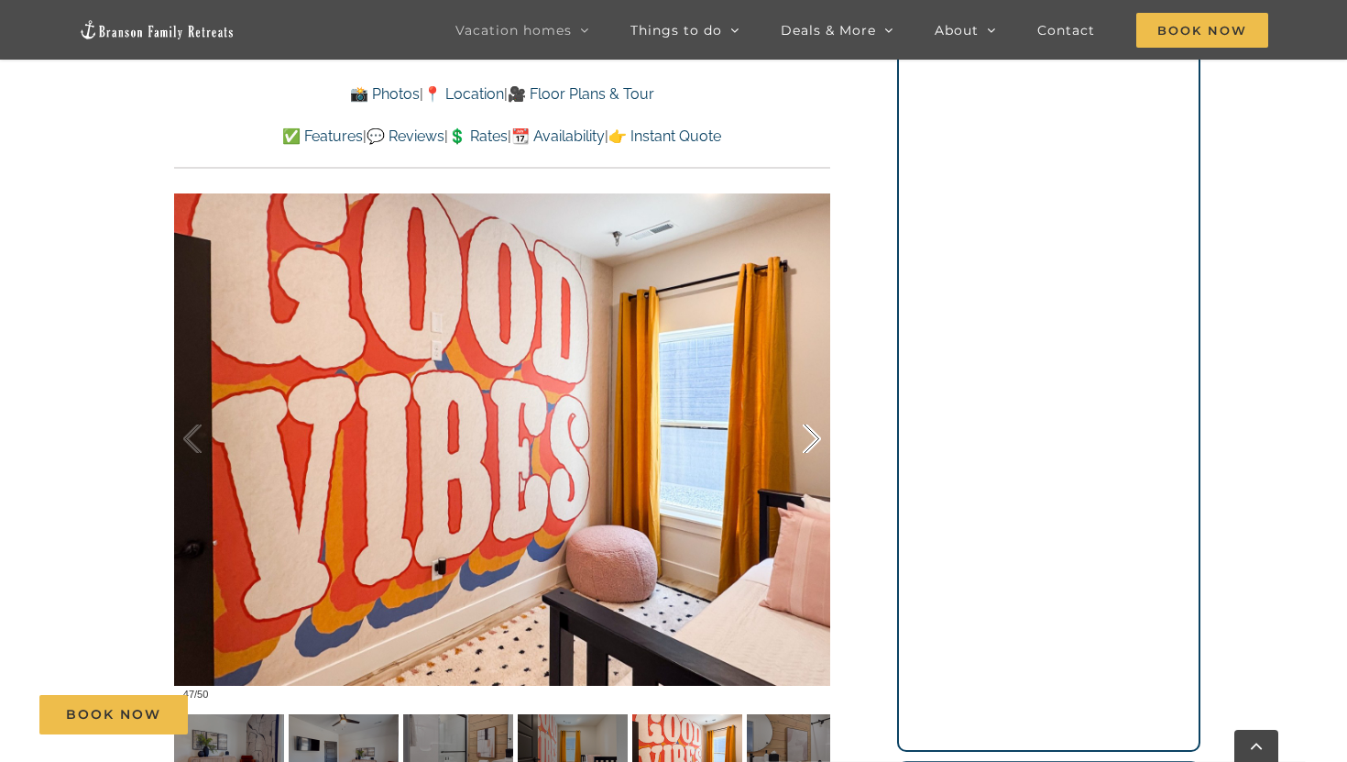
click at [811, 441] on div at bounding box center [792, 439] width 57 height 114
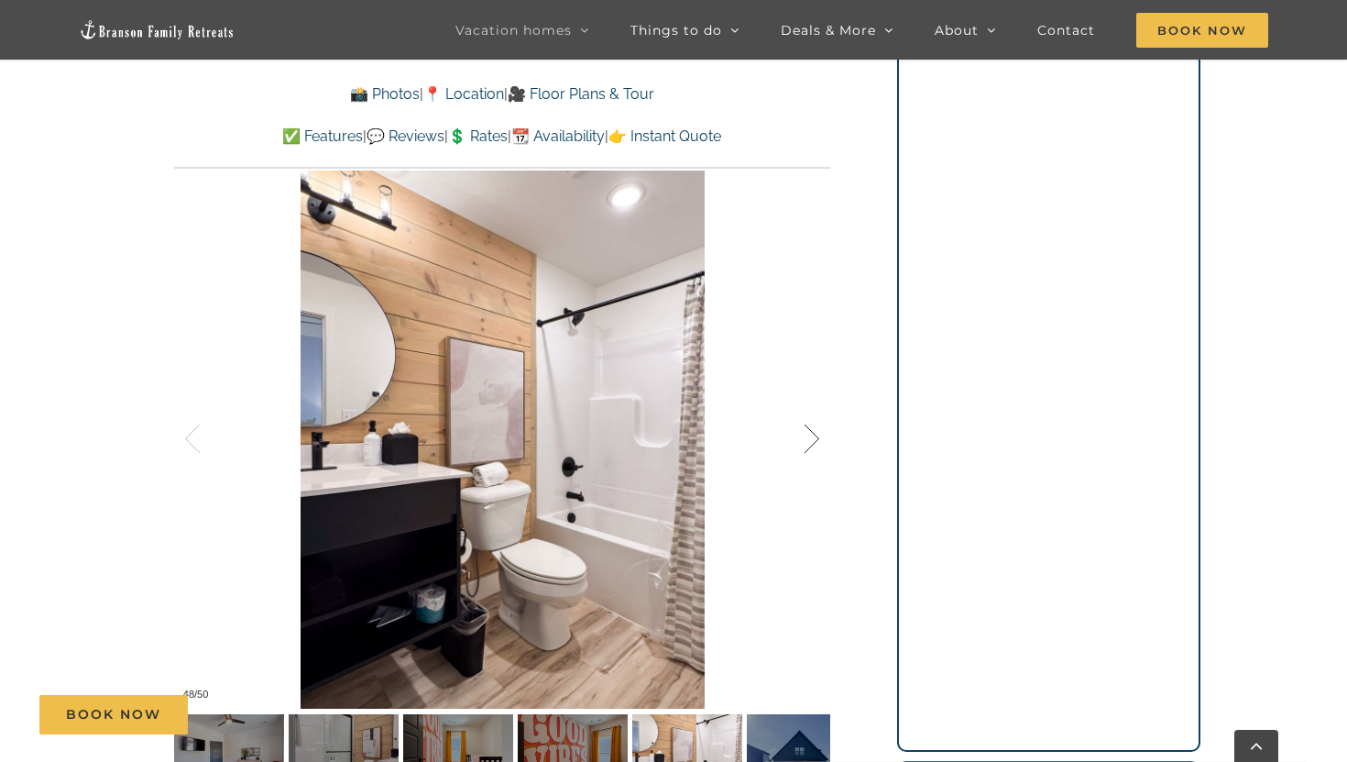
click at [811, 441] on div at bounding box center [792, 439] width 57 height 114
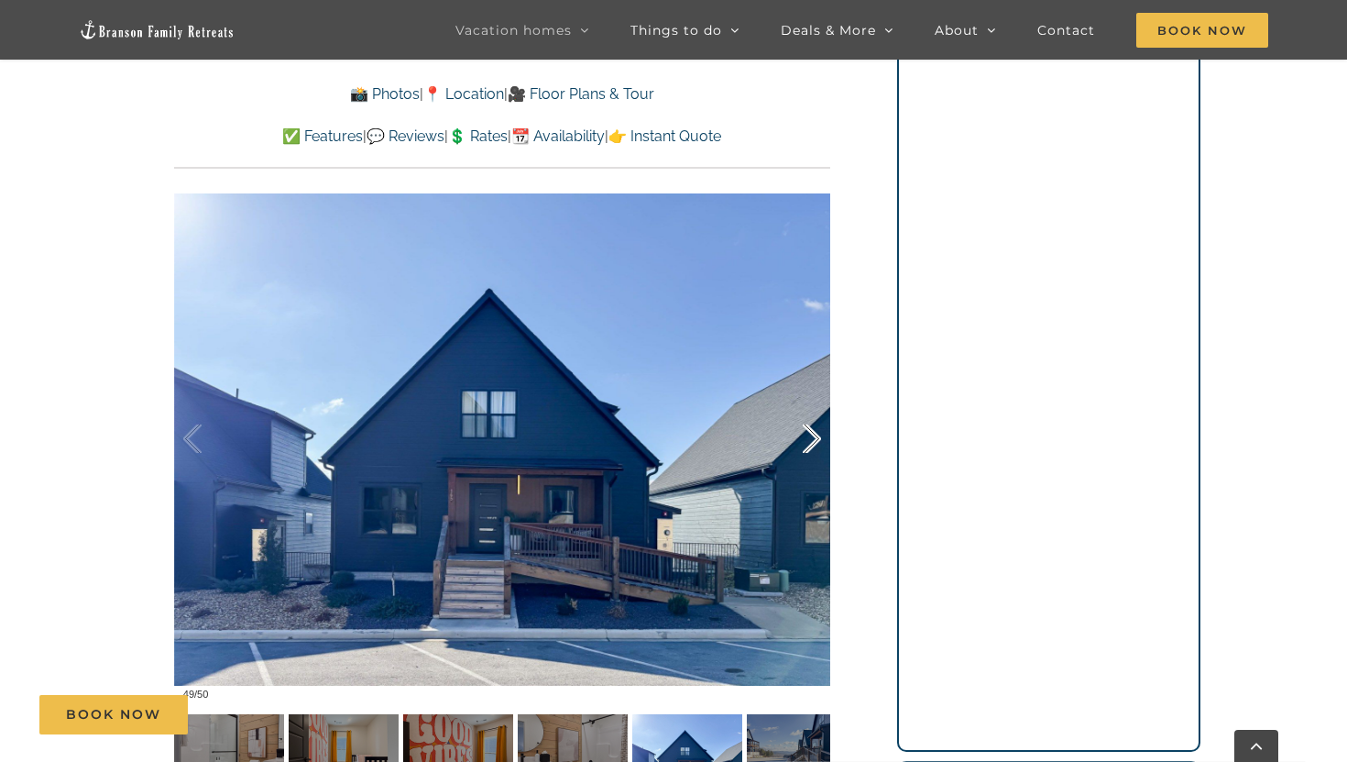
click at [811, 441] on div at bounding box center [792, 439] width 57 height 114
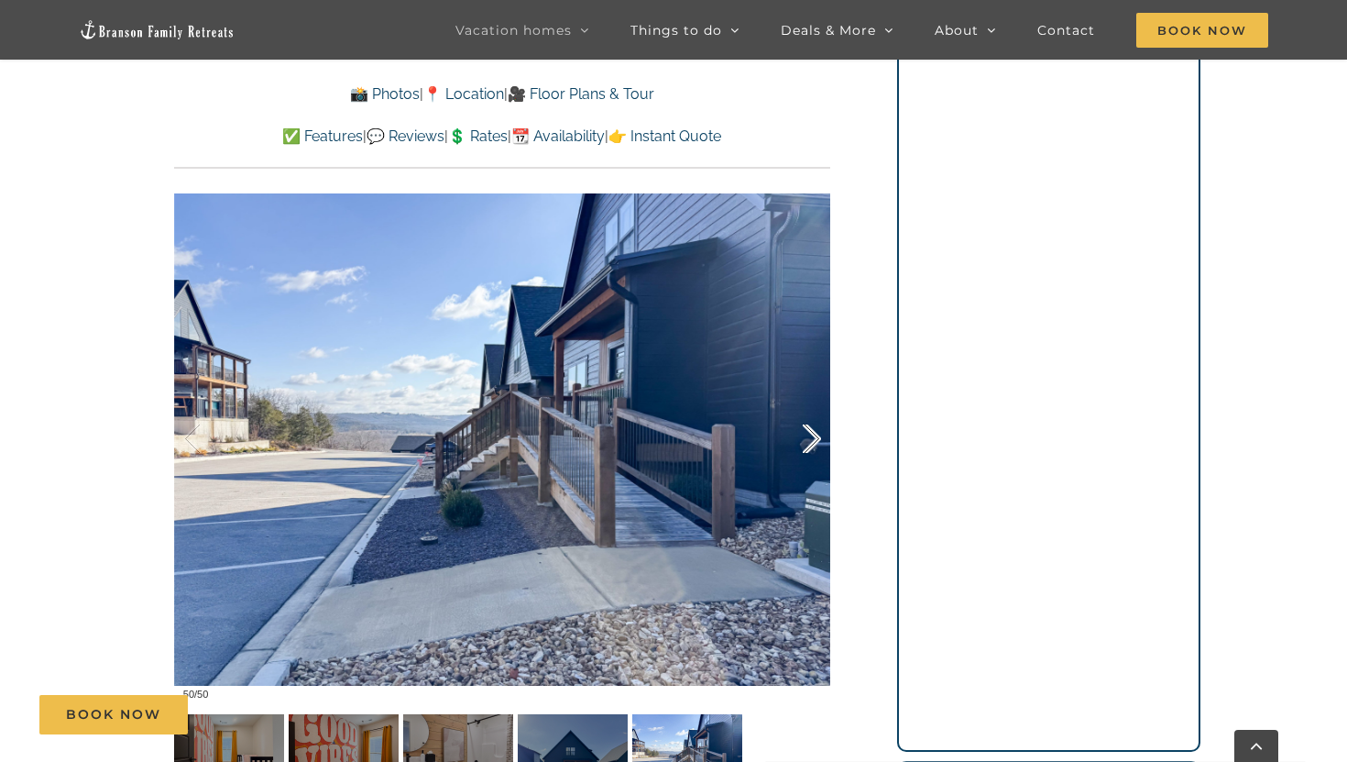
click at [811, 441] on div at bounding box center [792, 439] width 57 height 114
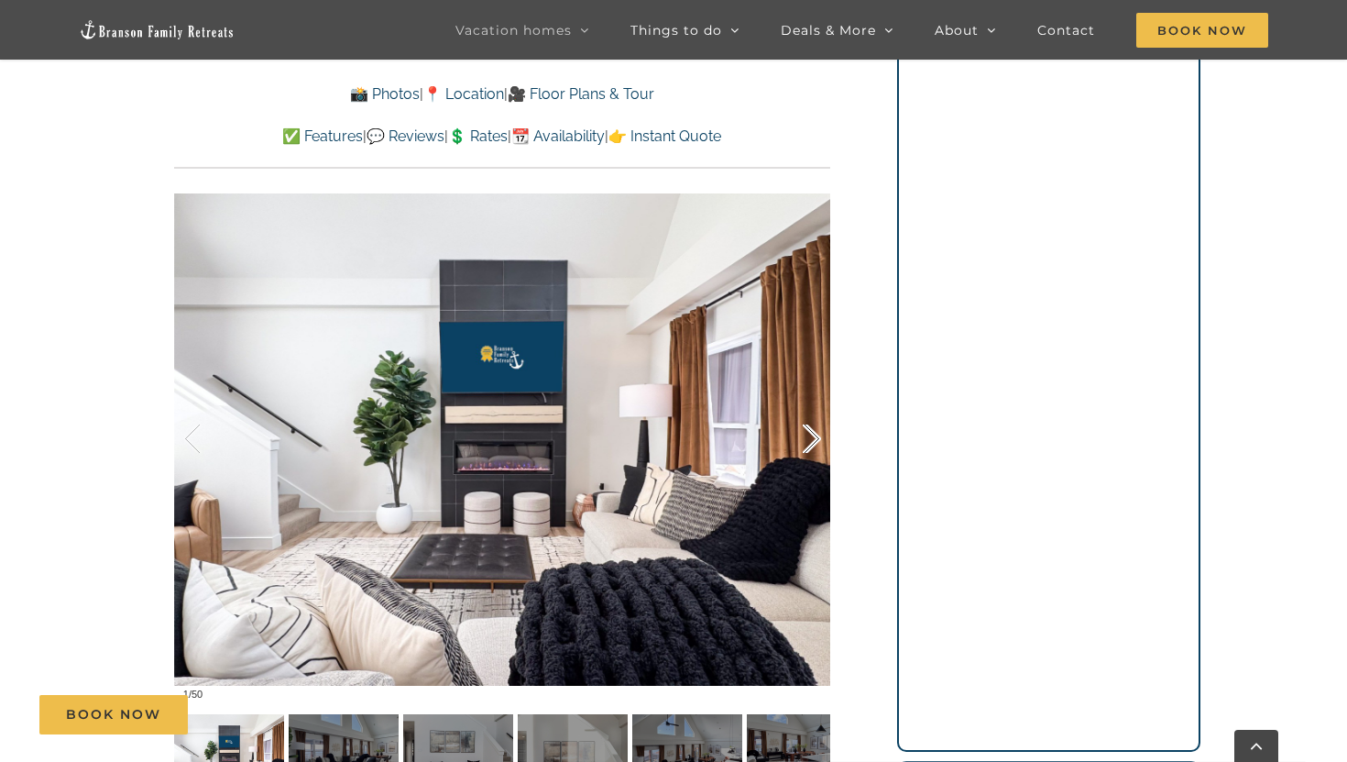
click at [811, 441] on div at bounding box center [792, 439] width 57 height 114
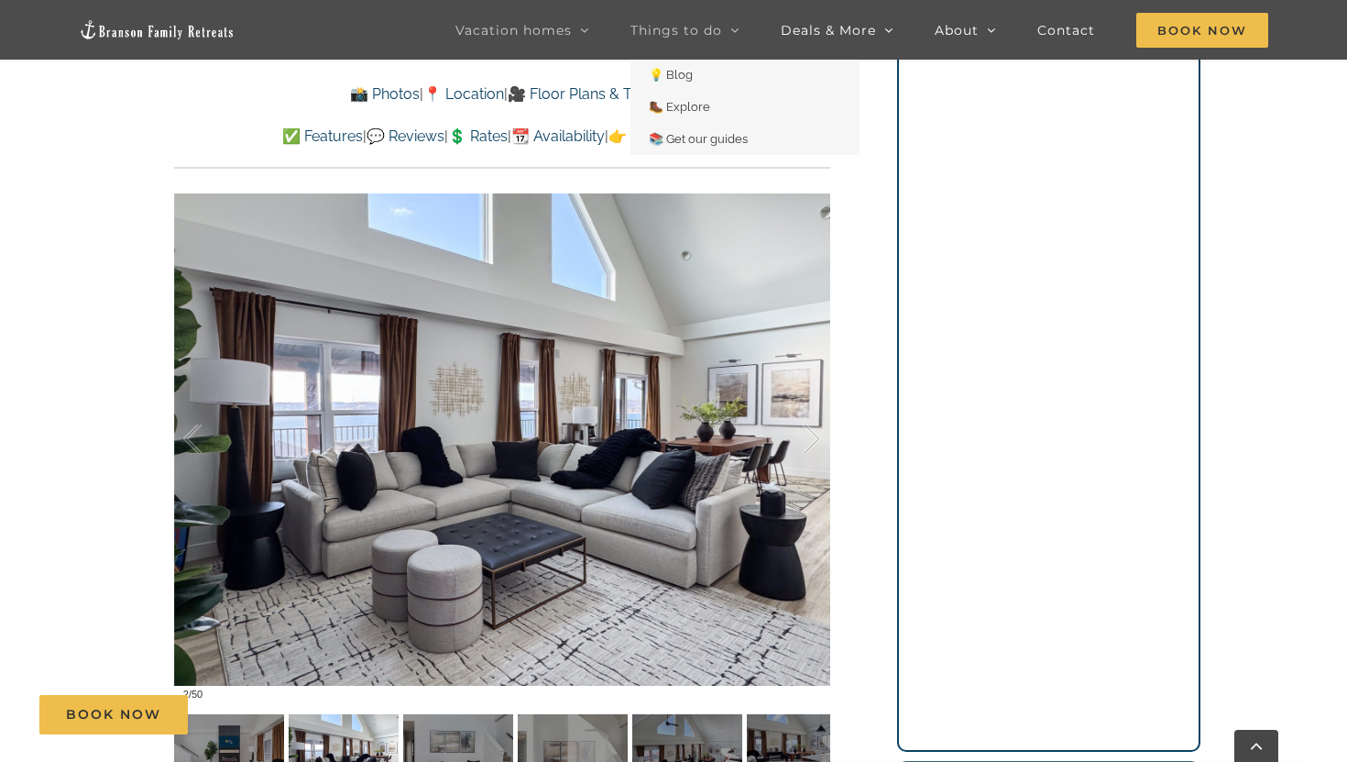
click at [710, 35] on span "Things to do" at bounding box center [677, 30] width 92 height 13
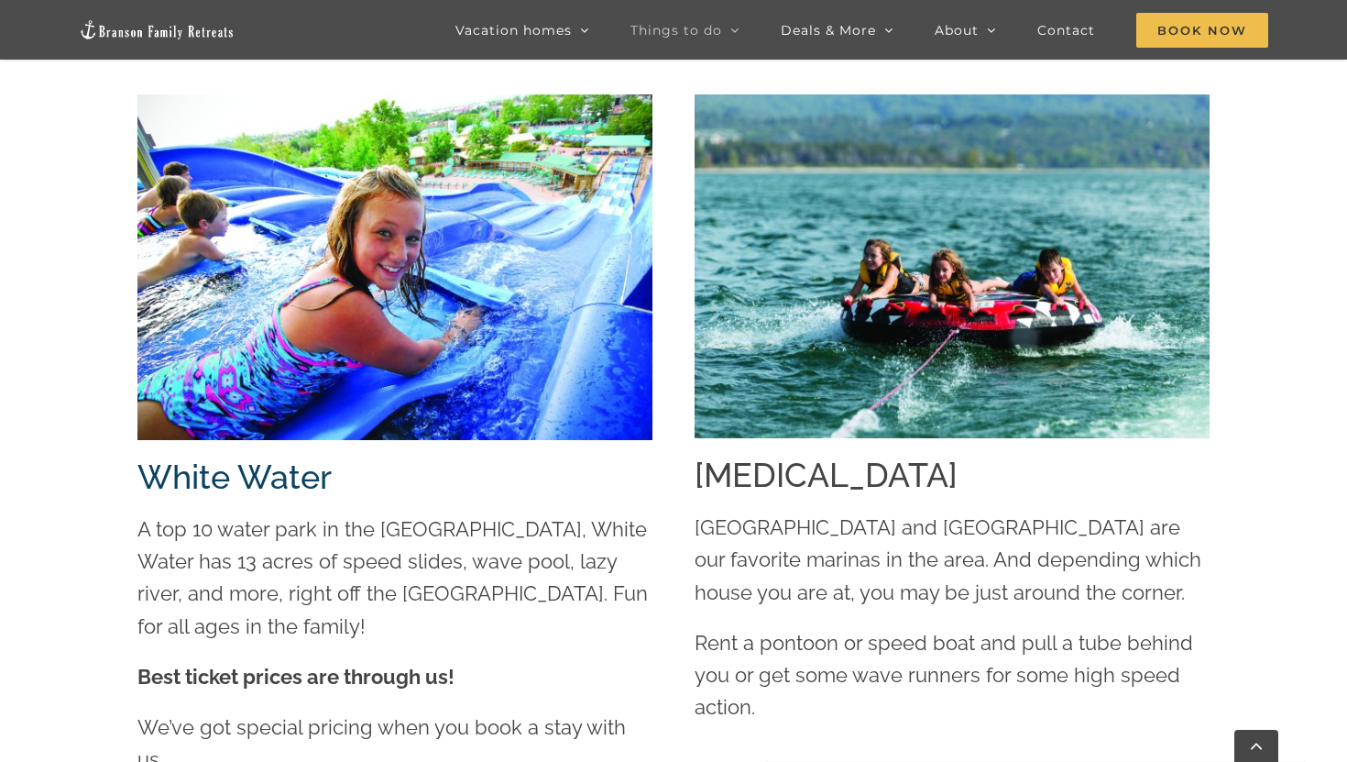
scroll to position [2475, 0]
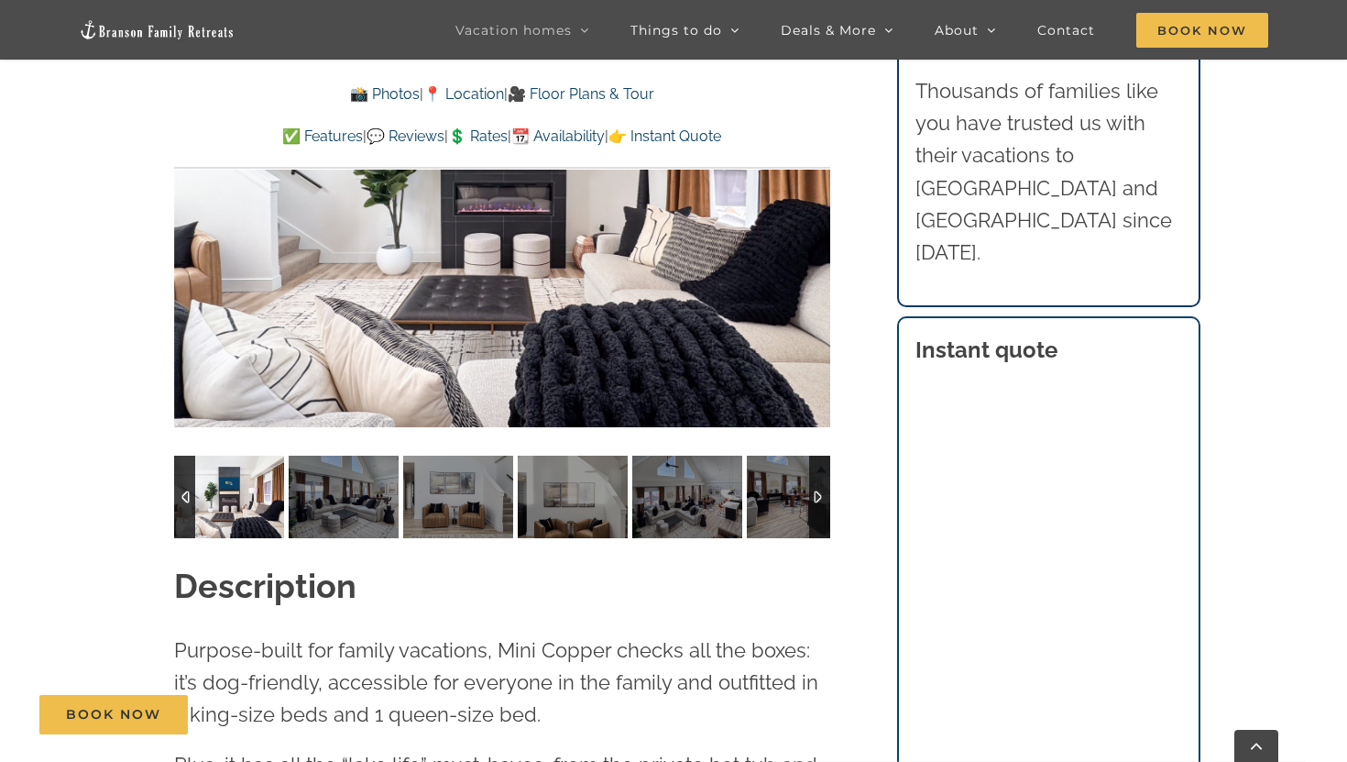
scroll to position [1589, 0]
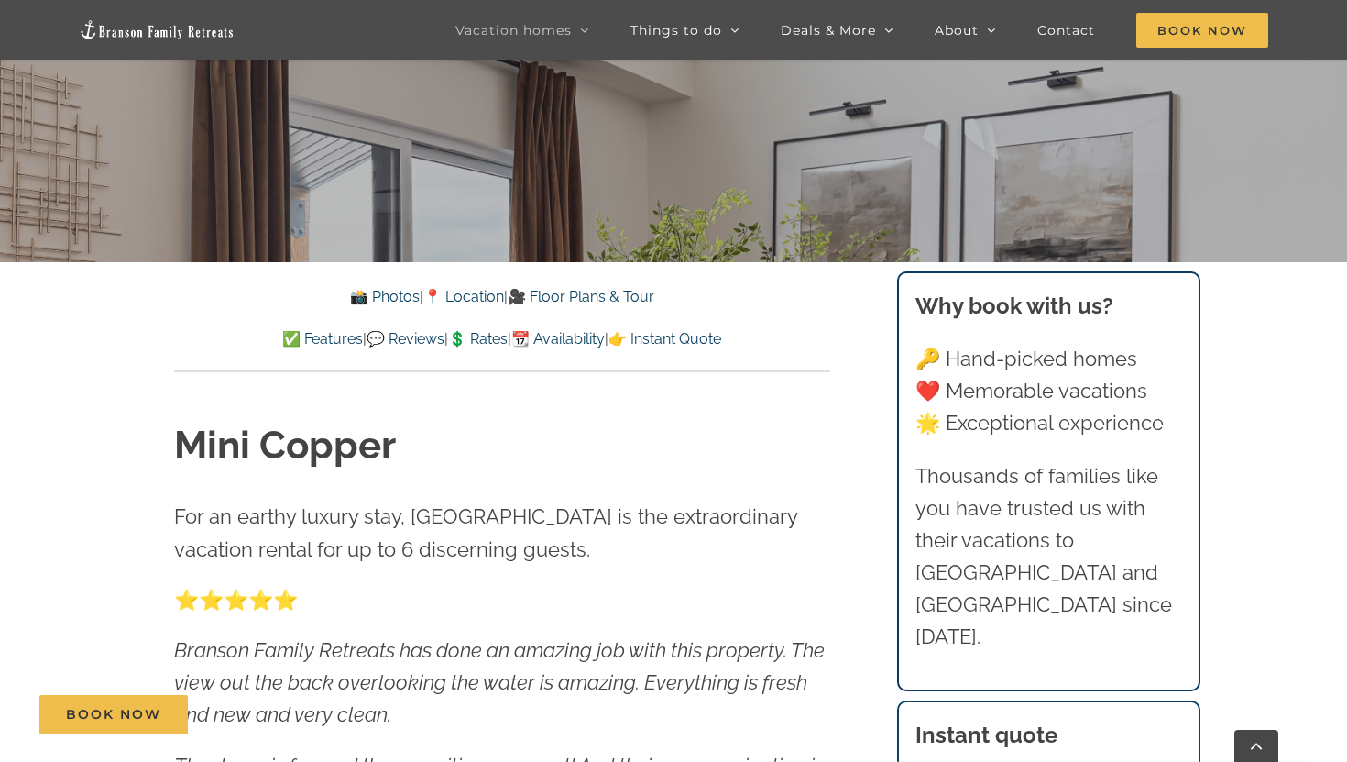
click at [721, 334] on link "👉 Instant Quote" at bounding box center [665, 338] width 113 height 17
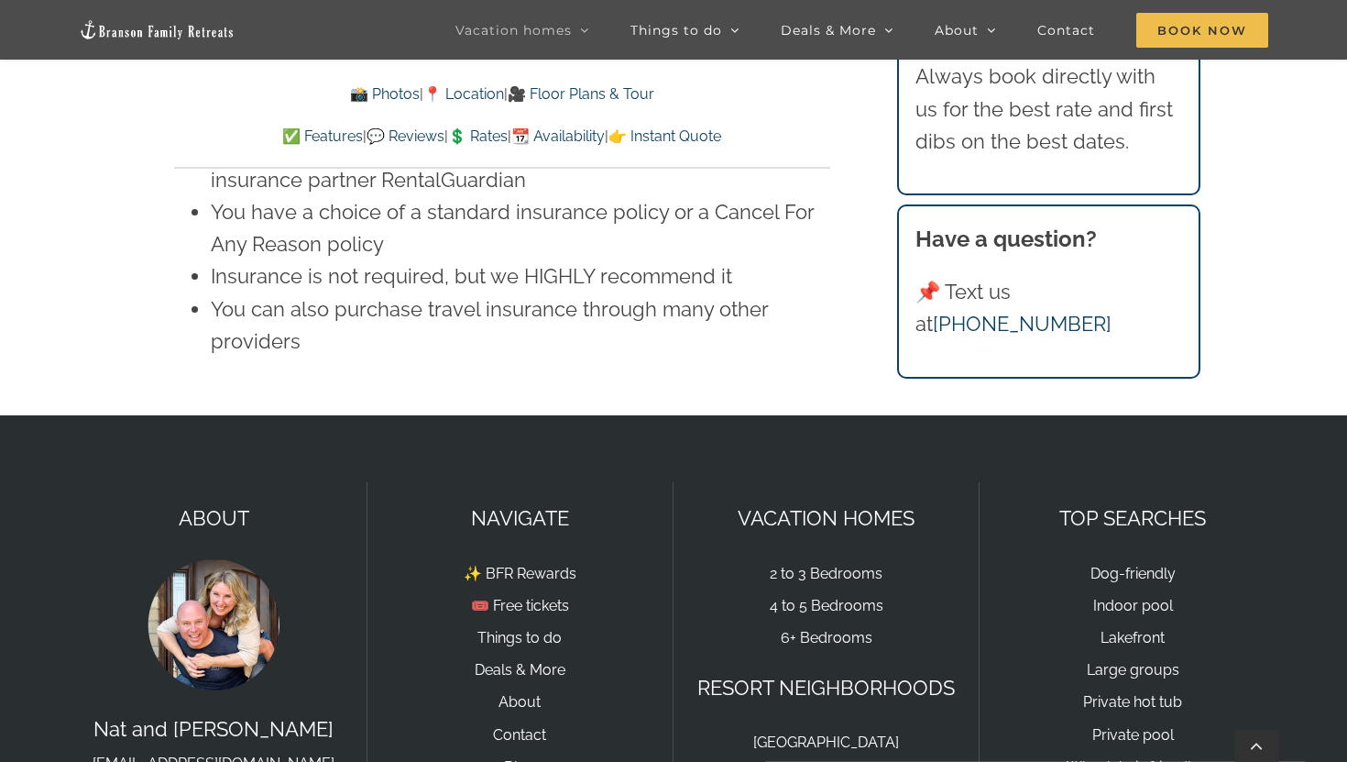
scroll to position [12724, 0]
